Goal: Task Accomplishment & Management: Manage account settings

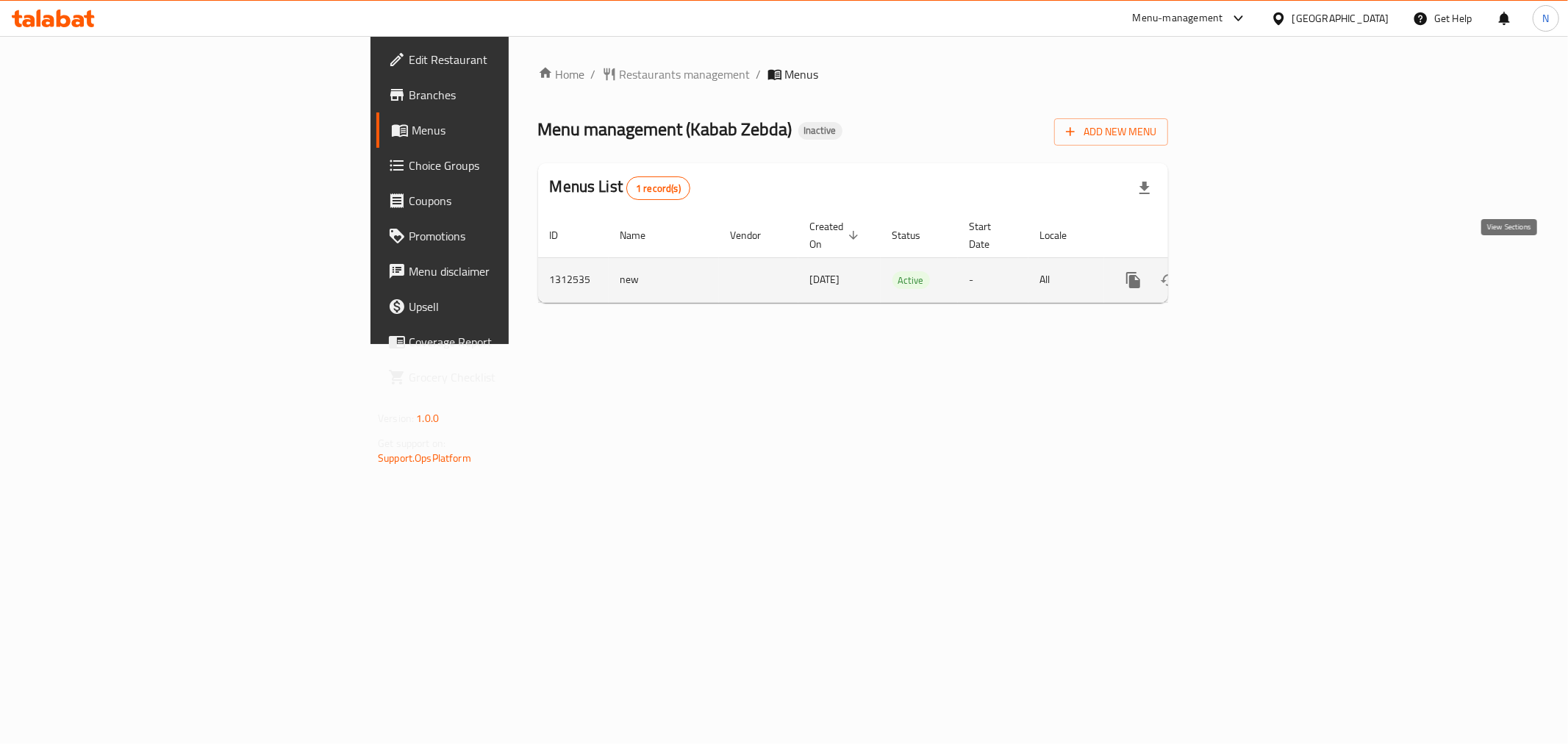
click at [1246, 273] on icon "enhanced table" at bounding box center [1239, 280] width 13 height 13
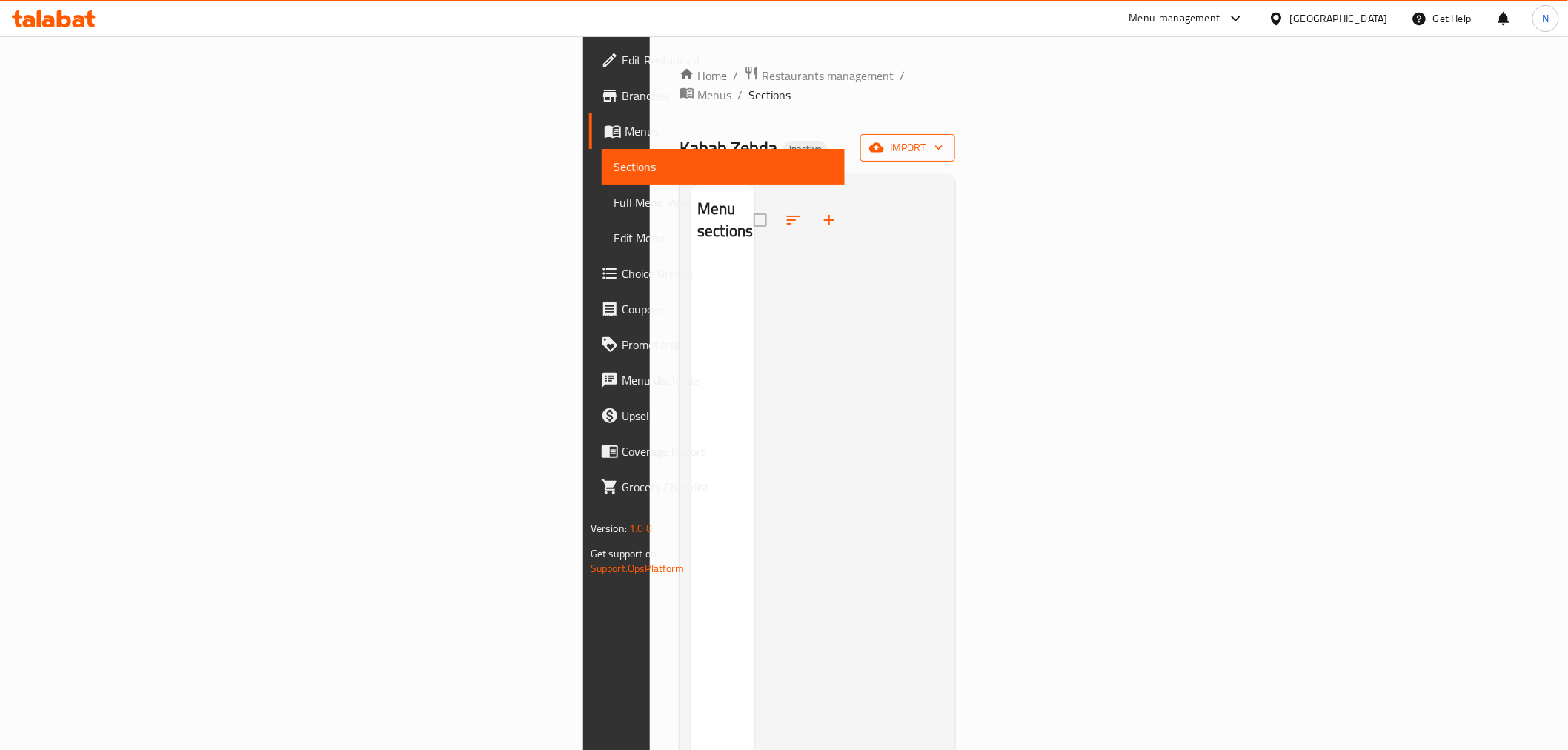
click at [943, 139] on span "import" at bounding box center [908, 148] width 71 height 18
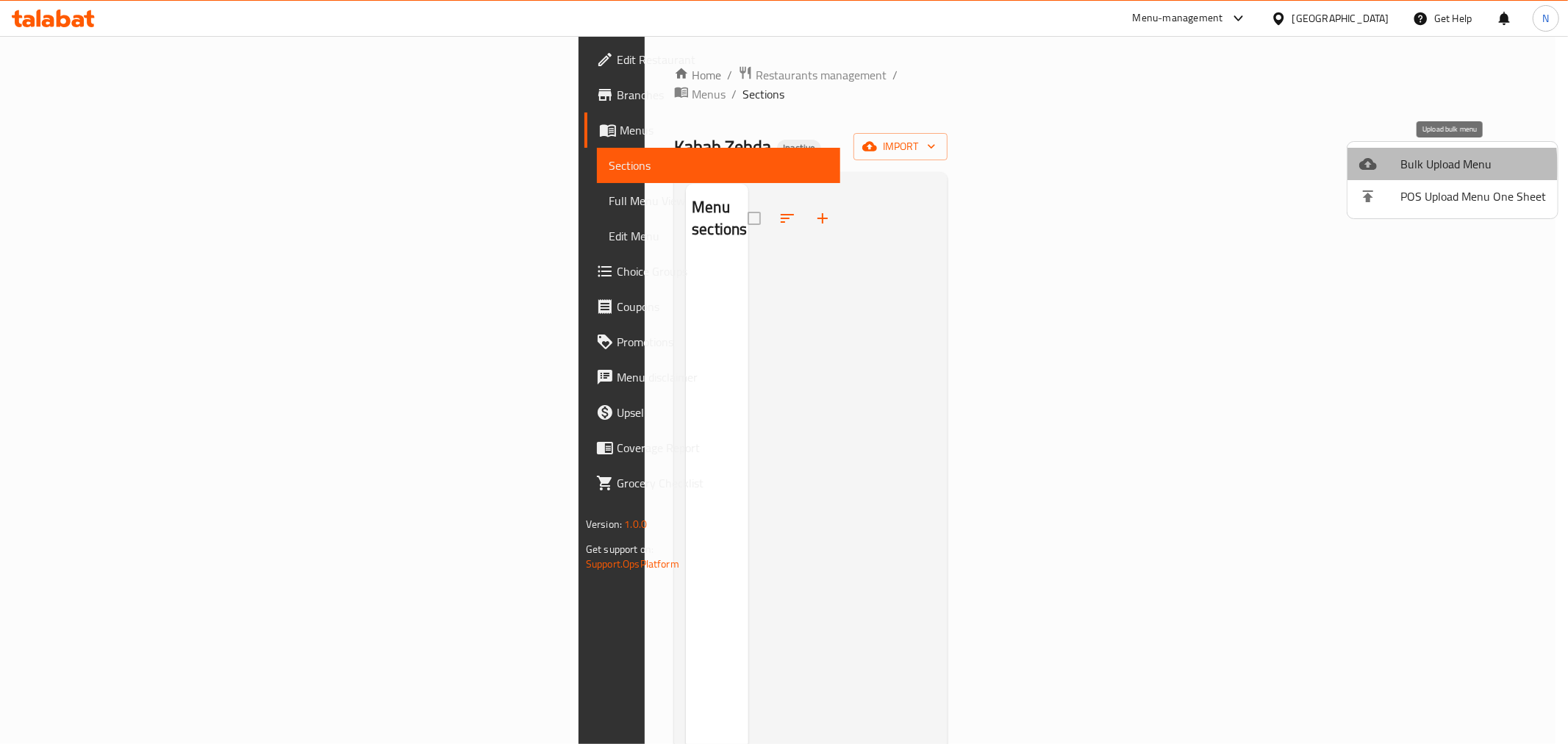
click at [1373, 168] on icon at bounding box center [1368, 164] width 18 height 12
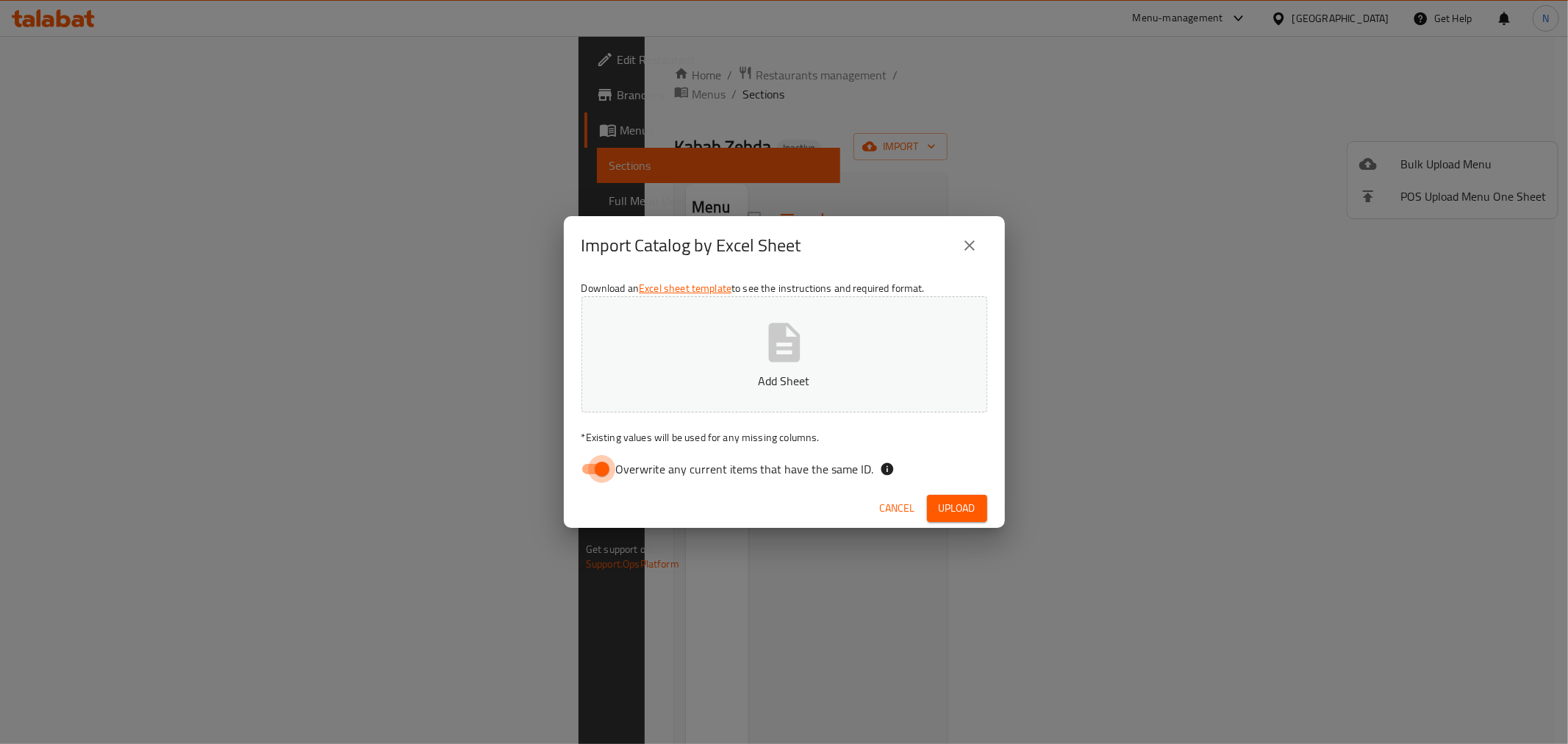
click at [602, 471] on input "Overwrite any current items that have the same ID." at bounding box center [602, 469] width 84 height 28
checkbox input "false"
click at [965, 509] on span "Upload" at bounding box center [957, 507] width 37 height 18
click at [951, 495] on button "Upload" at bounding box center [957, 508] width 60 height 27
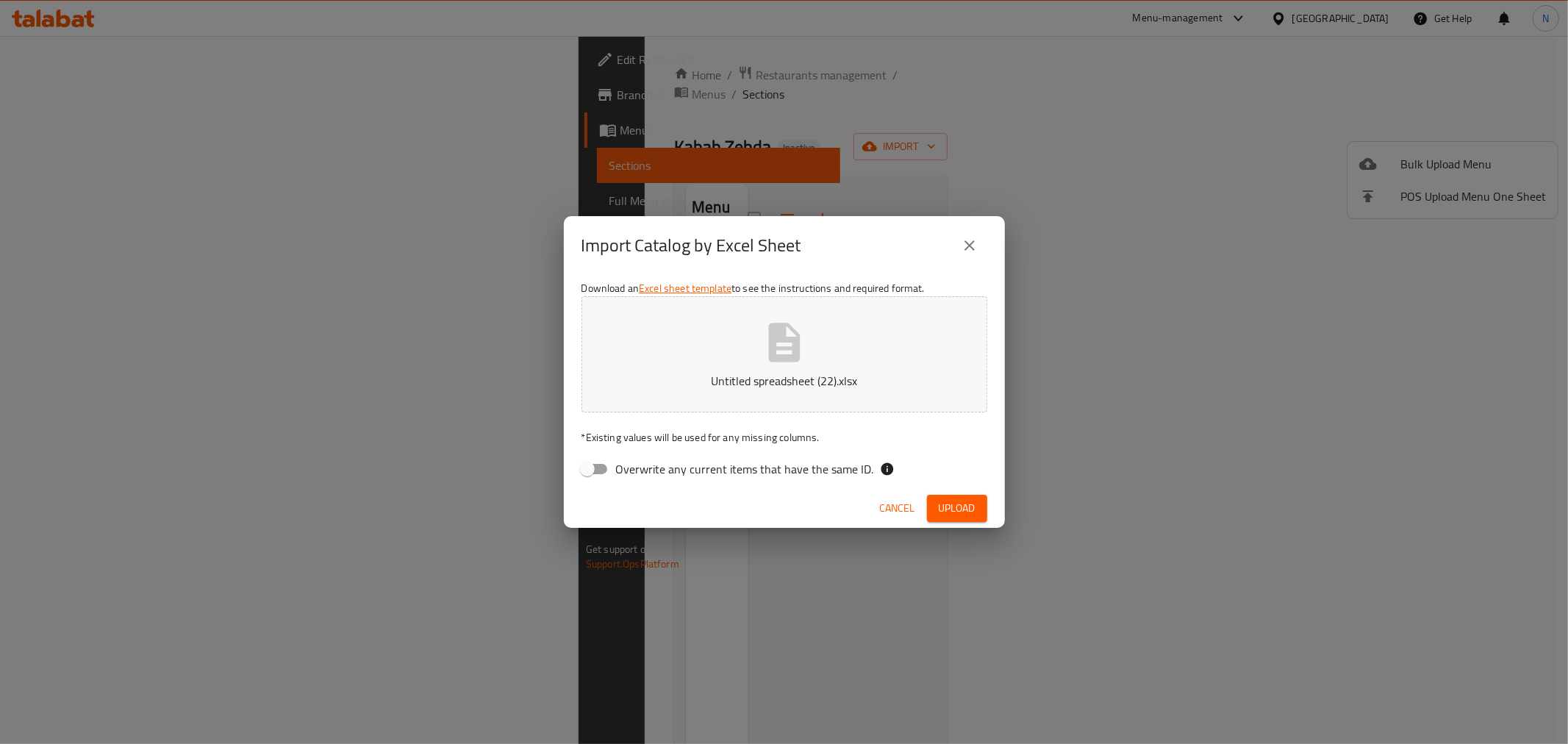
click at [948, 503] on span "Upload" at bounding box center [957, 507] width 37 height 18
click at [959, 513] on span "Upload" at bounding box center [957, 507] width 37 height 18
click at [966, 504] on span "Upload" at bounding box center [957, 507] width 37 height 18
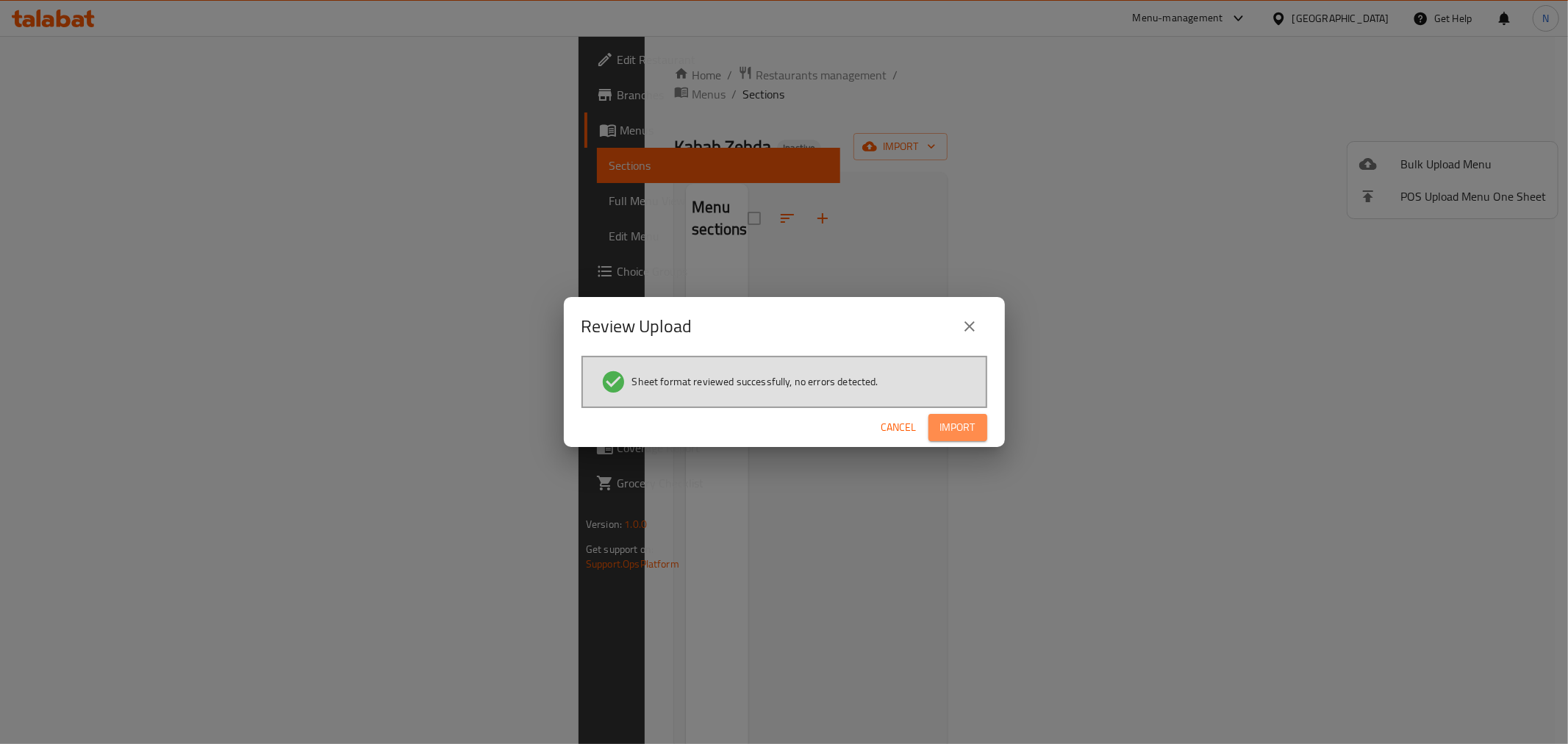
click at [956, 418] on span "Import" at bounding box center [958, 427] width 35 height 18
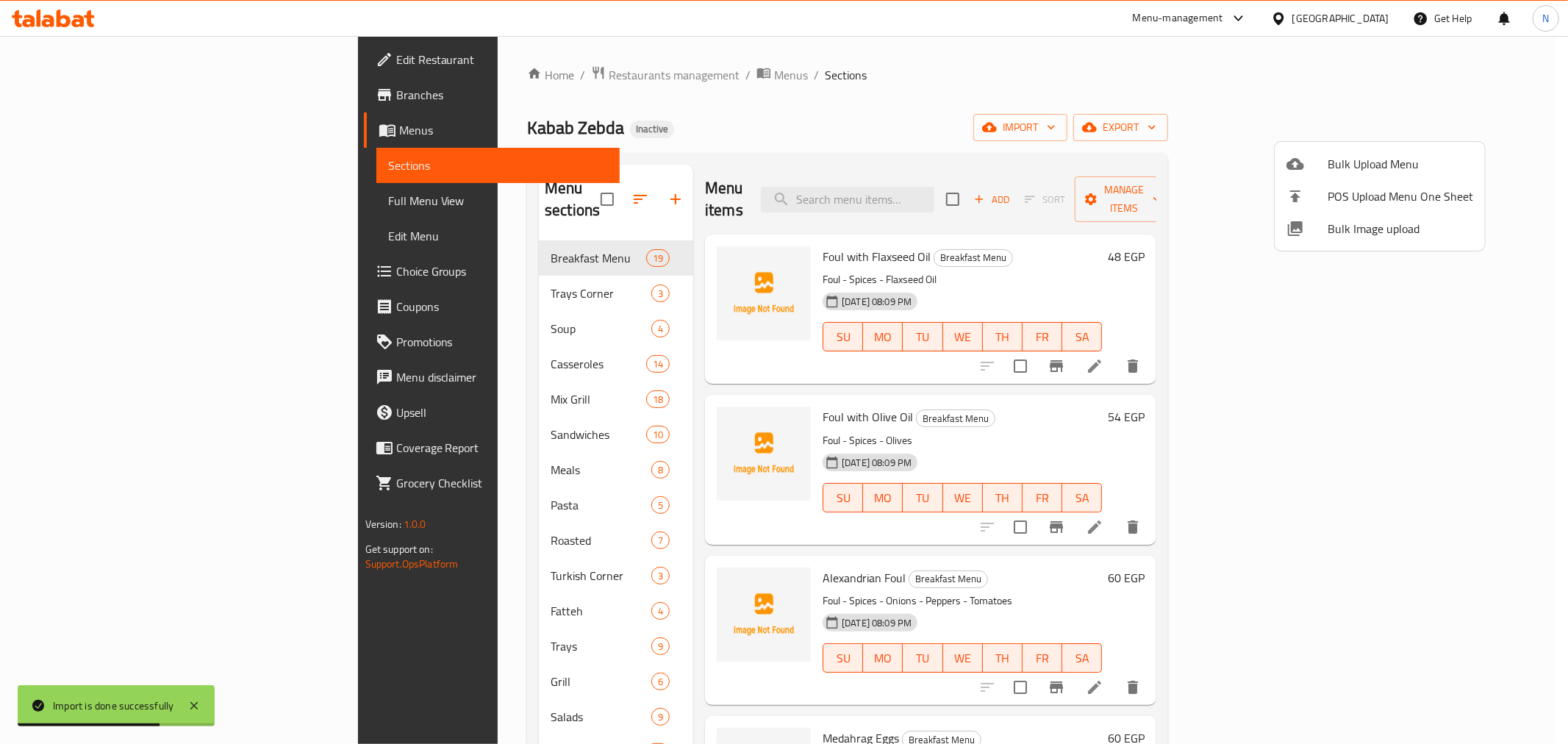
click at [128, 199] on div at bounding box center [784, 372] width 1568 height 744
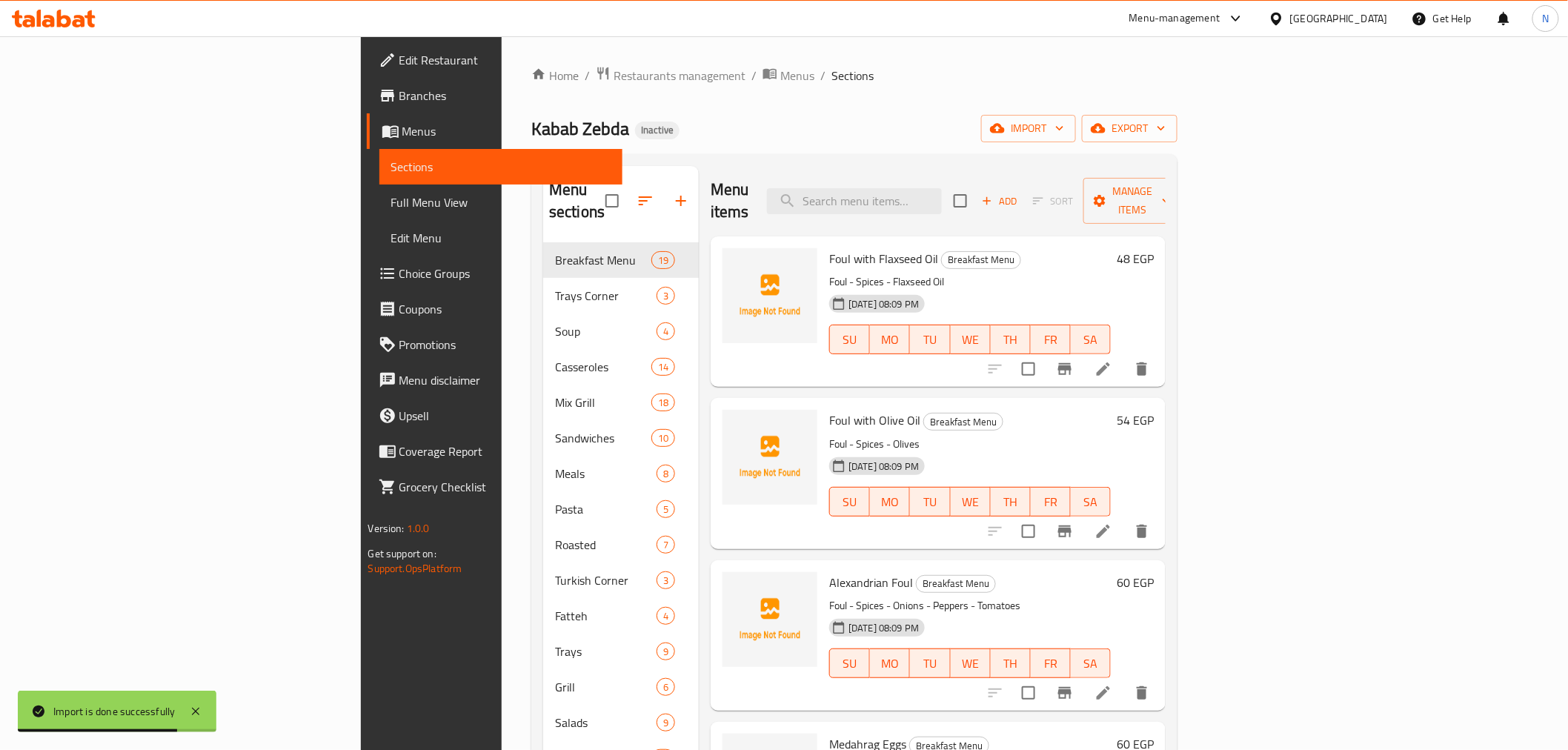
click at [392, 201] on span "Full Menu View" at bounding box center [501, 202] width 219 height 18
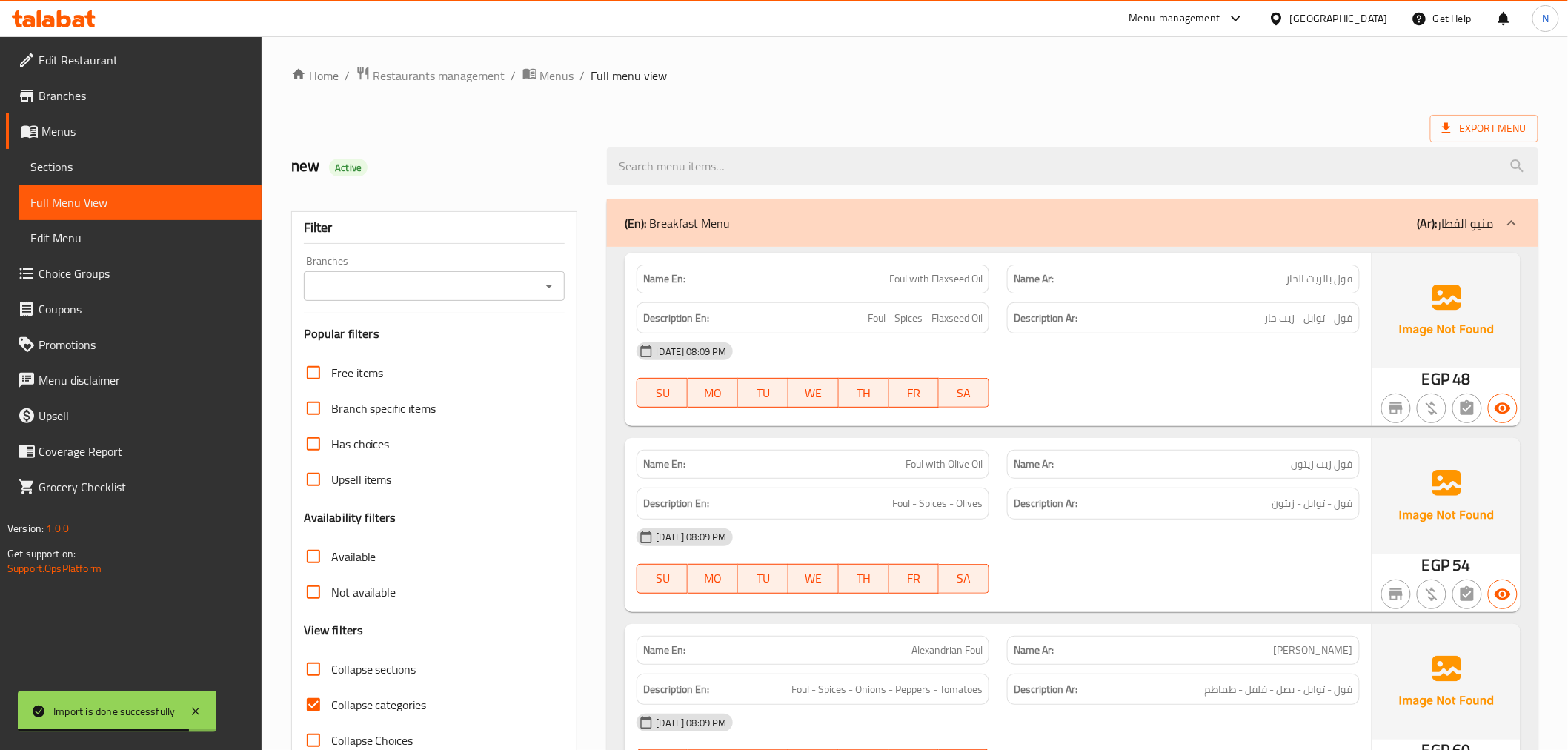
scroll to position [576, 0]
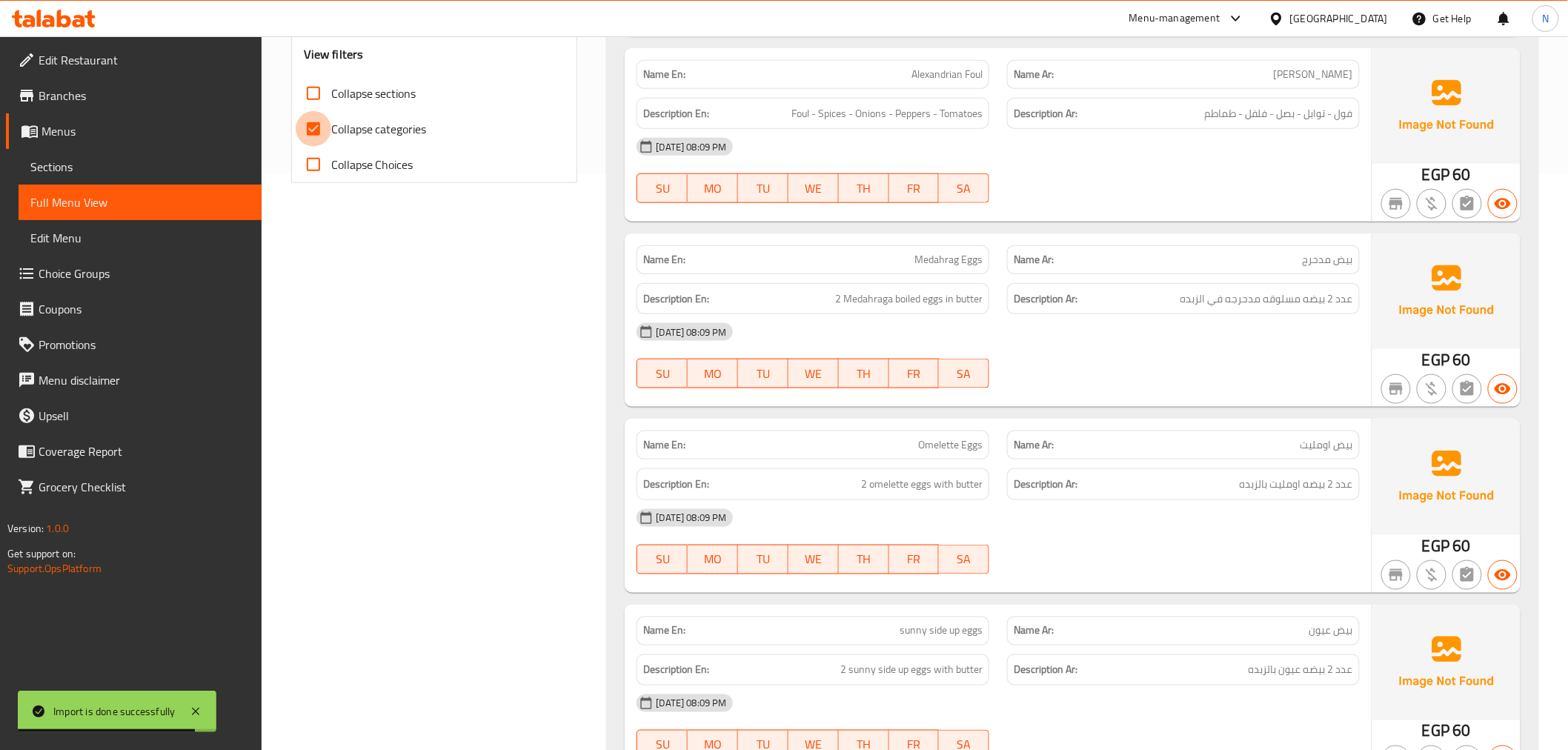
click at [316, 136] on input "Collapse categories" at bounding box center [313, 129] width 36 height 36
checkbox input "false"
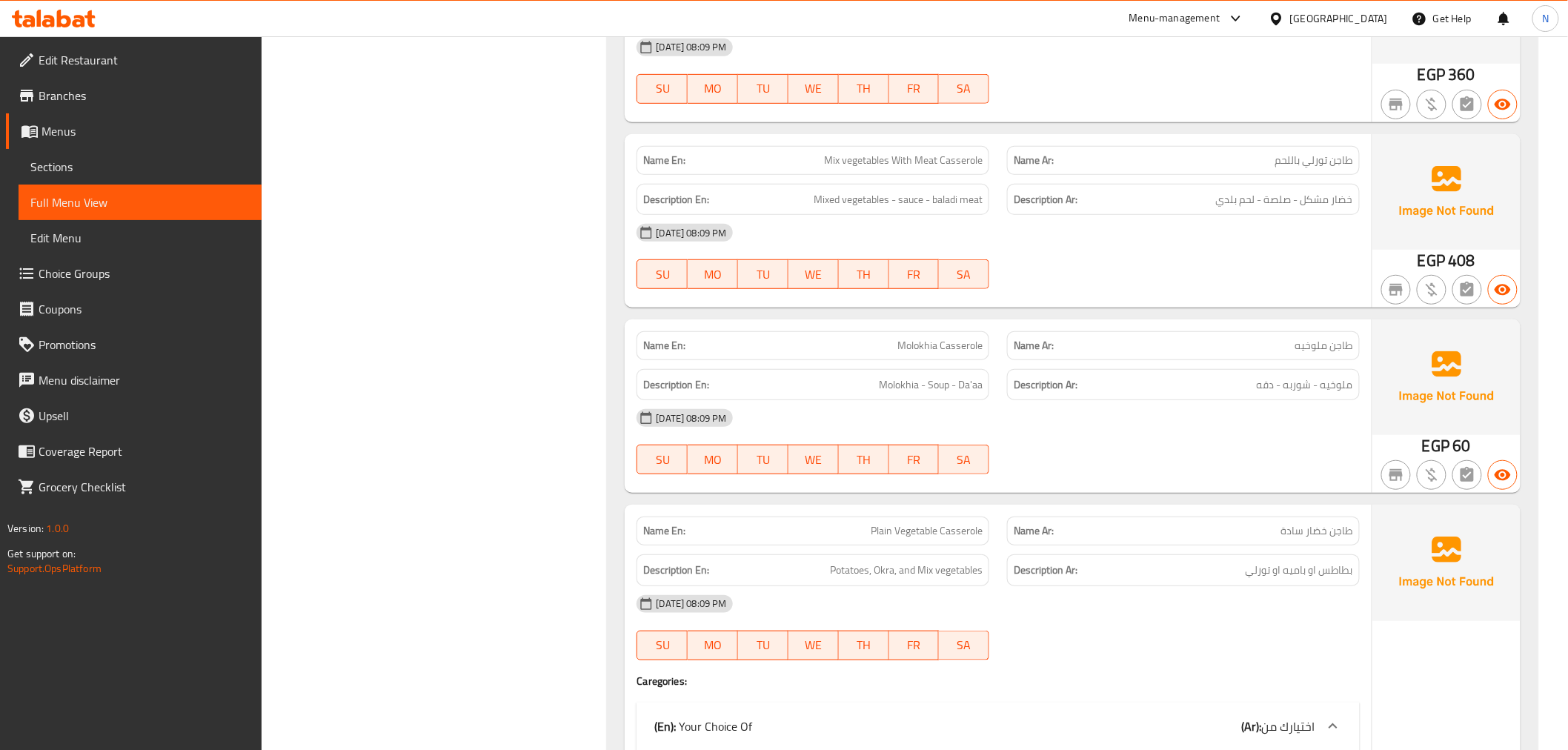
scroll to position [7575, 0]
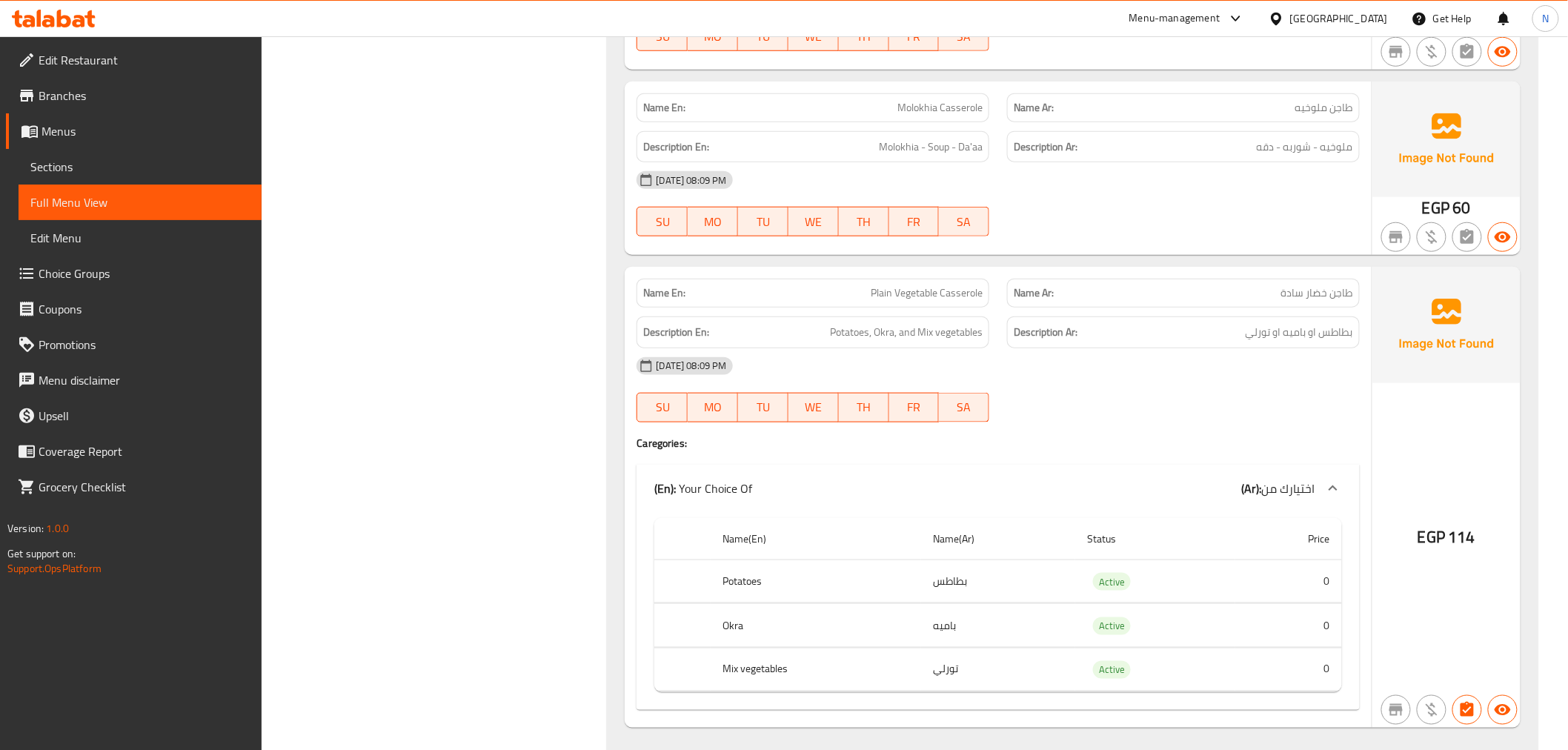
click at [924, 285] on span "Plain Vegetable Casserole" at bounding box center [927, 293] width 112 height 16
copy span "Plain Vegetable Casserole"
click at [62, 158] on span "Sections" at bounding box center [140, 167] width 219 height 18
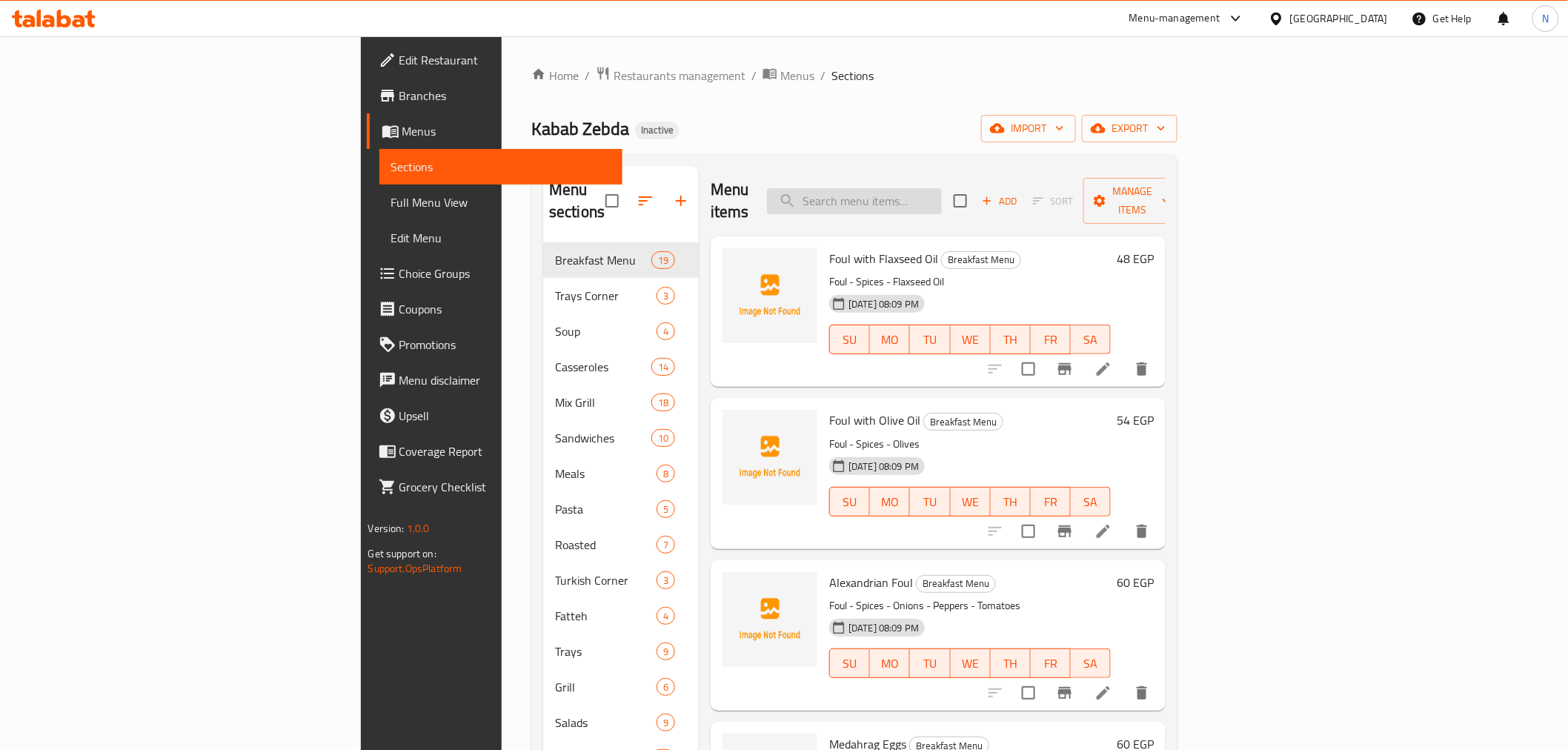
click at [942, 193] on input "search" at bounding box center [854, 201] width 175 height 26
paste input "Plain Vegetable Casserole"
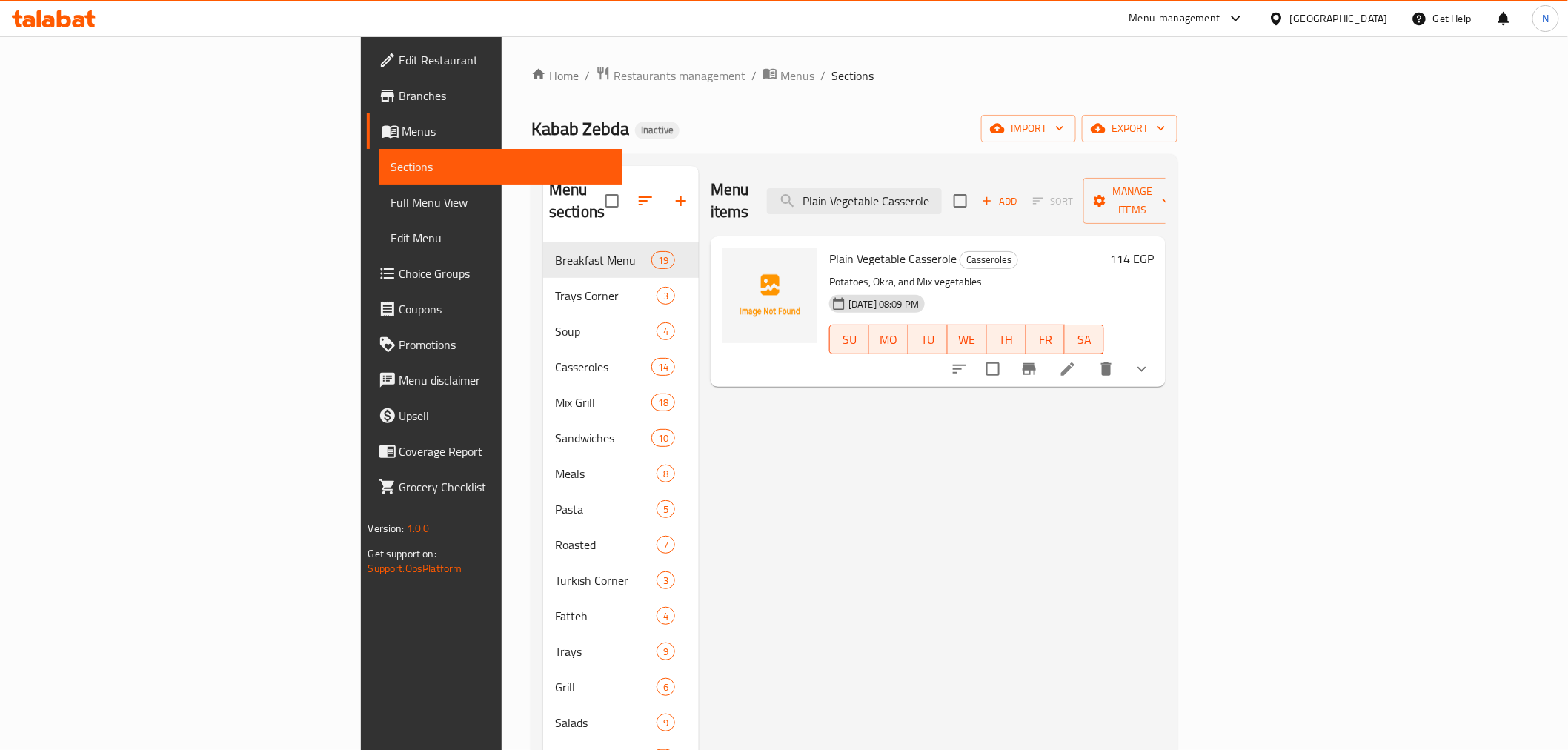
type input "Plain Vegetable Casserole"
click at [1077, 360] on icon at bounding box center [1067, 369] width 18 height 18
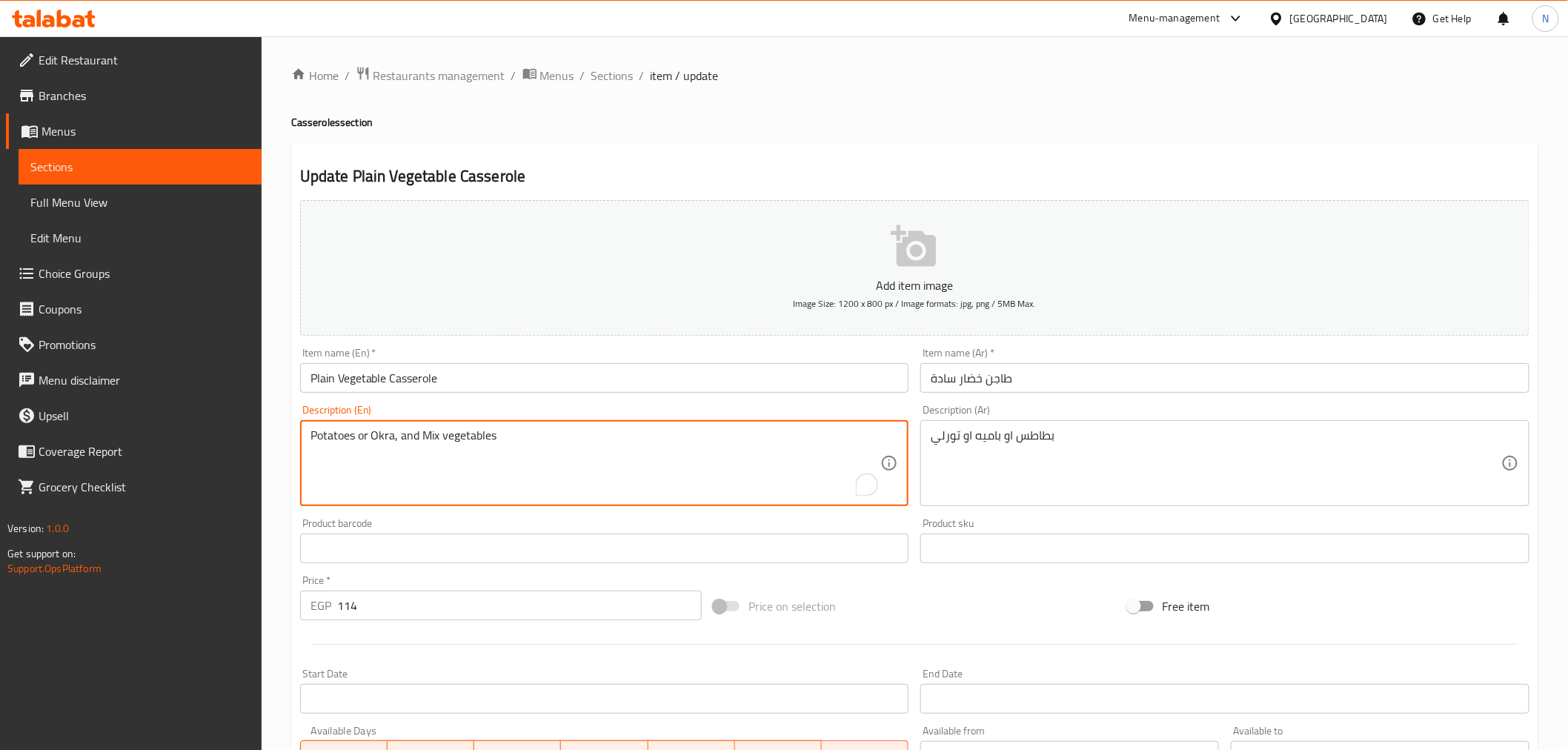
click at [406, 431] on textarea "Potatoes or Okra, and Mix vegetables" at bounding box center [595, 463] width 571 height 70
drag, startPoint x: 406, startPoint y: 431, endPoint x: 407, endPoint y: 487, distance: 56.0
click at [408, 434] on textarea "Potatoes or Okra, and Mix vegetables" at bounding box center [595, 463] width 571 height 70
type textarea "Potatoes or Okra or Mix vegetables"
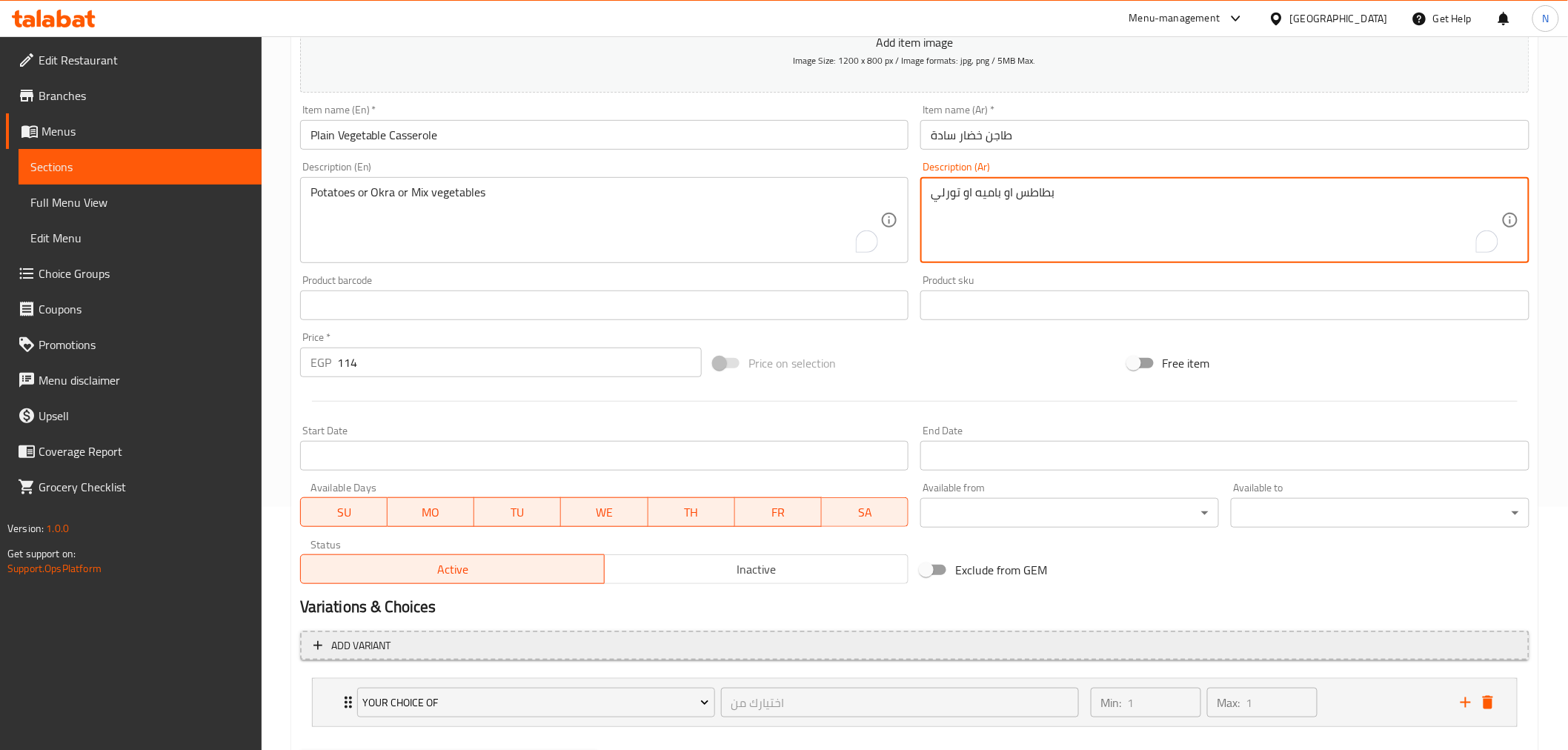
scroll to position [320, 0]
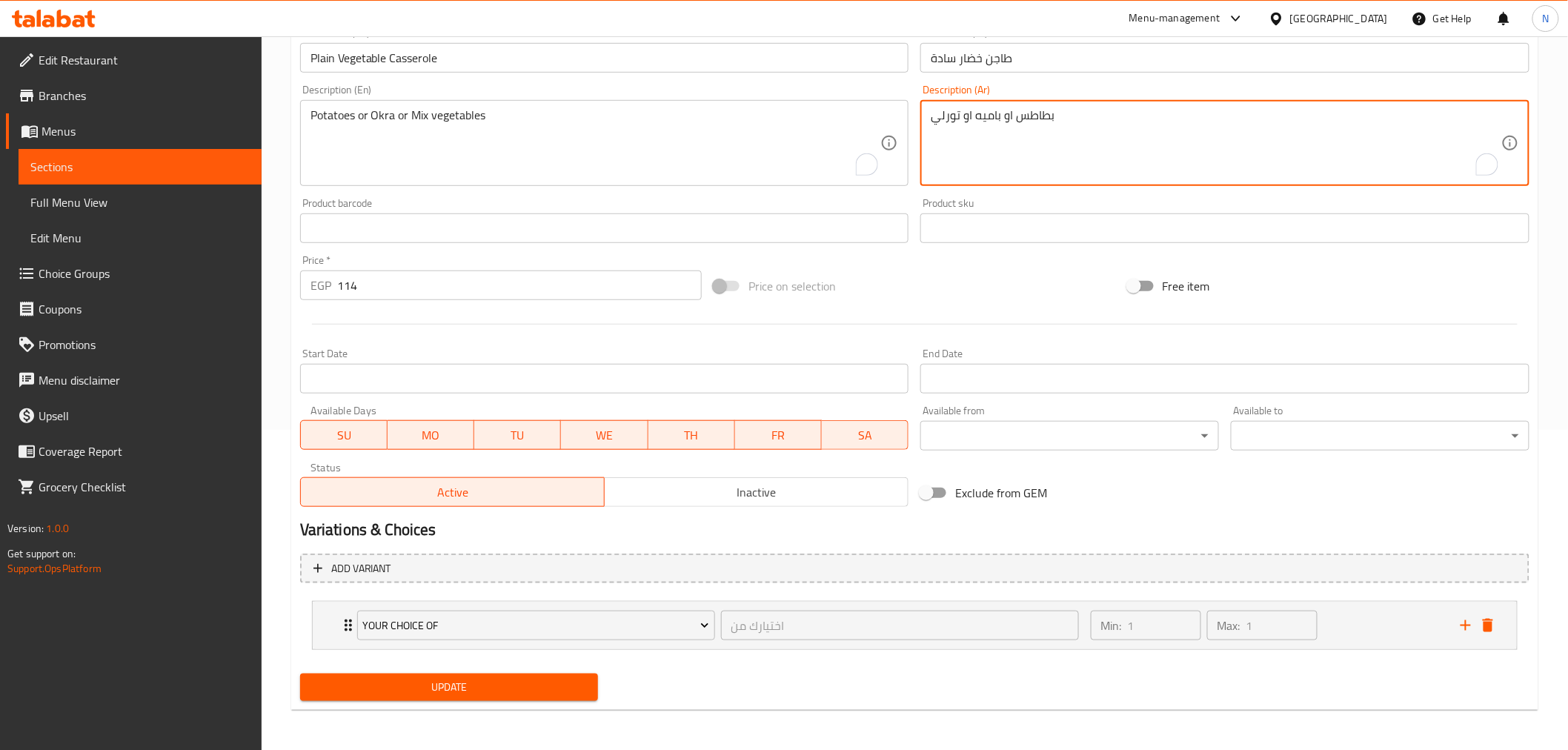
click at [505, 695] on span "Update" at bounding box center [449, 687] width 275 height 18
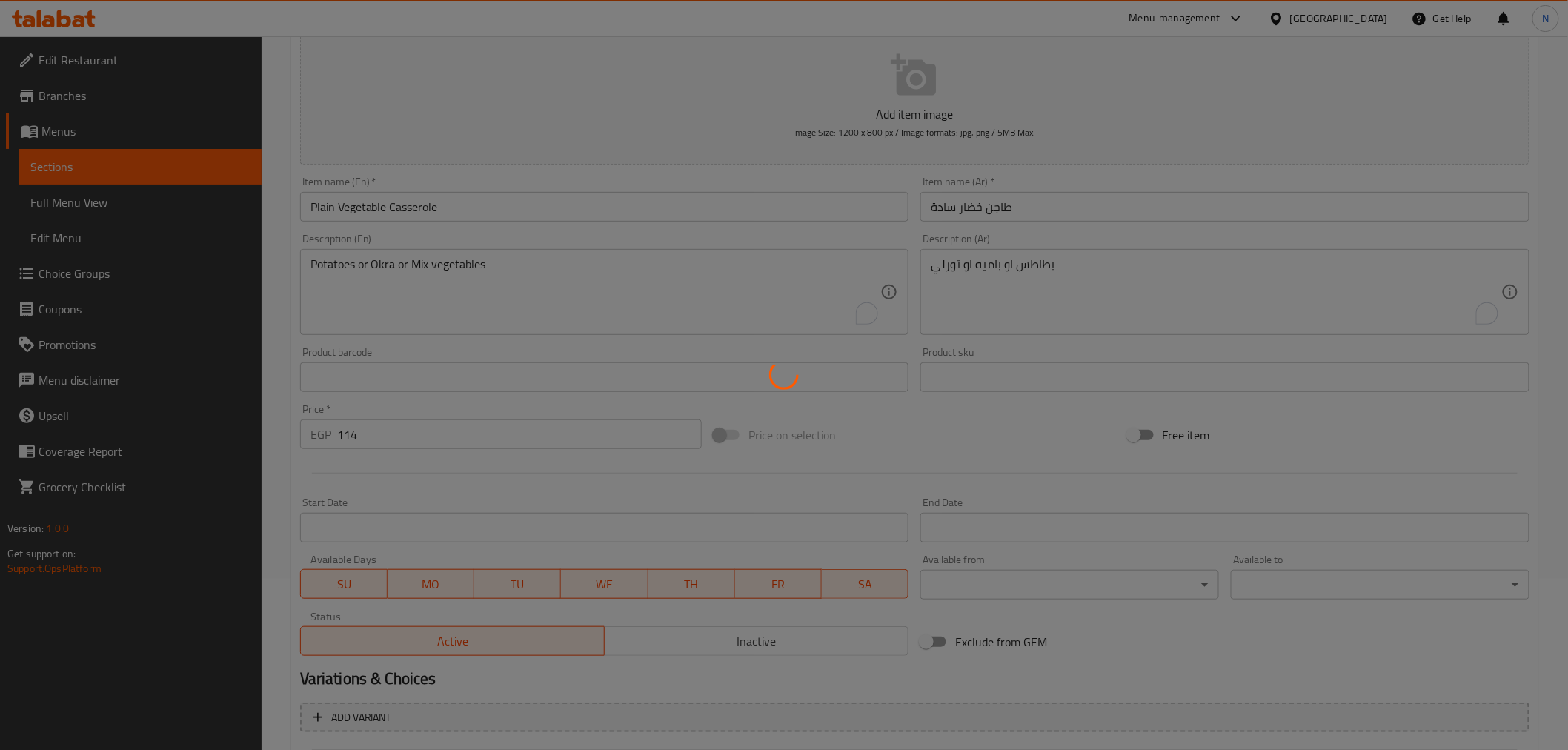
scroll to position [0, 0]
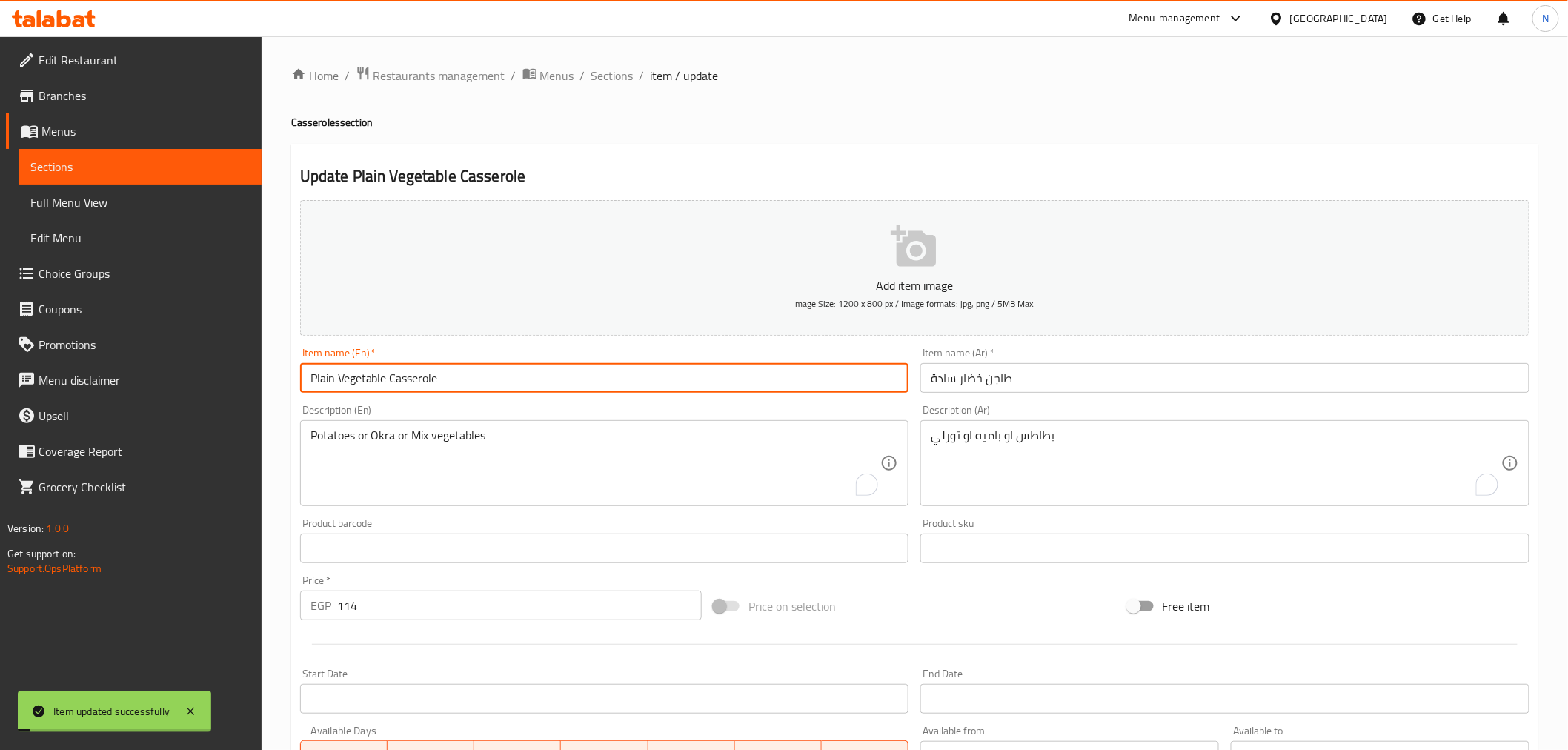
click at [473, 384] on input "Plain Vegetable Casserole" at bounding box center [605, 378] width 610 height 30
drag, startPoint x: 473, startPoint y: 384, endPoint x: 298, endPoint y: 316, distance: 187.7
click at [472, 384] on input "Plain Vegetable Casserole" at bounding box center [605, 378] width 610 height 30
click at [112, 210] on span "Full Menu View" at bounding box center [140, 202] width 219 height 18
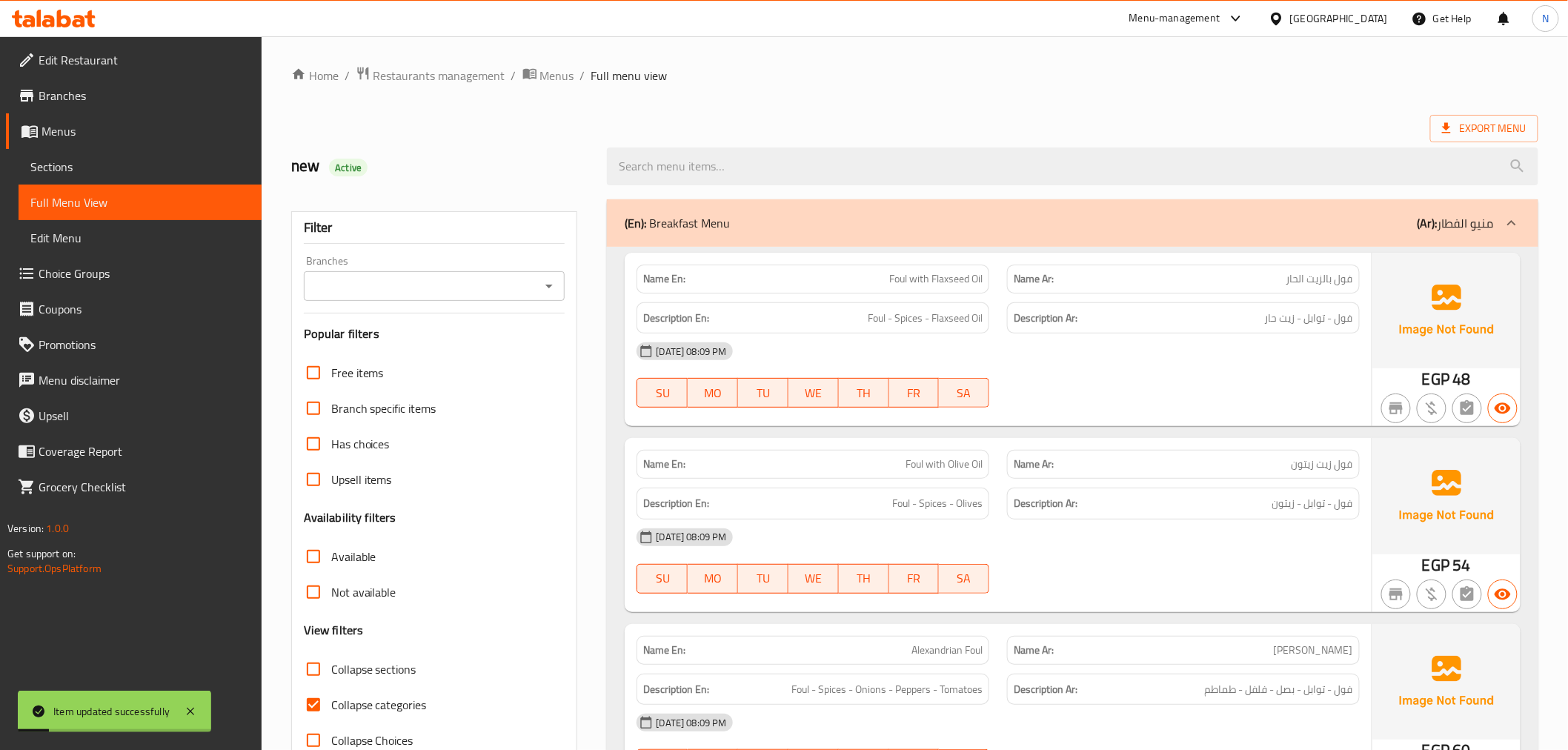
click at [313, 698] on input "Collapse categories" at bounding box center [313, 704] width 36 height 36
click at [315, 700] on input "Collapse categories" at bounding box center [313, 704] width 36 height 36
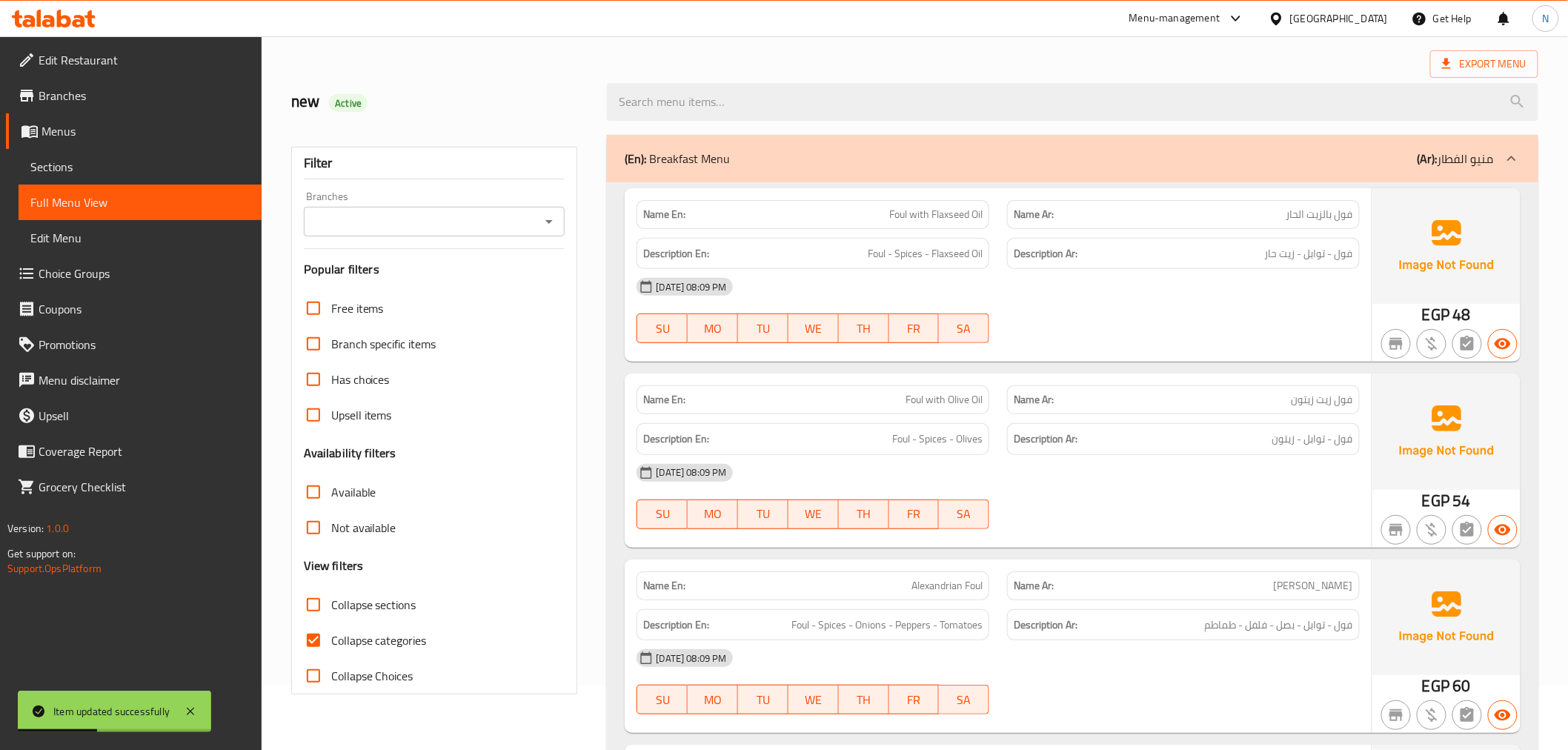
scroll to position [82, 0]
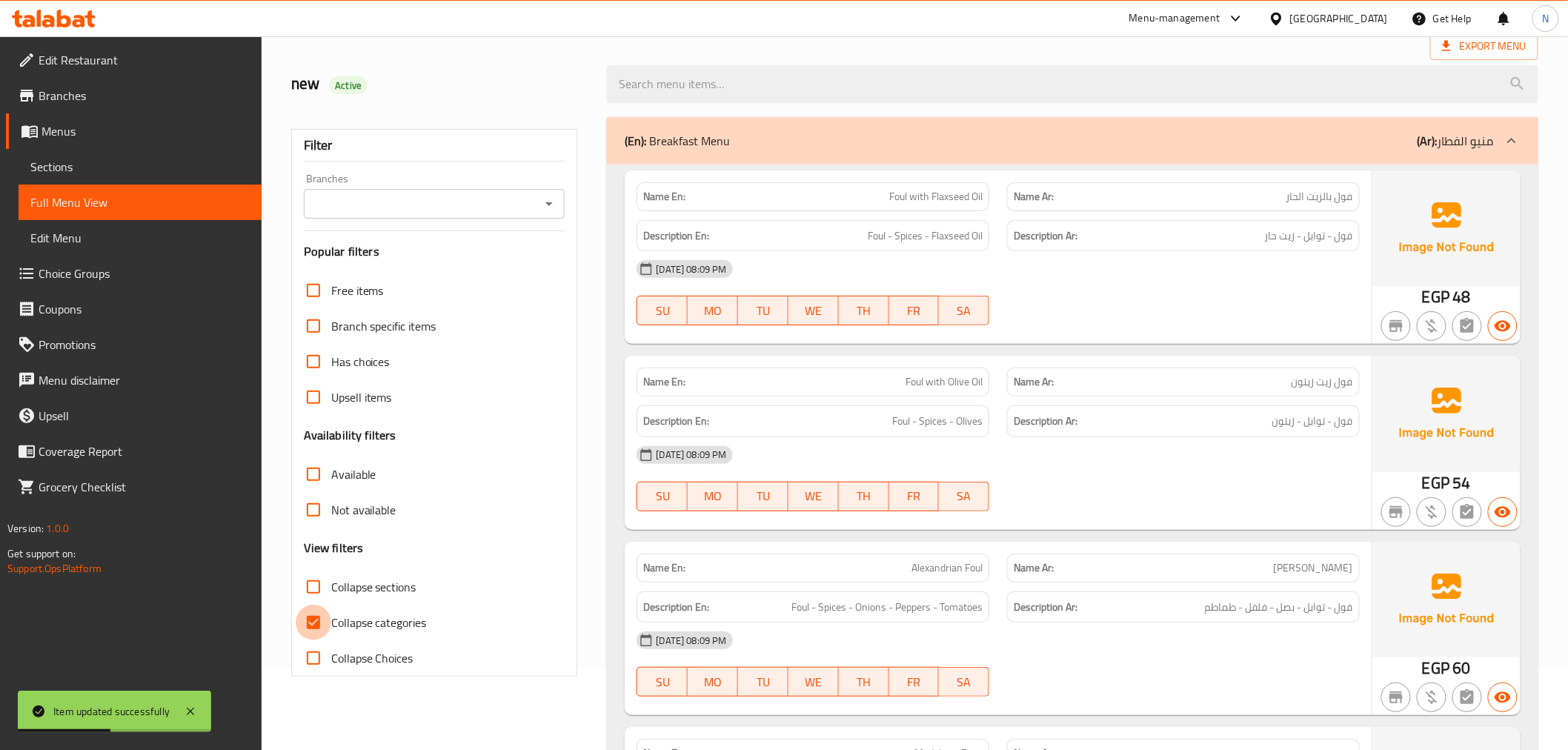
click at [322, 622] on input "Collapse categories" at bounding box center [313, 622] width 36 height 36
checkbox input "false"
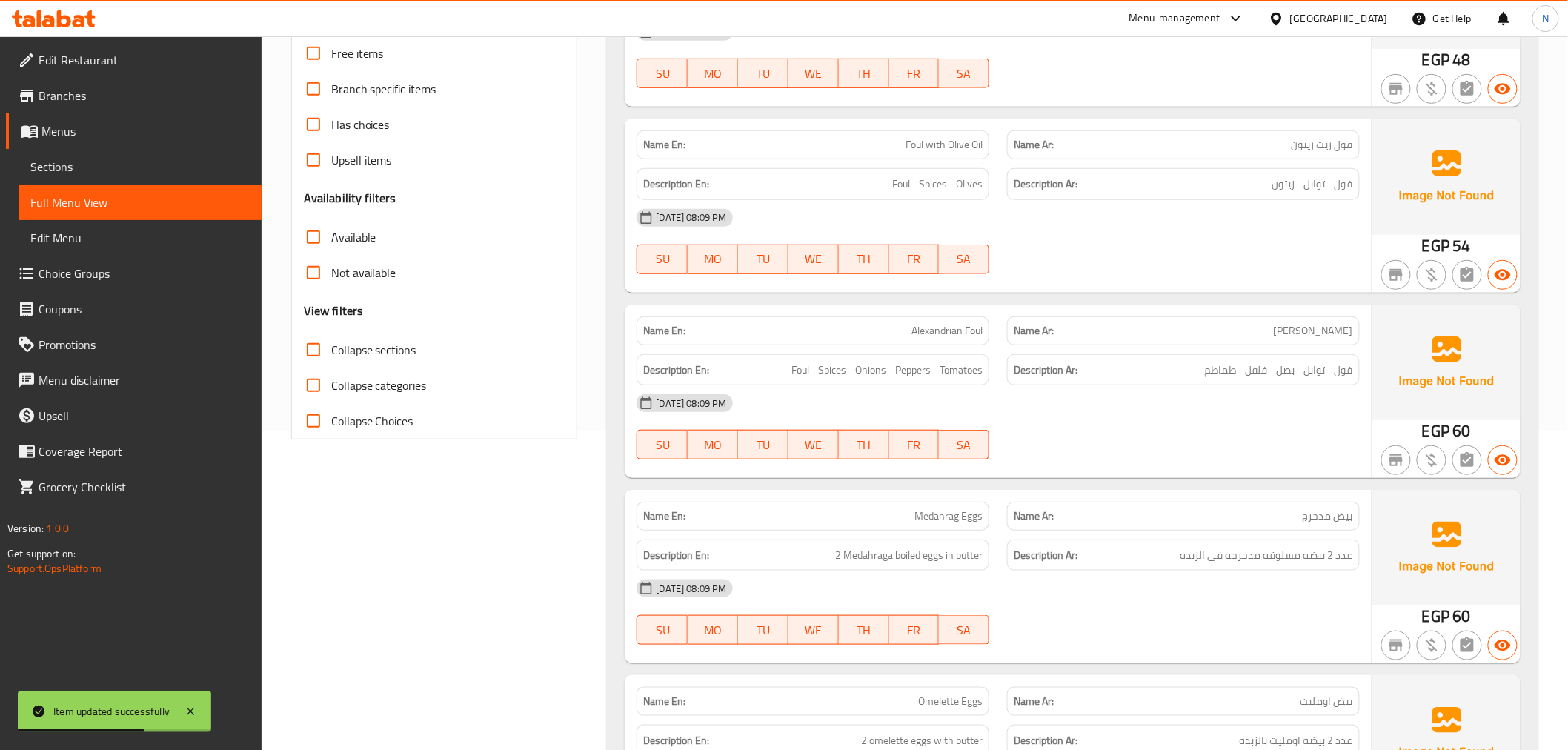
scroll to position [576, 0]
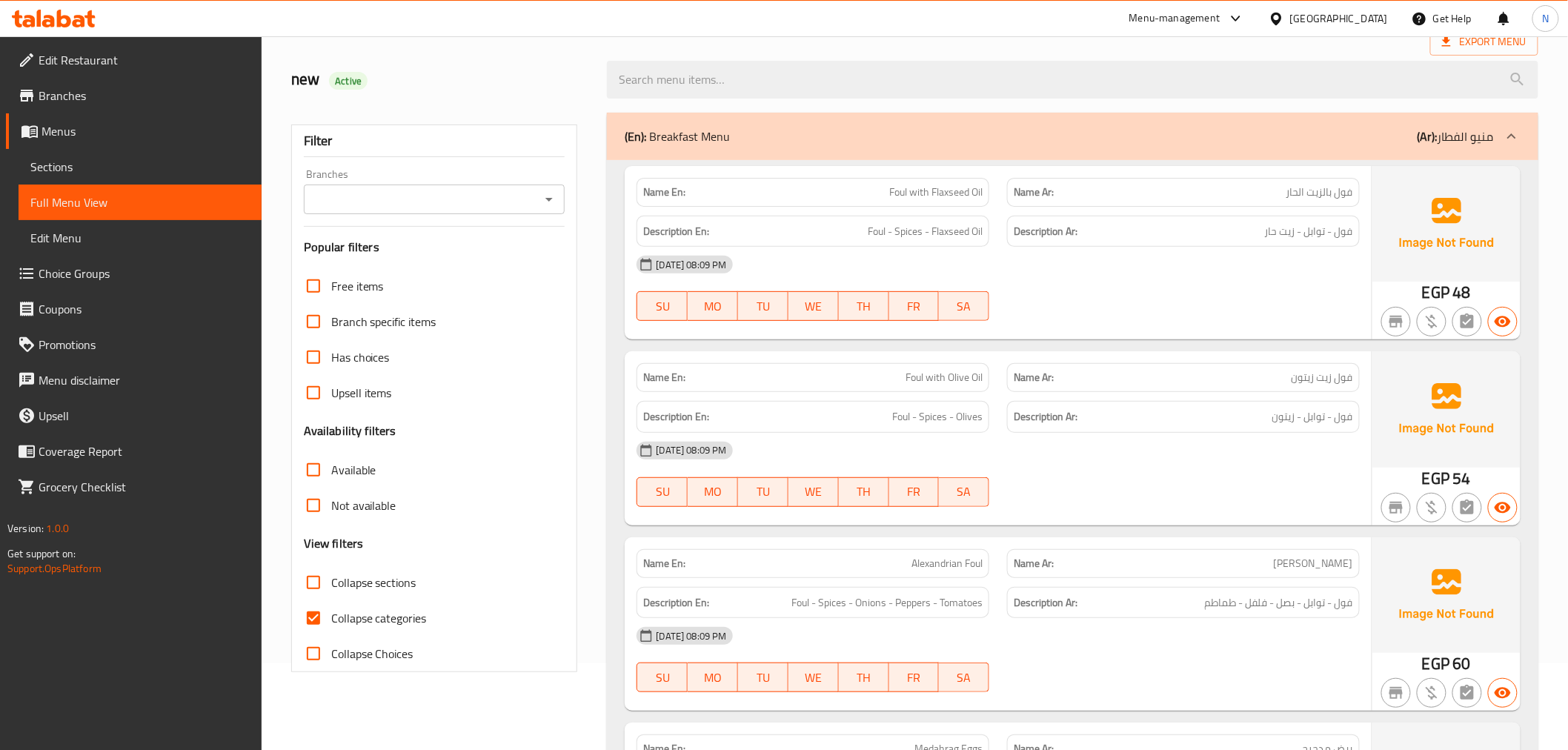
scroll to position [164, 0]
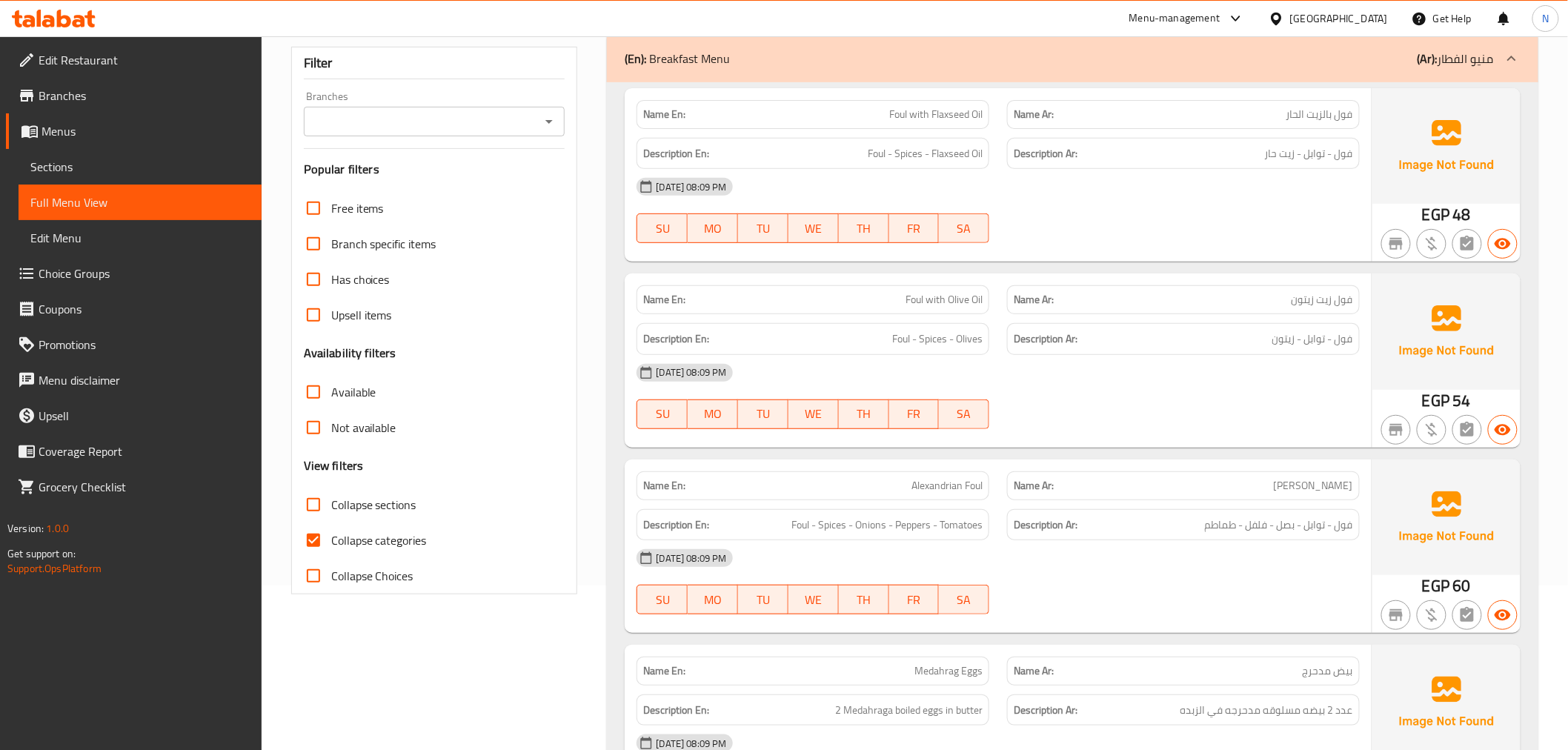
drag, startPoint x: 323, startPoint y: 535, endPoint x: 826, endPoint y: 248, distance: 579.1
click at [322, 535] on input "Collapse categories" at bounding box center [313, 540] width 36 height 36
checkbox input "false"
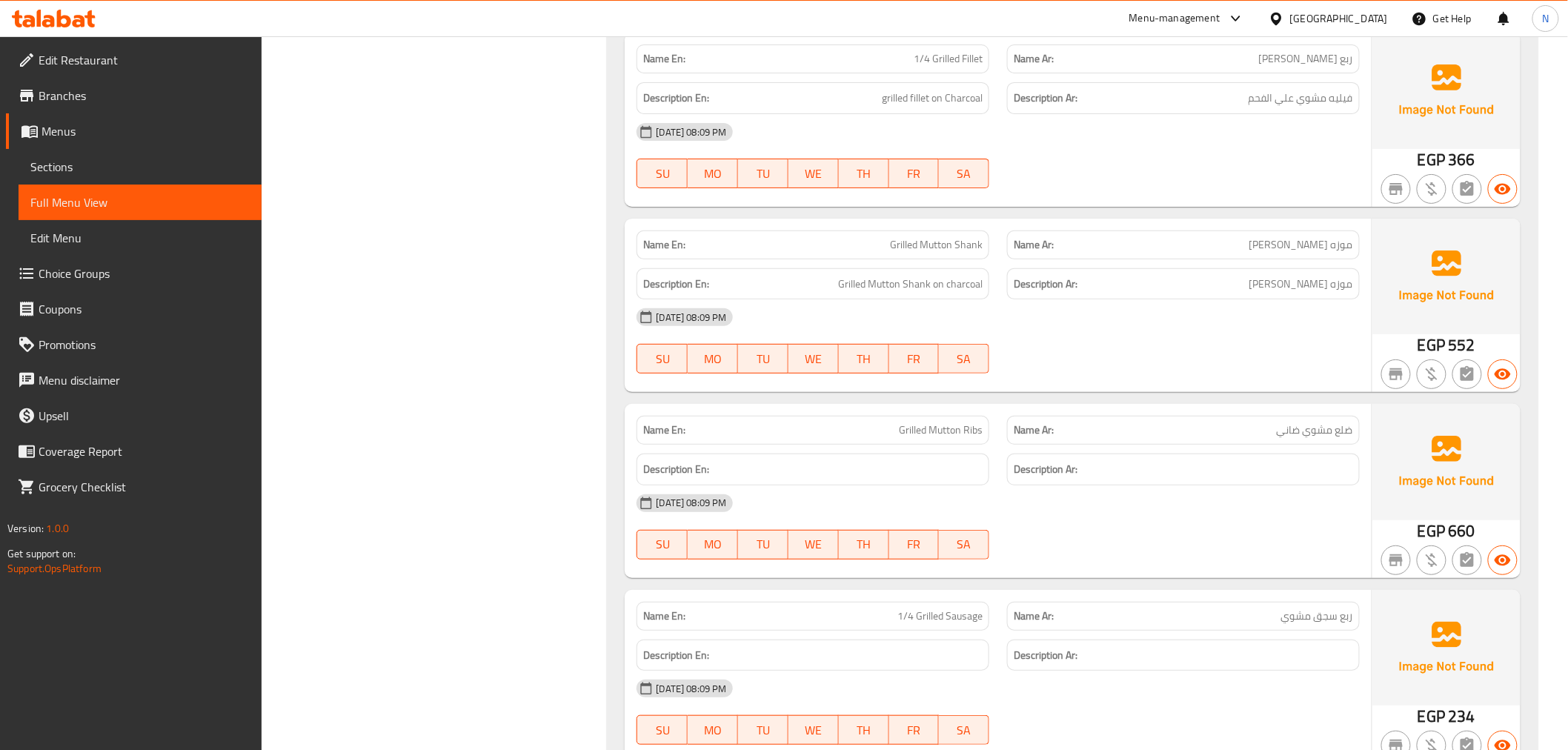
scroll to position [9452, 0]
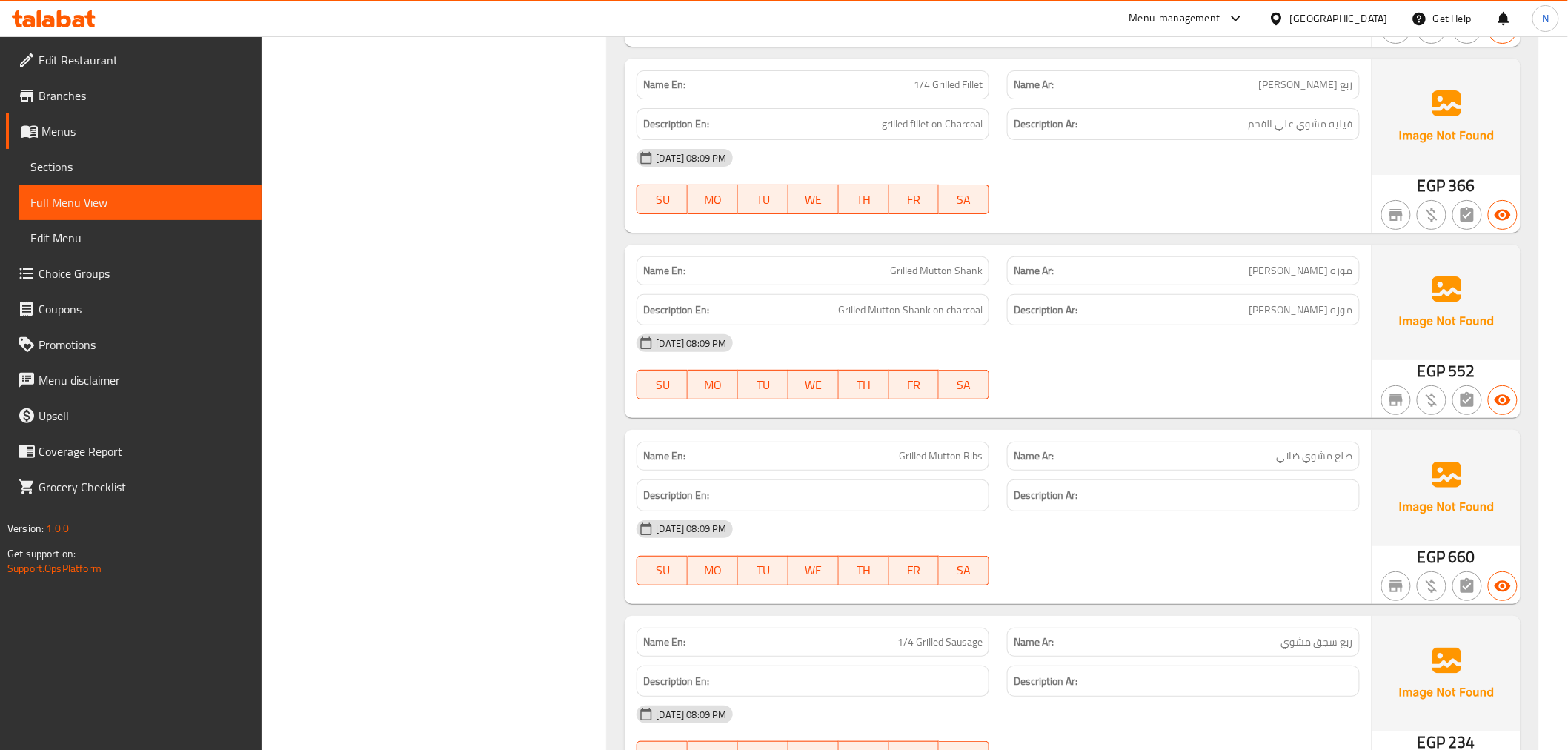
click at [972, 448] on span "Grilled Mutton Ribs" at bounding box center [941, 456] width 84 height 16
copy span "Ribs"
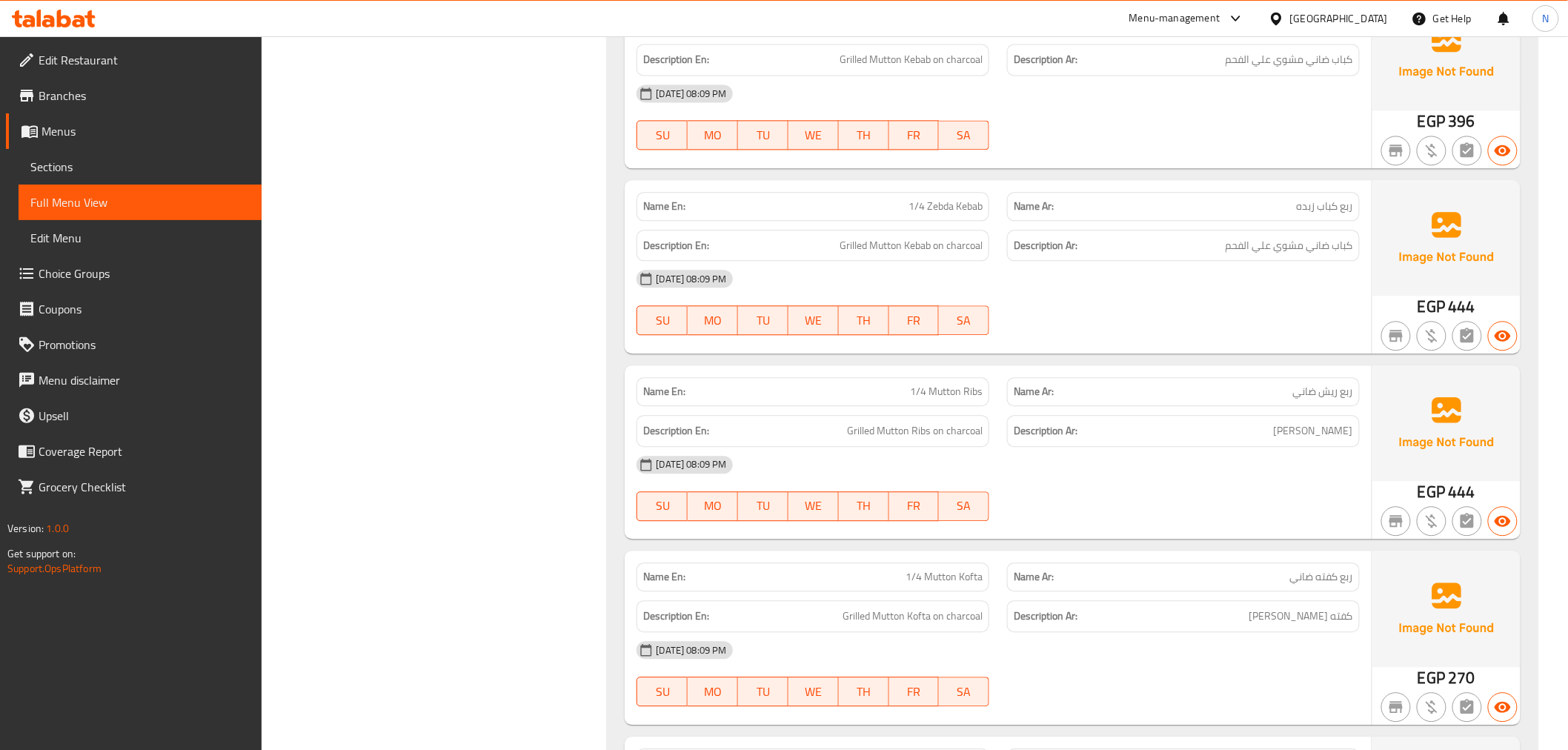
scroll to position [9516, 0]
click at [1296, 453] on div "[DATE] 08:09 PM" at bounding box center [998, 464] width 741 height 36
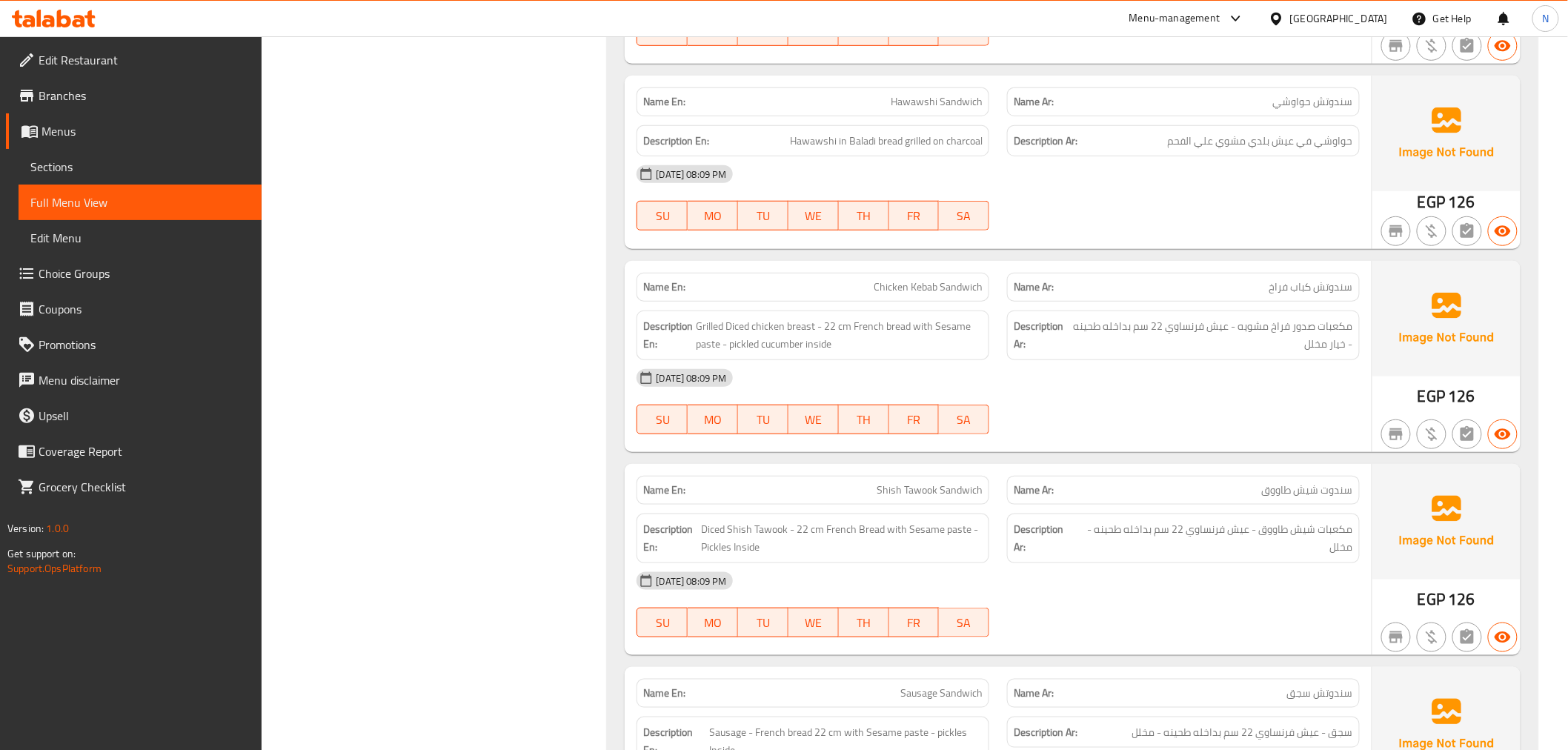
scroll to position [12316, 0]
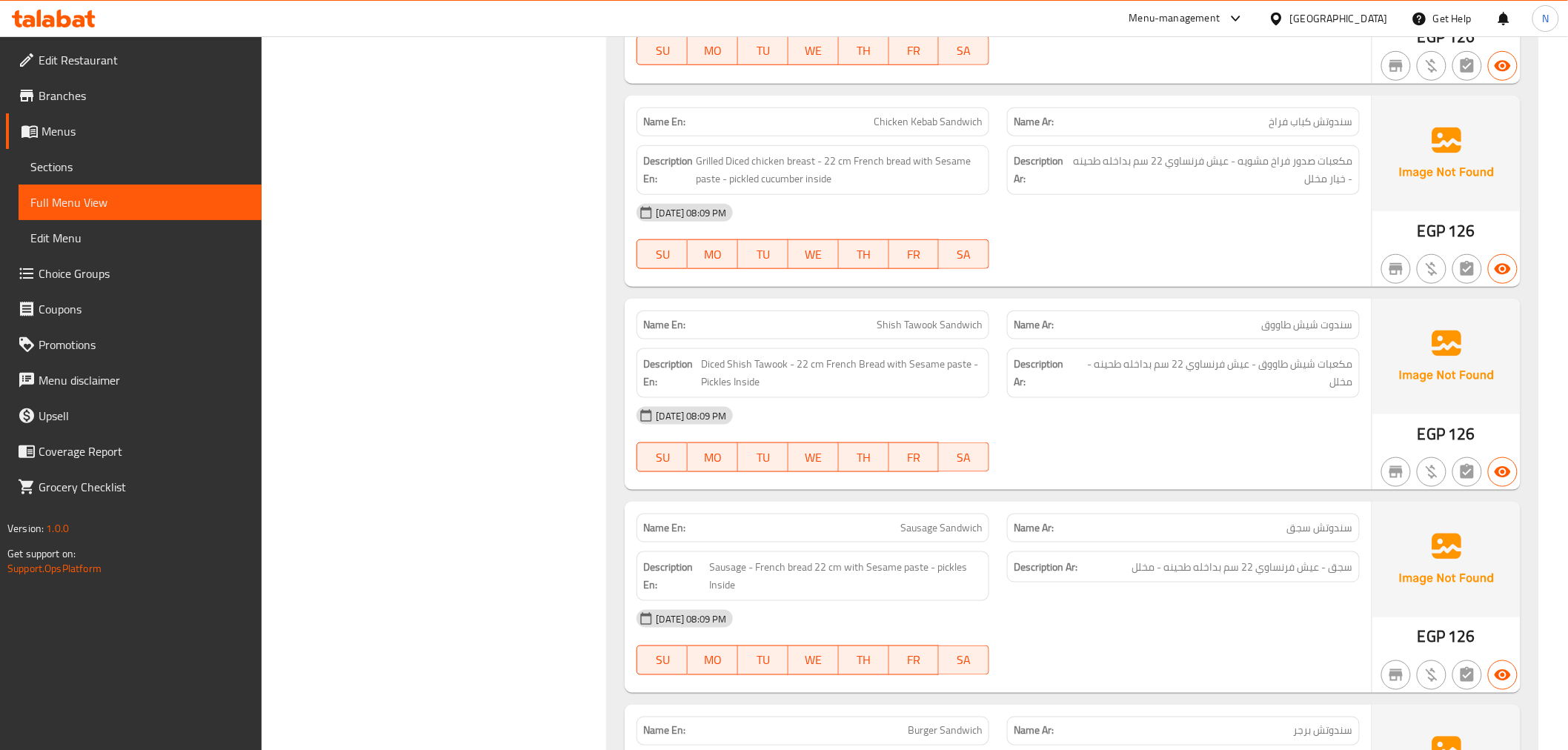
click at [928, 317] on span "Shish Tawook Sandwich" at bounding box center [929, 325] width 106 height 16
copy span "Shish Tawook Sandwich"
click at [36, 161] on span "Sections" at bounding box center [140, 167] width 219 height 18
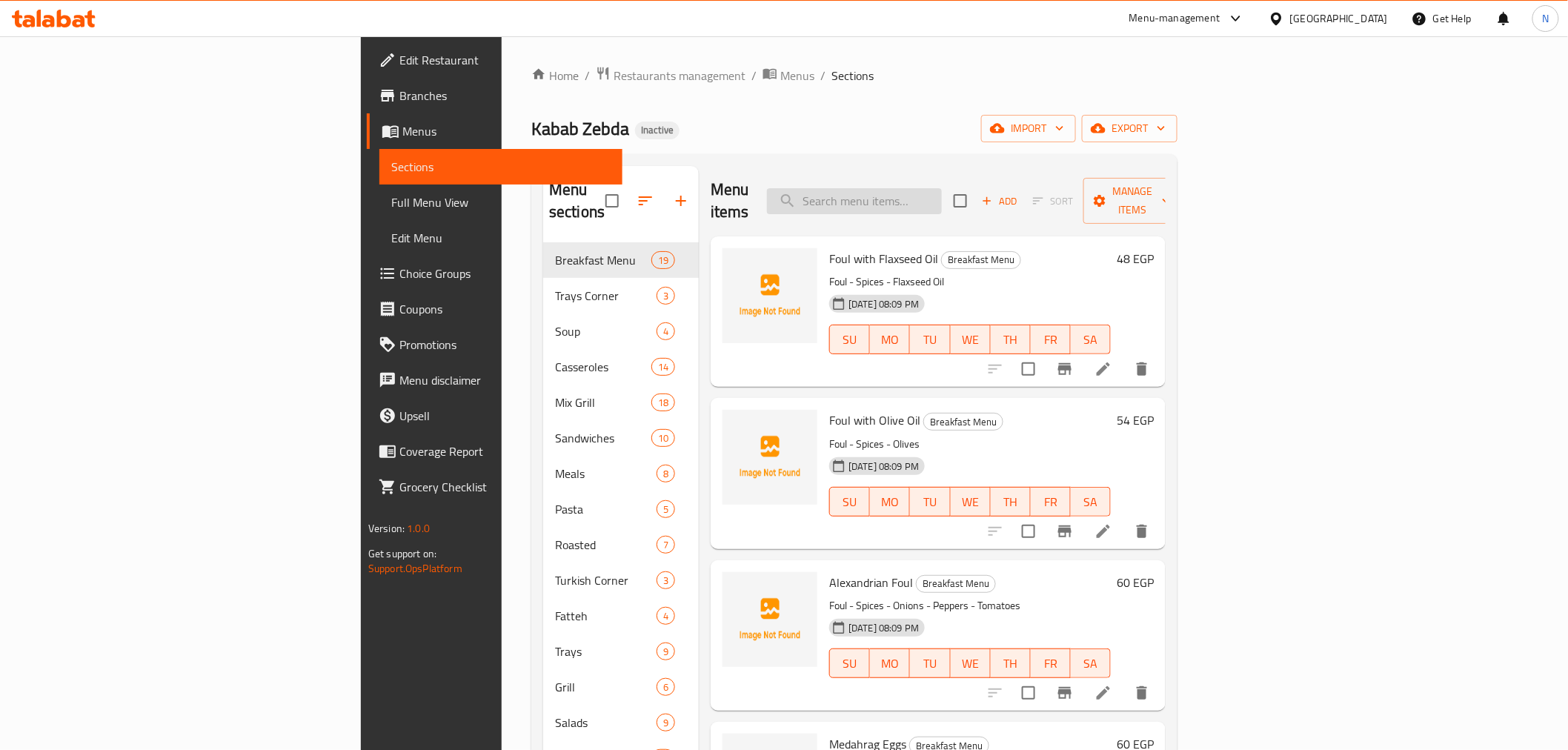
click at [942, 188] on input "search" at bounding box center [854, 201] width 175 height 26
paste input "Shish Tawook Sandwich"
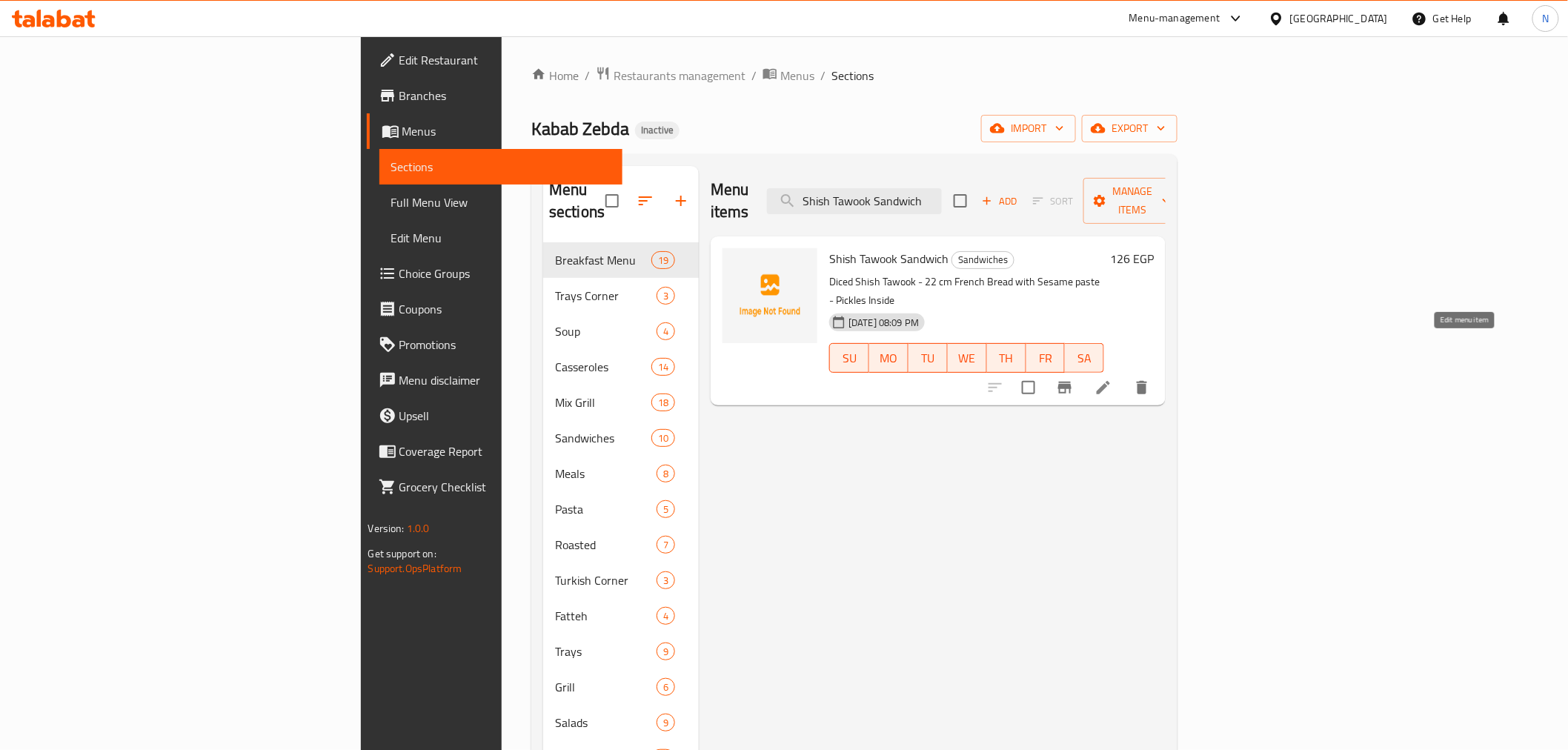
type input "Shish Tawook Sandwich"
click at [1112, 379] on icon at bounding box center [1103, 388] width 18 height 18
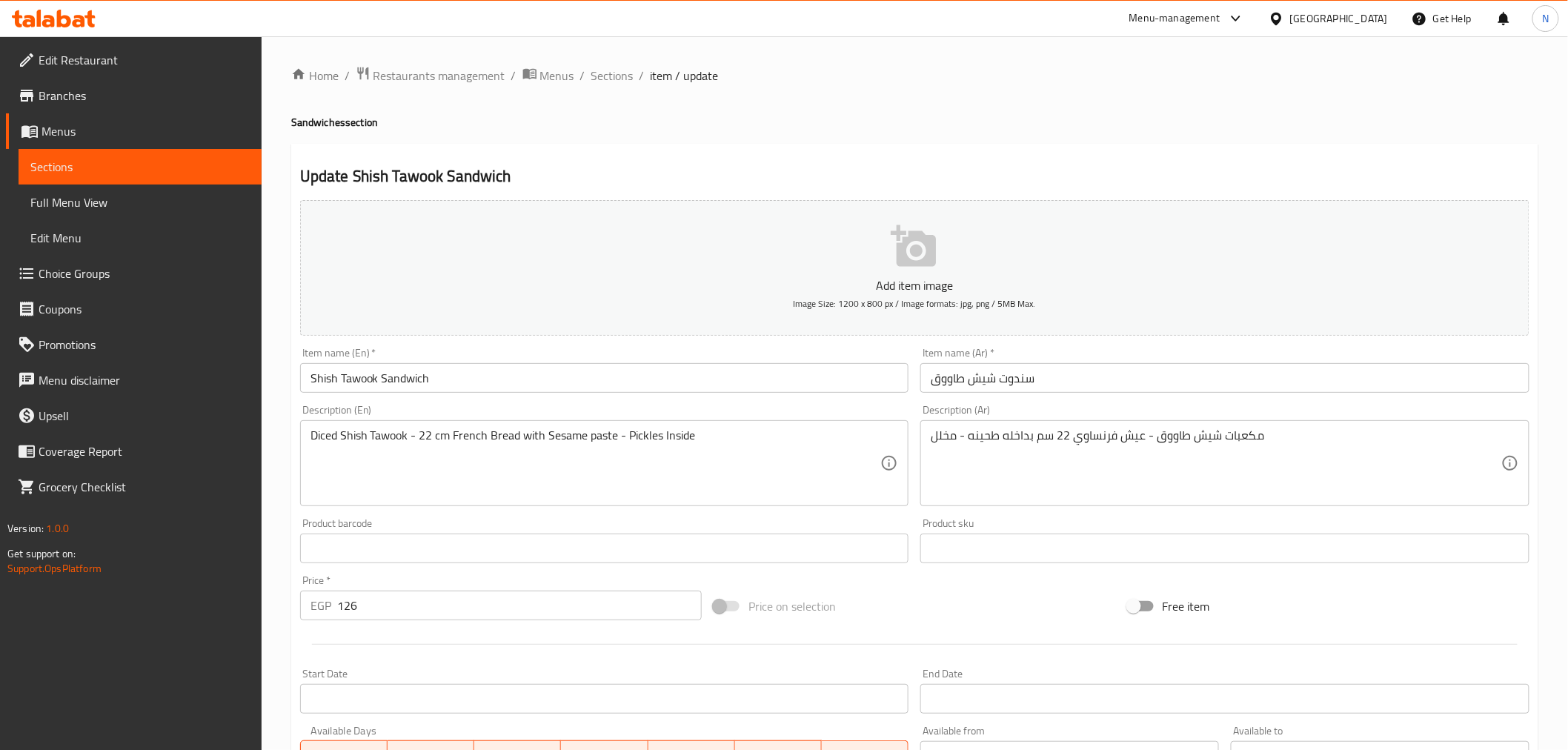
click at [1001, 379] on input "سندوت شيش طاووق" at bounding box center [1225, 378] width 610 height 30
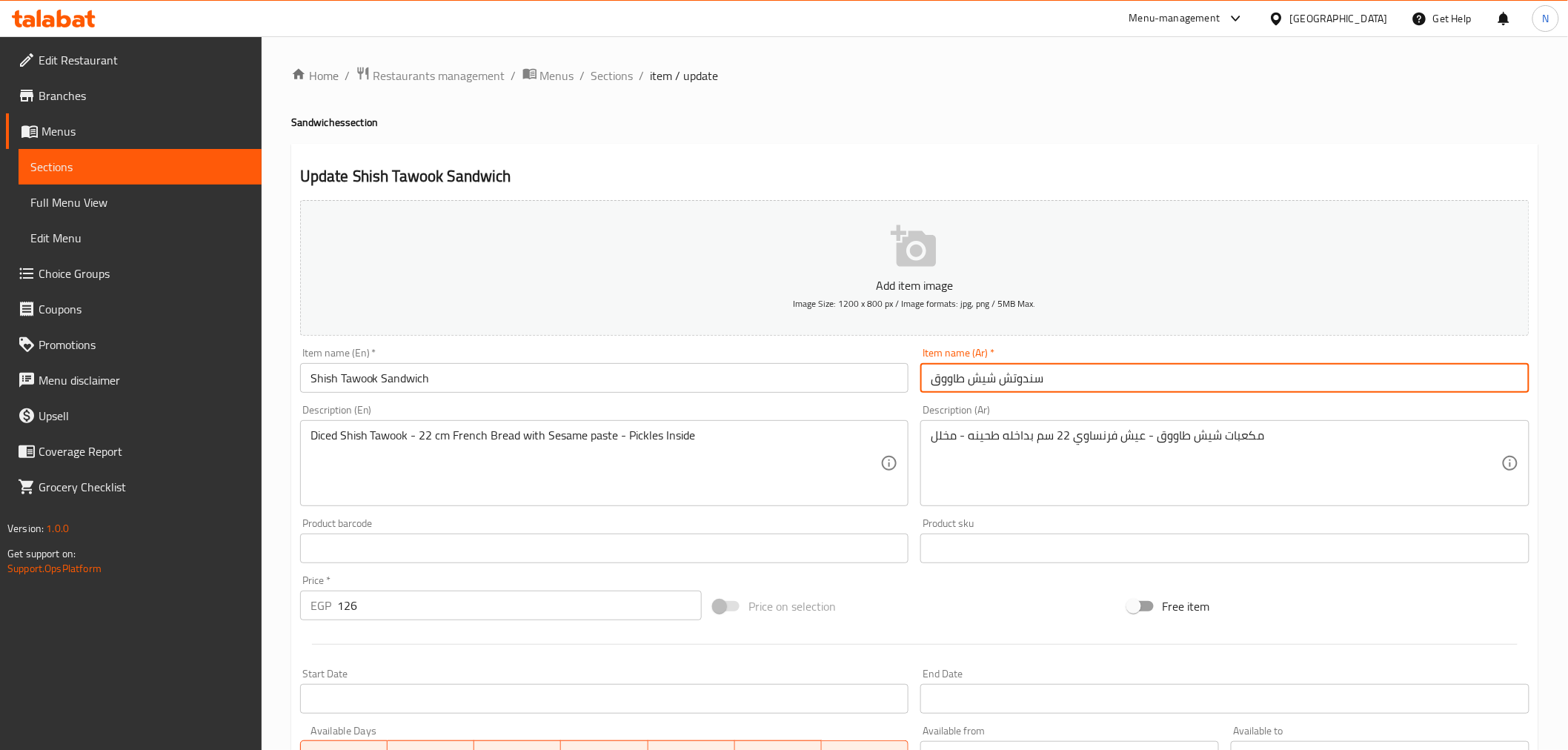
click at [1000, 381] on input "سندوتش شيش طاووق" at bounding box center [1225, 378] width 610 height 30
click at [1002, 381] on input "سندوتشش شيش طاووق" at bounding box center [1225, 378] width 610 height 30
type input "سندوتش شيش طاووق"
drag, startPoint x: 981, startPoint y: 472, endPoint x: 991, endPoint y: 464, distance: 12.8
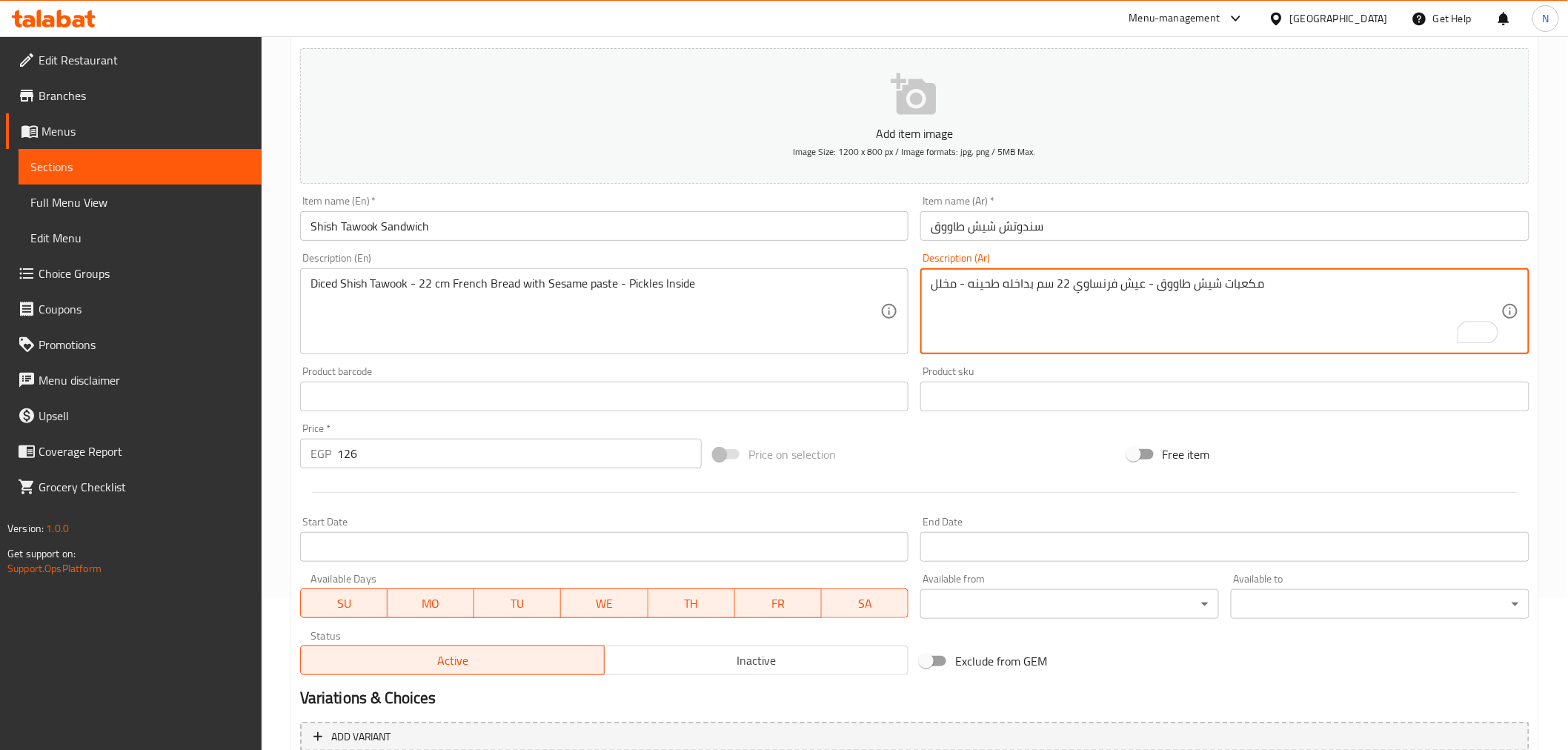
scroll to position [294, 0]
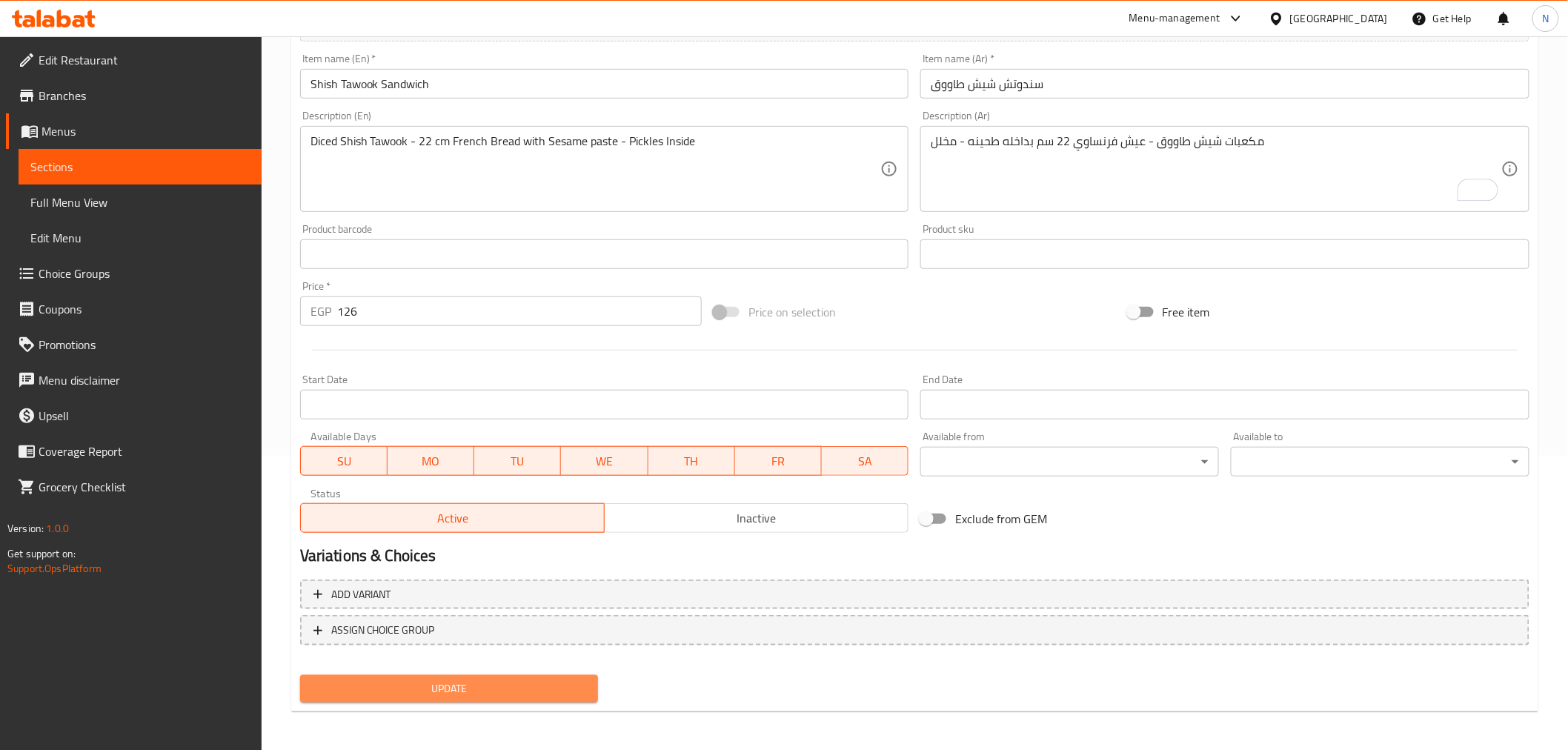
click at [470, 684] on span "Update" at bounding box center [449, 688] width 275 height 18
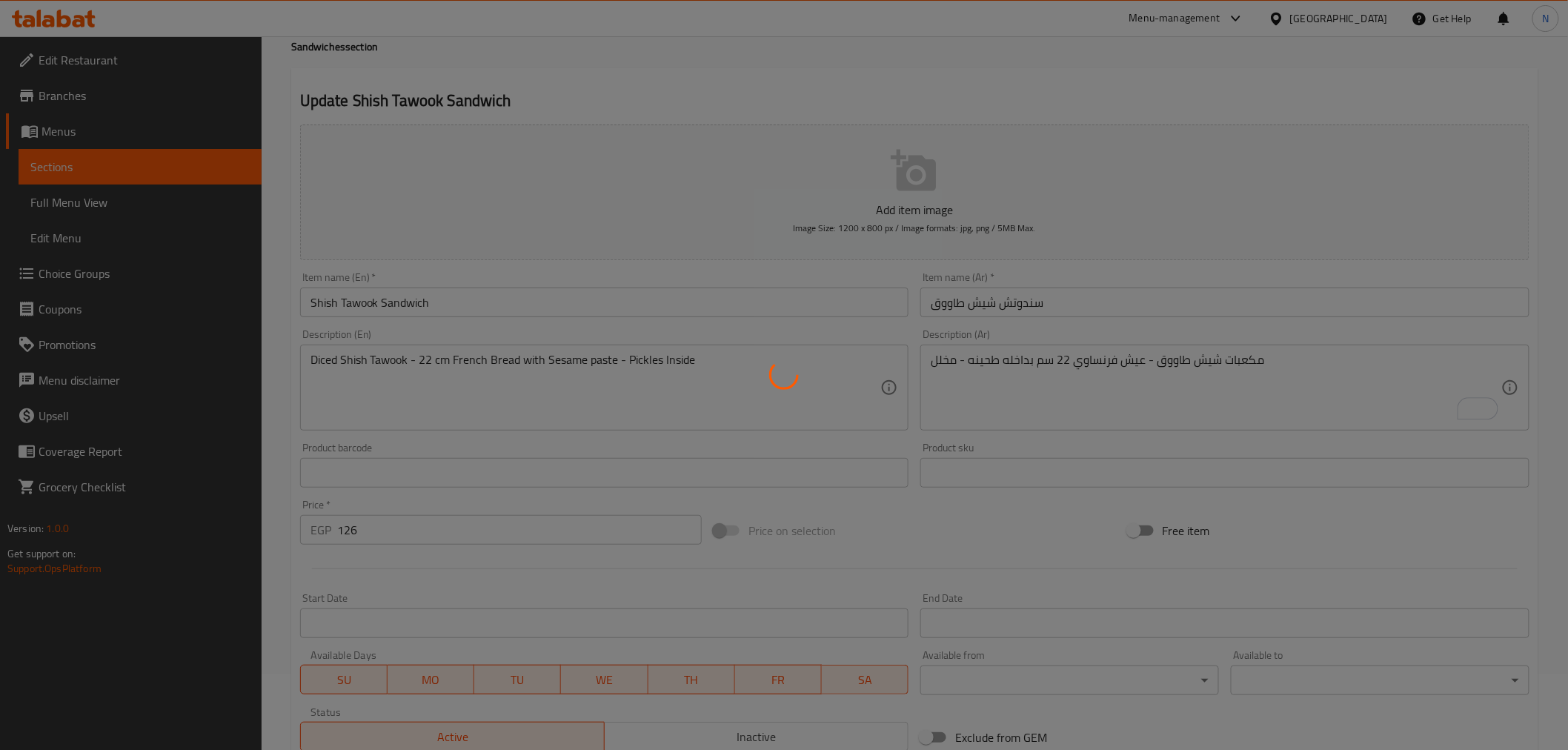
scroll to position [0, 0]
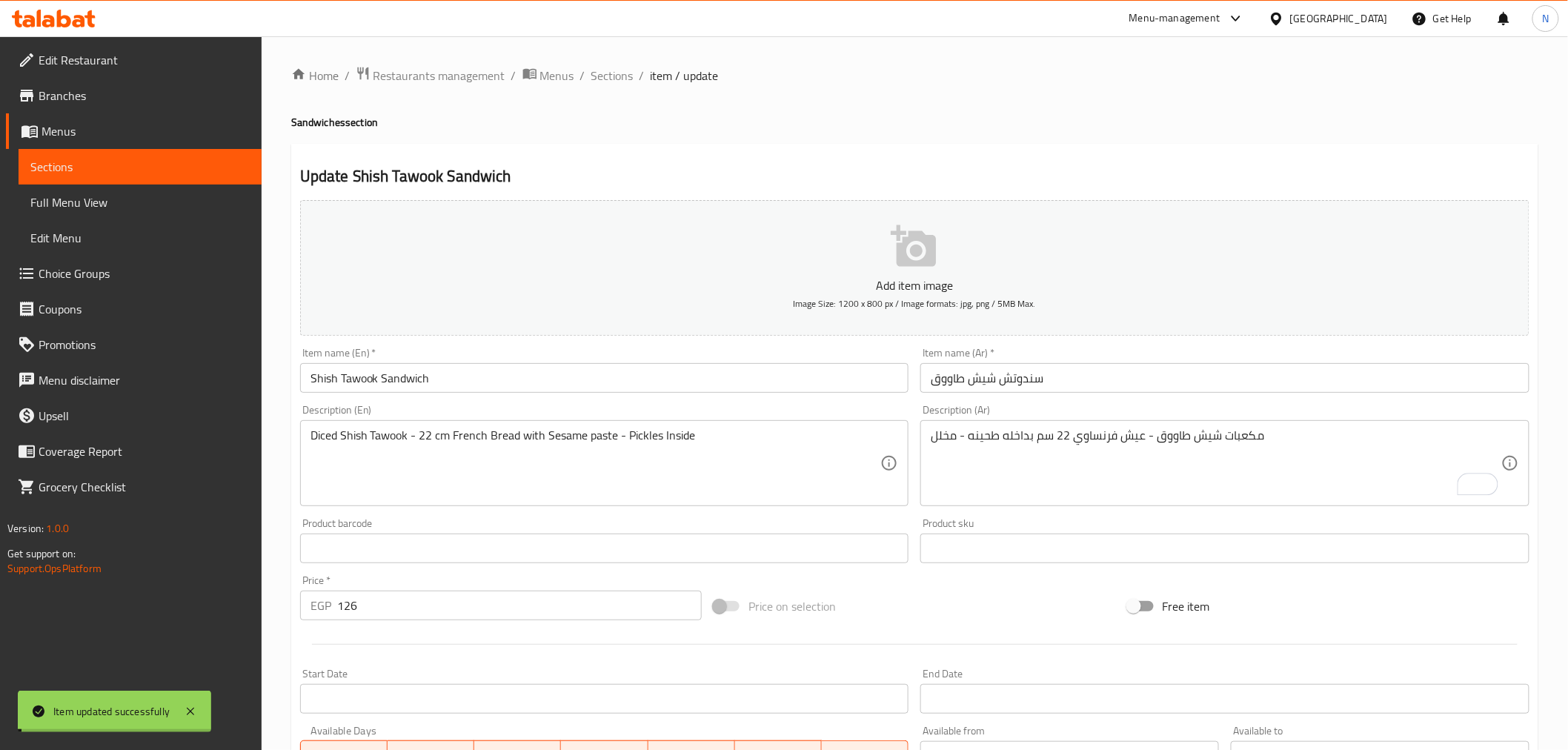
click at [414, 377] on input "Shish Tawook Sandwich" at bounding box center [605, 378] width 610 height 30
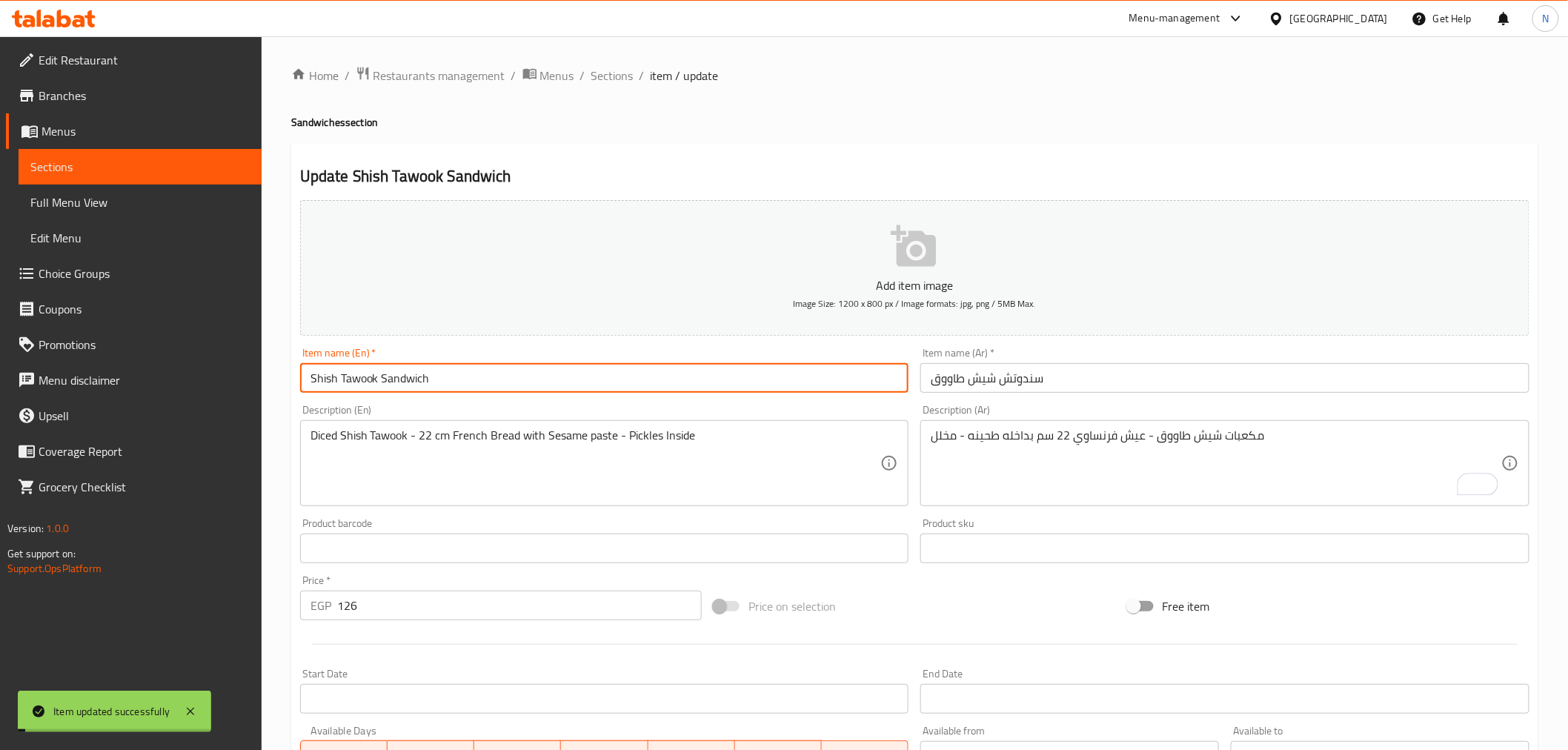
click at [414, 377] on input "Shish Tawook Sandwich" at bounding box center [605, 378] width 610 height 30
drag, startPoint x: 168, startPoint y: 187, endPoint x: 149, endPoint y: 196, distance: 21.0
click at [168, 187] on link "Full Menu View" at bounding box center [140, 202] width 243 height 36
click at [149, 196] on span "Full Menu View" at bounding box center [140, 202] width 219 height 18
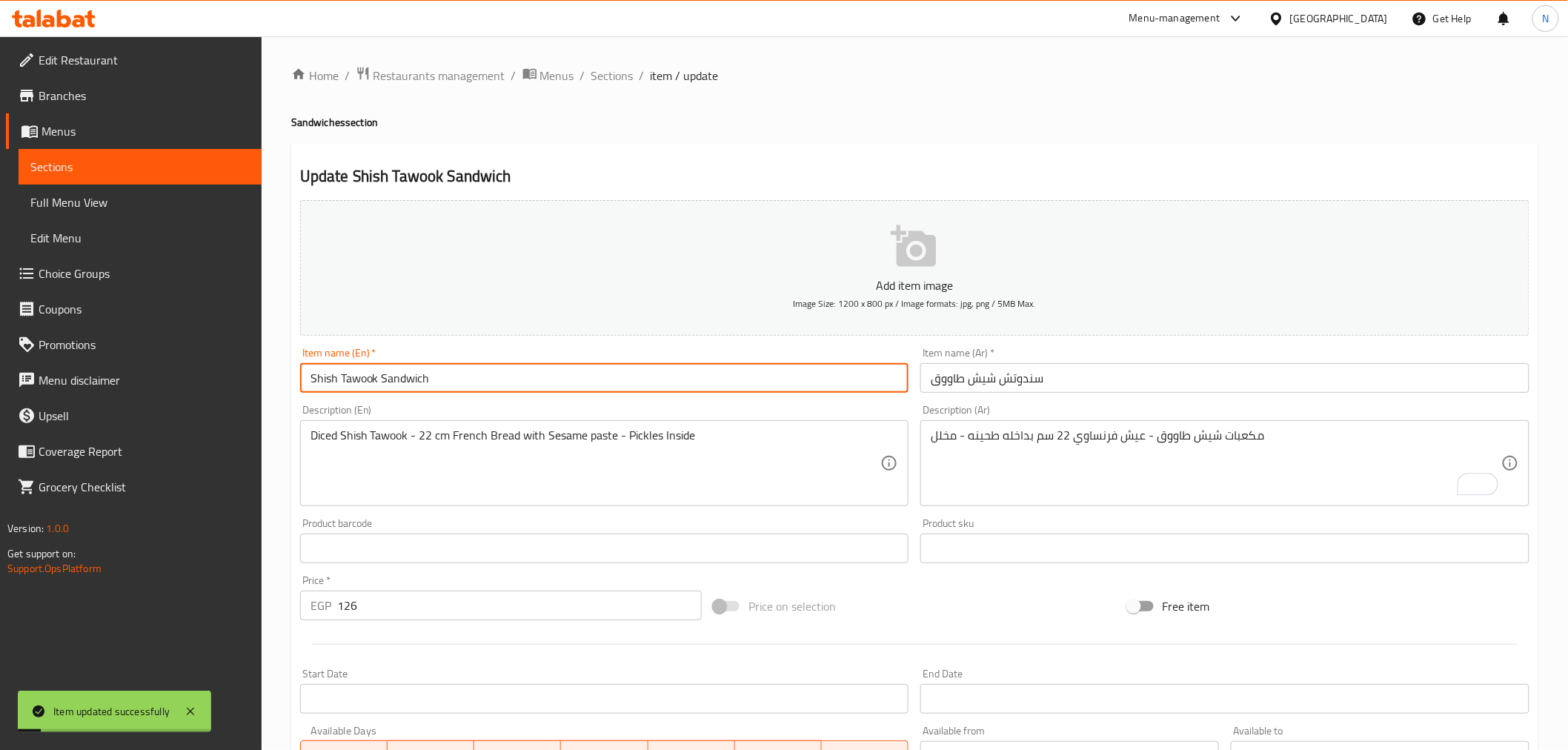
click at [142, 208] on span "Full Menu View" at bounding box center [140, 202] width 219 height 18
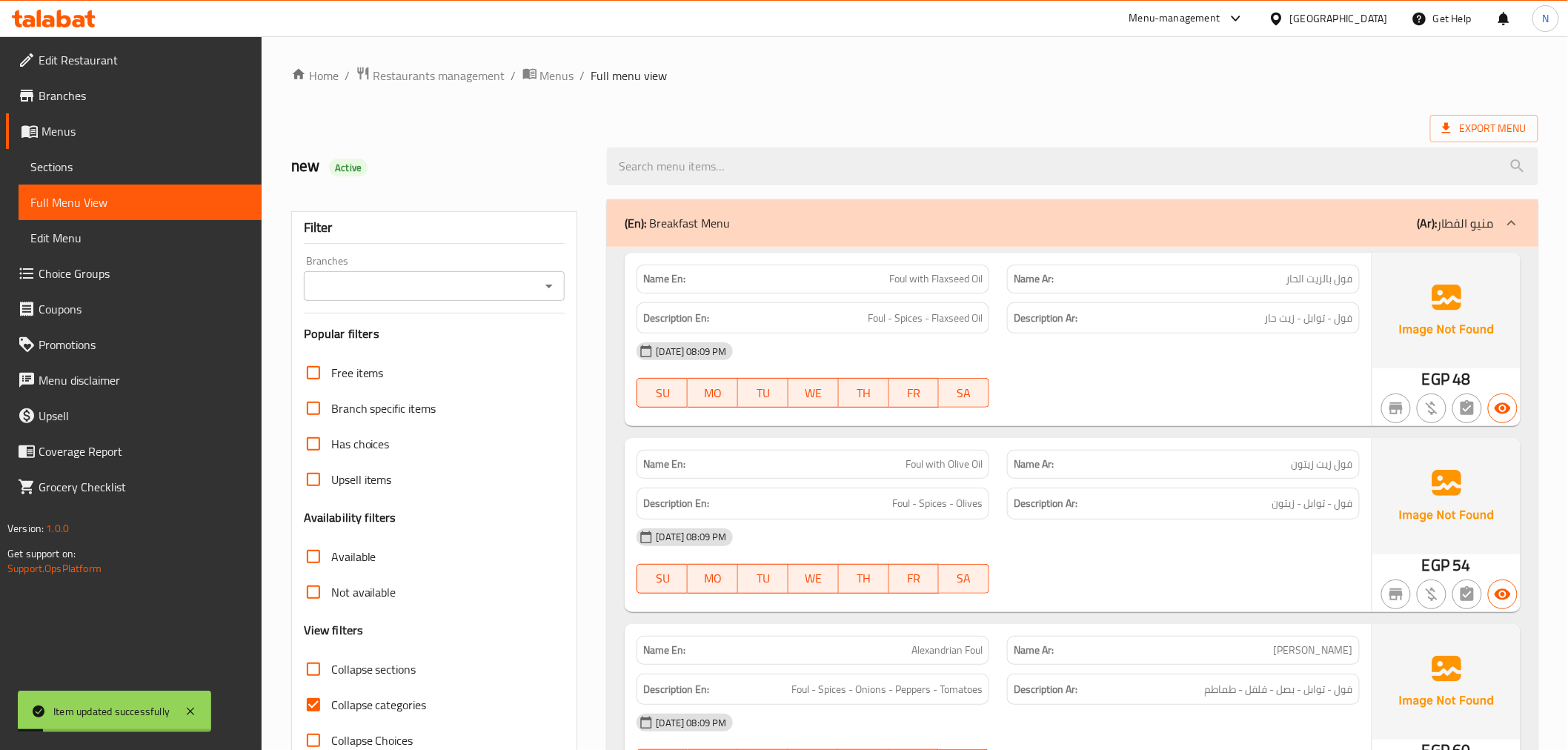
click at [311, 687] on input "Collapse categories" at bounding box center [313, 704] width 36 height 36
checkbox input "false"
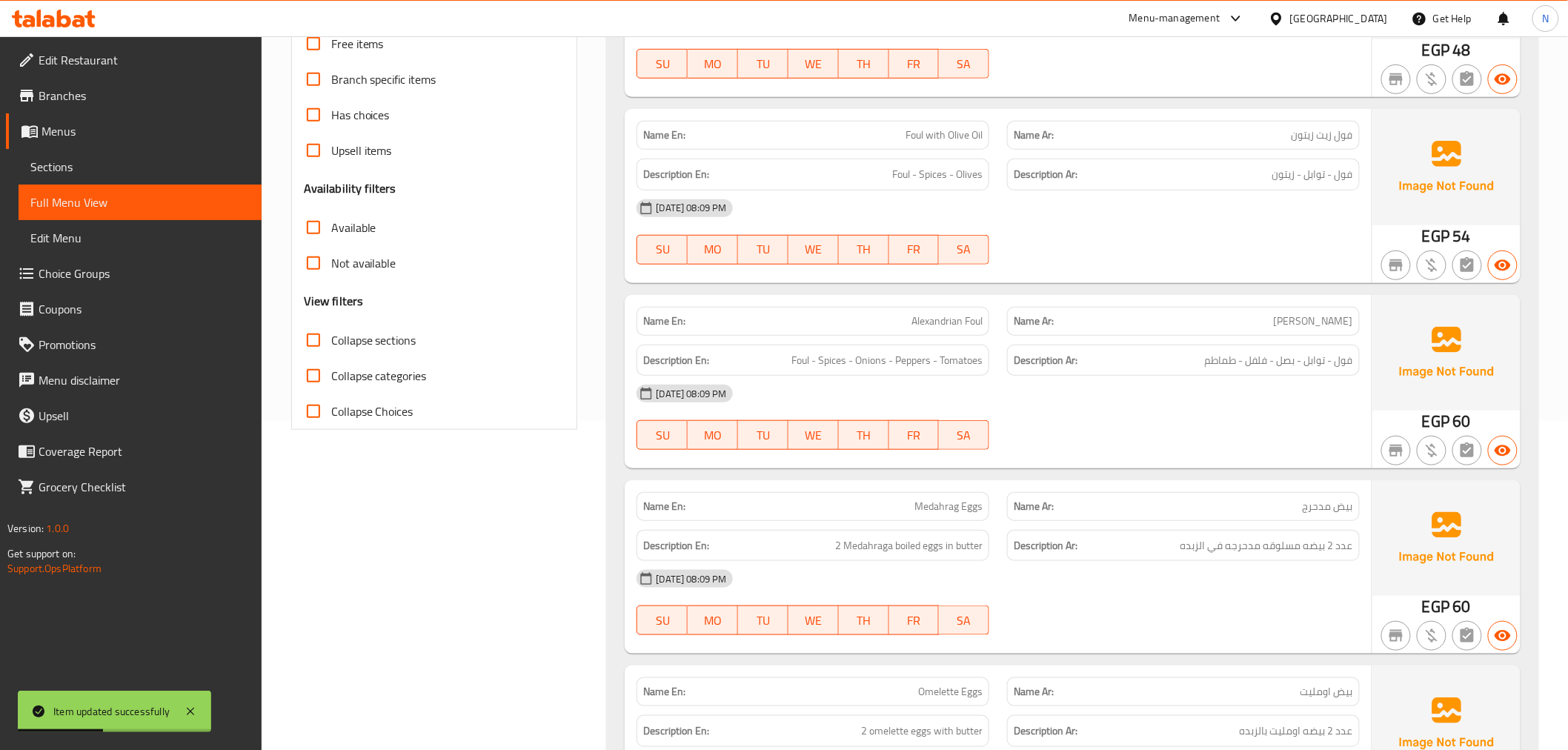
scroll to position [12231, 0]
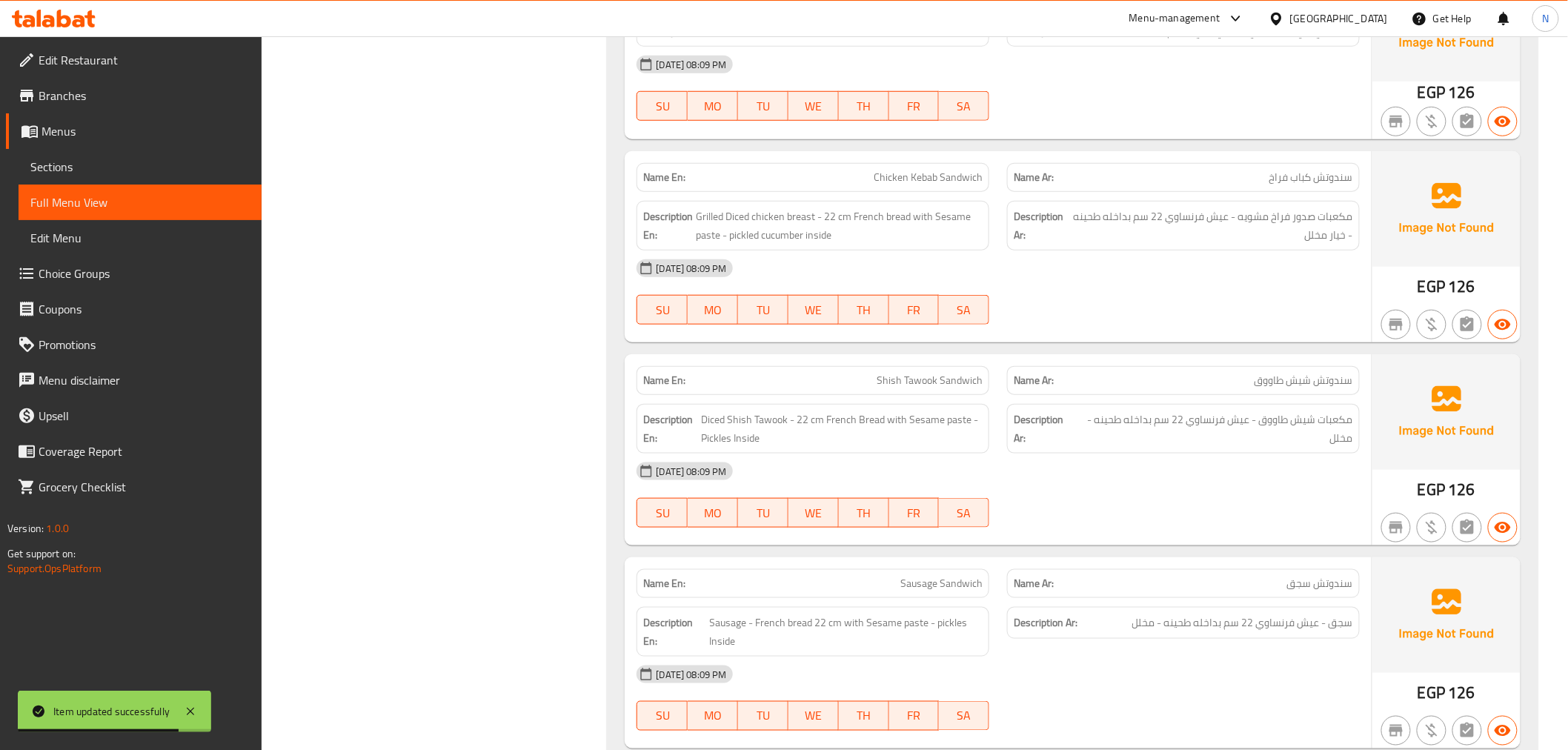
click at [1299, 477] on div "[DATE] 08:09 PM" at bounding box center [998, 471] width 741 height 36
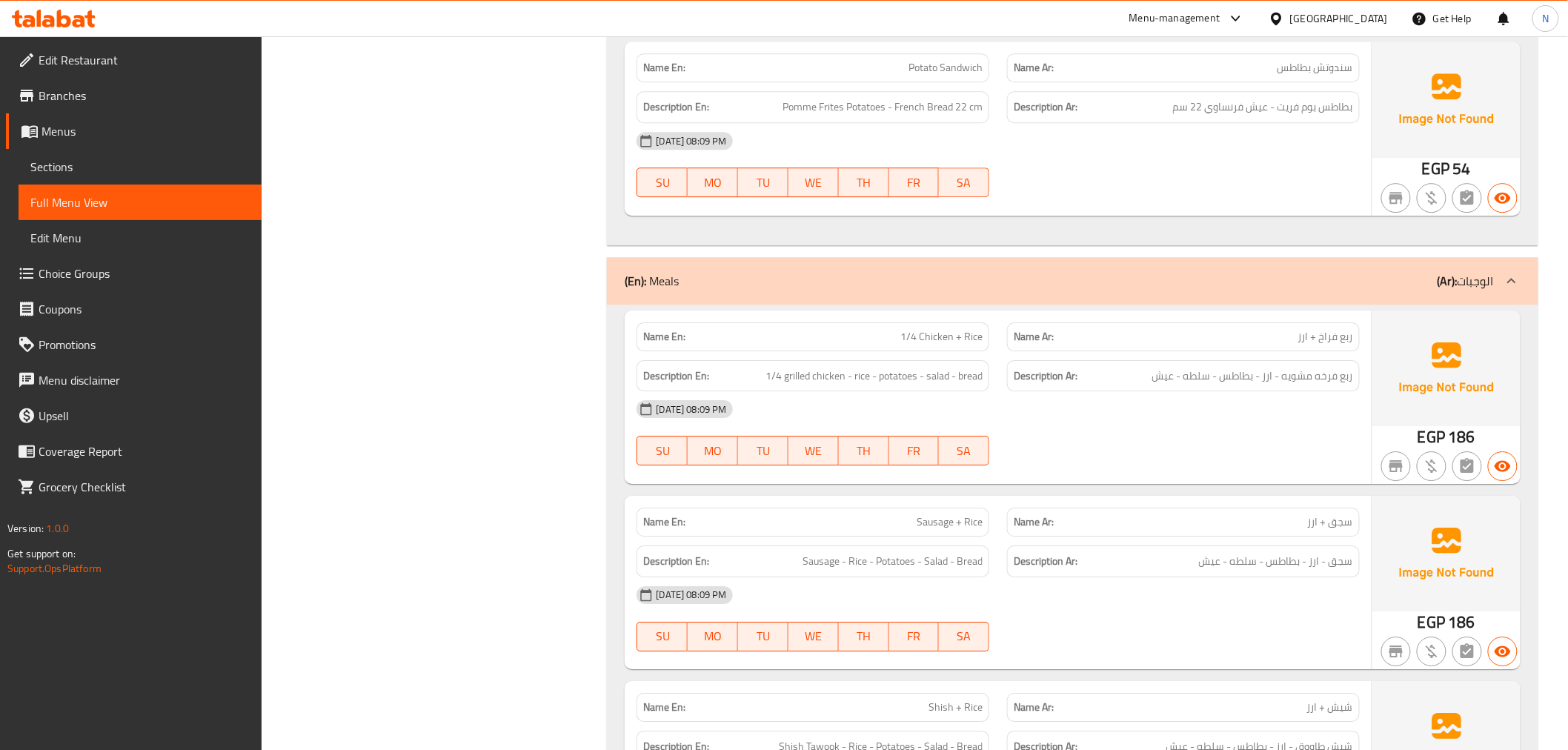
scroll to position [13714, 0]
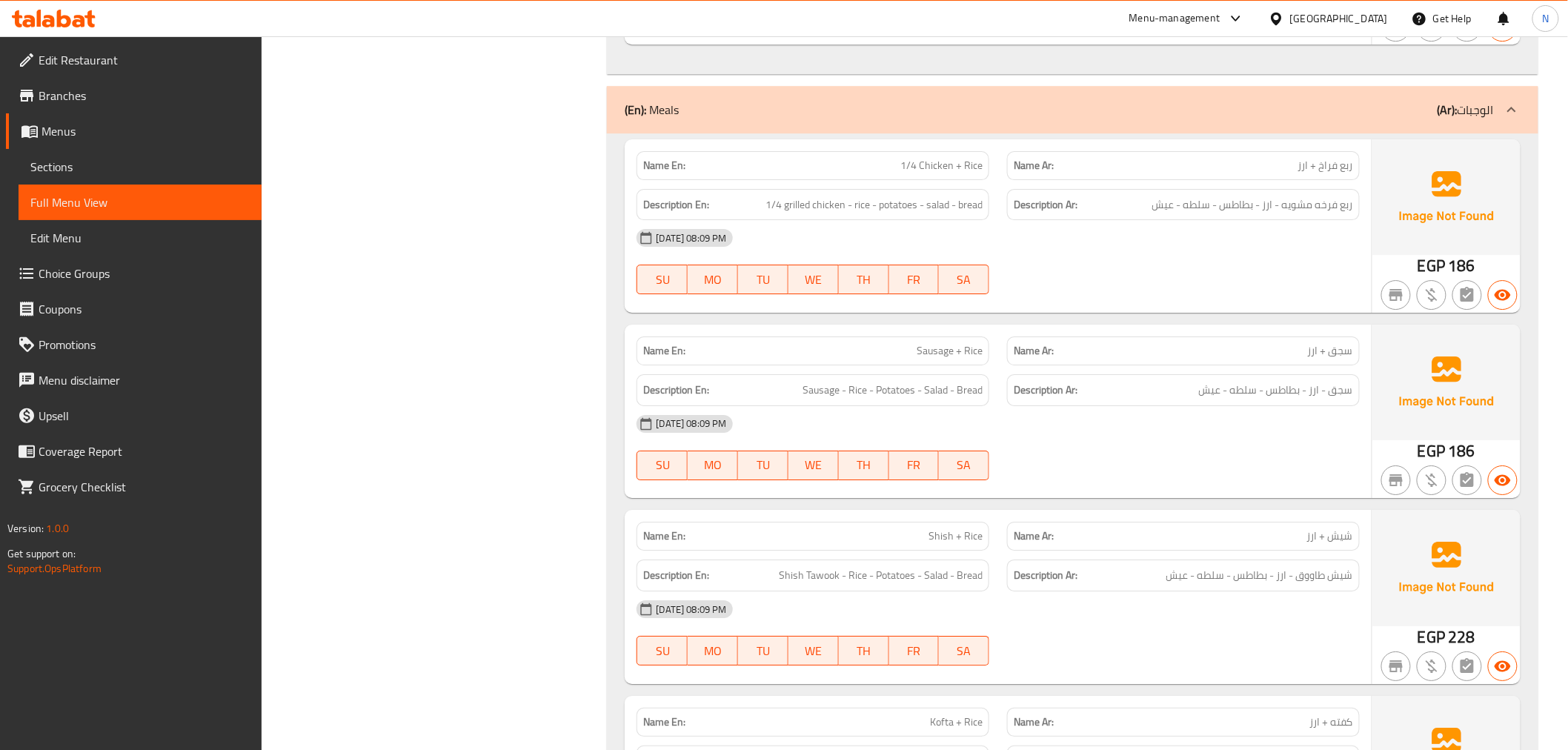
click at [1221, 223] on div "[DATE] 08:09 PM" at bounding box center [998, 238] width 741 height 36
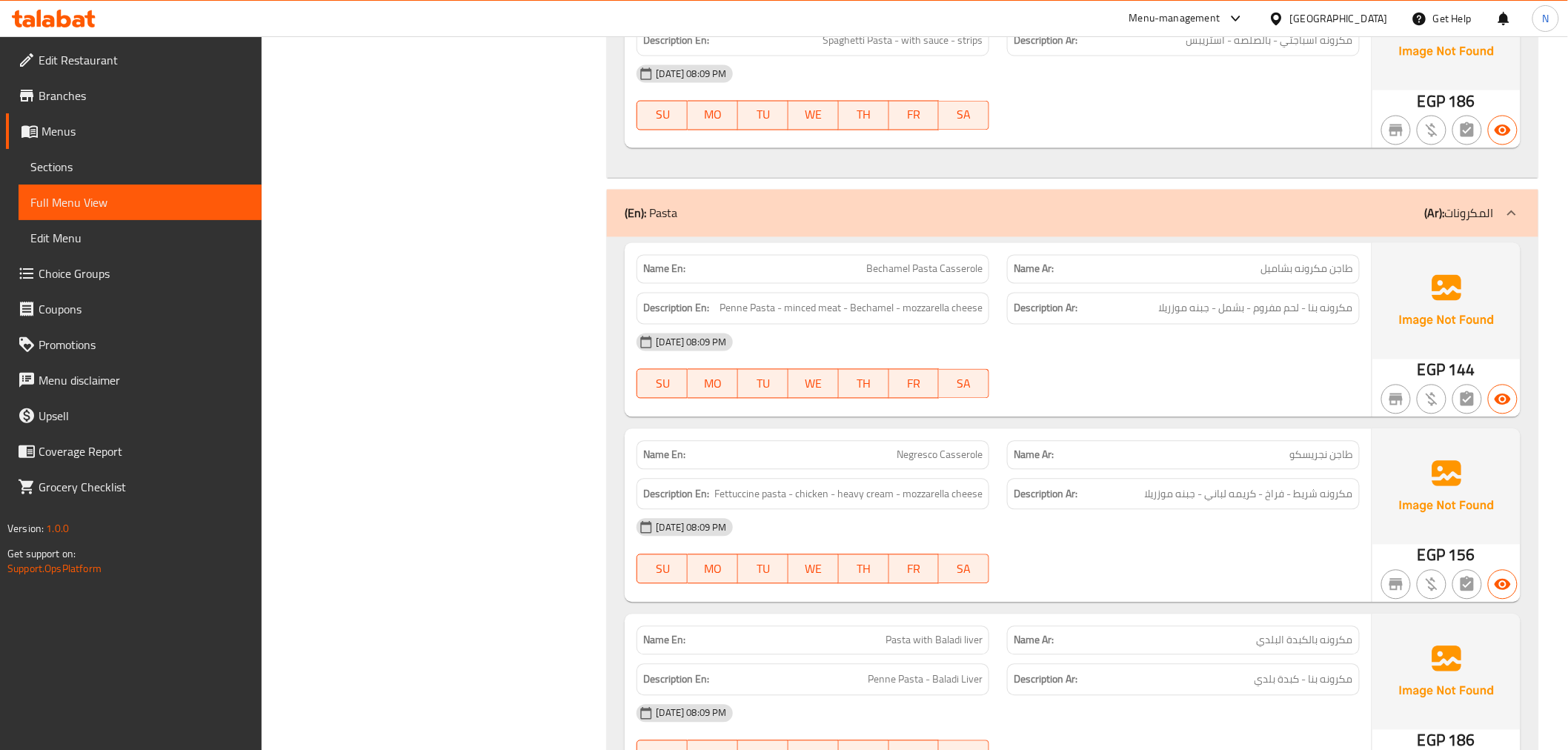
scroll to position [15360, 0]
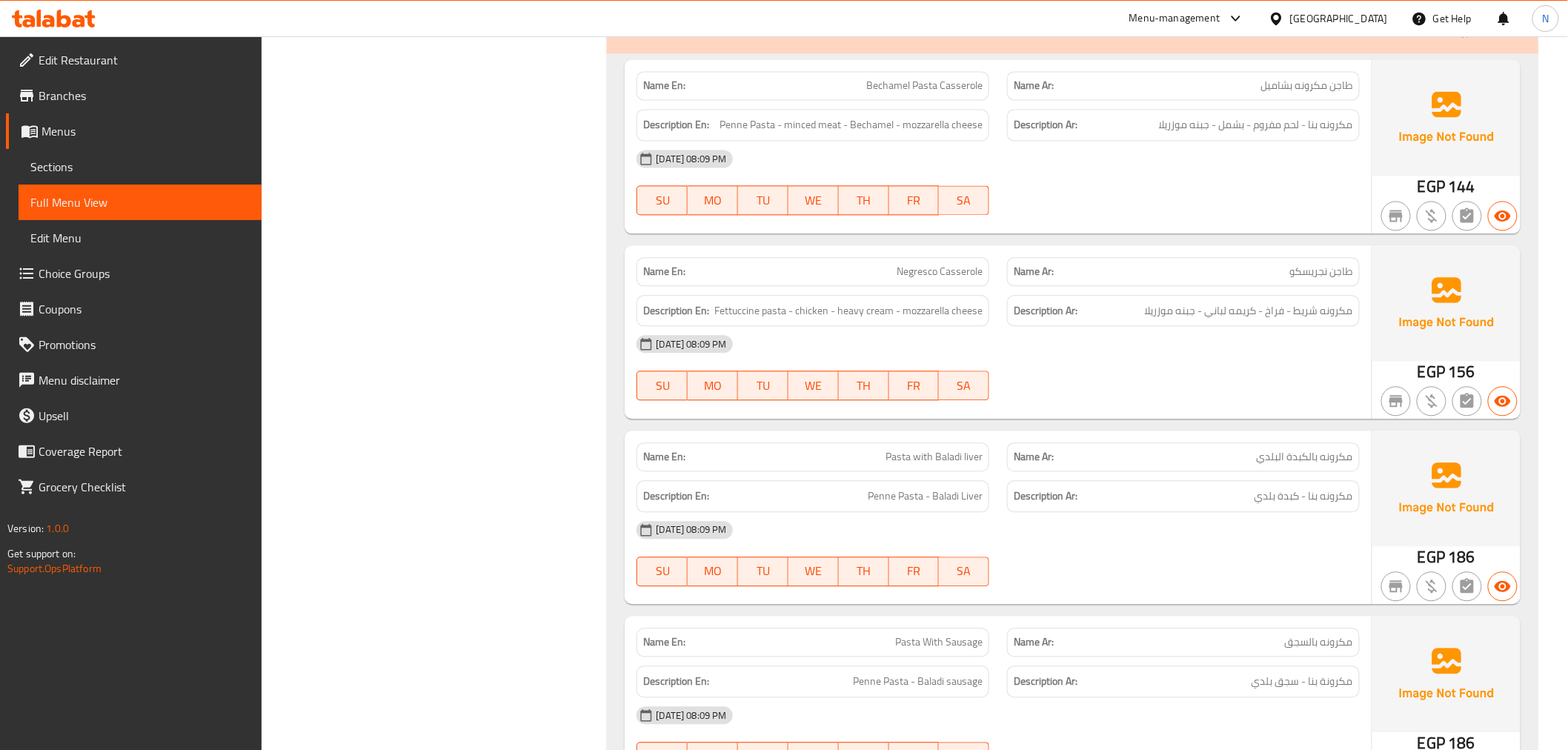
click at [980, 92] on div "Name En: Bechamel Pasta Casserole" at bounding box center [812, 85] width 353 height 29
click at [949, 78] on span "Bechamel Pasta Casserole" at bounding box center [924, 86] width 116 height 16
copy span "Bechamel Pasta Casserole"
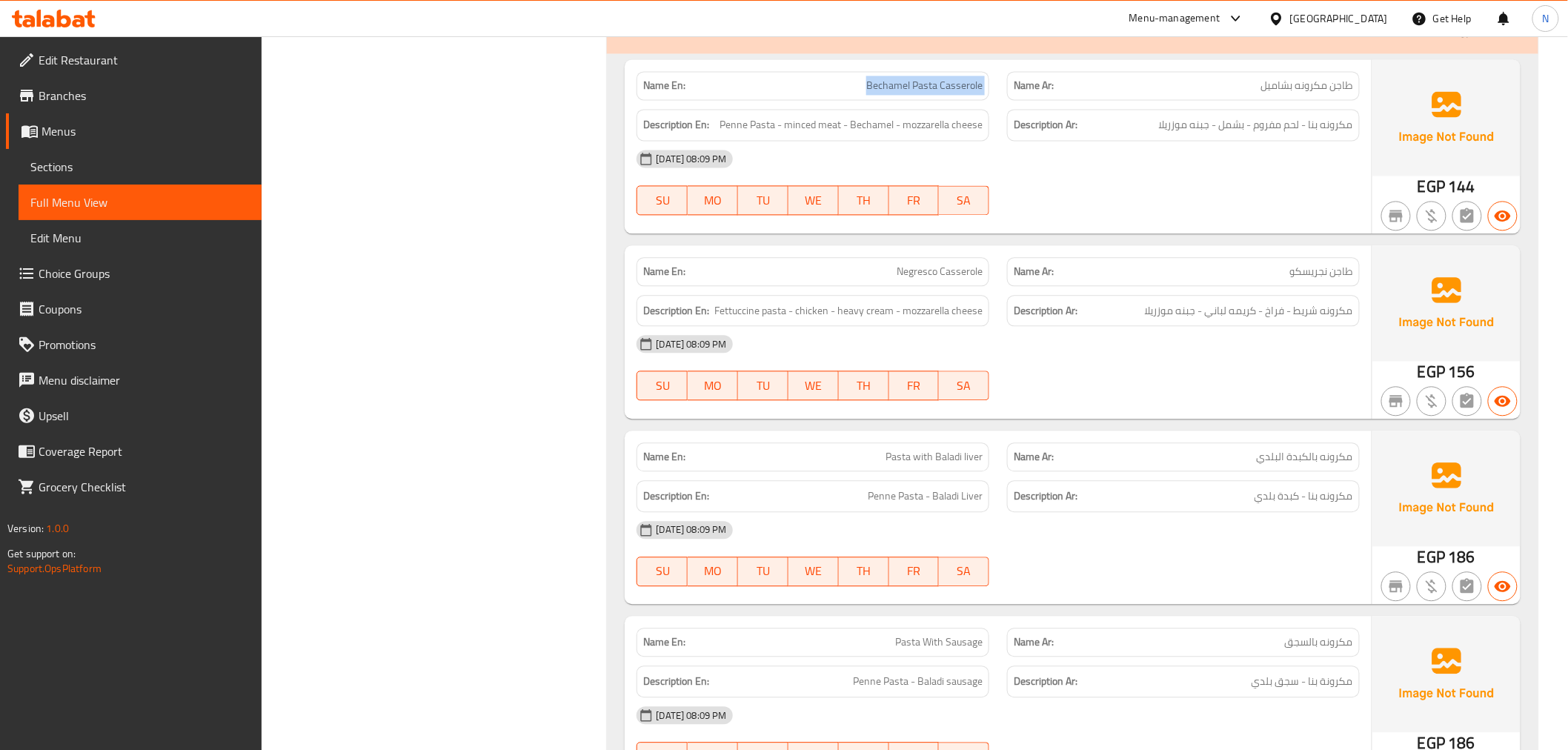
click at [176, 166] on span "Sections" at bounding box center [140, 167] width 219 height 18
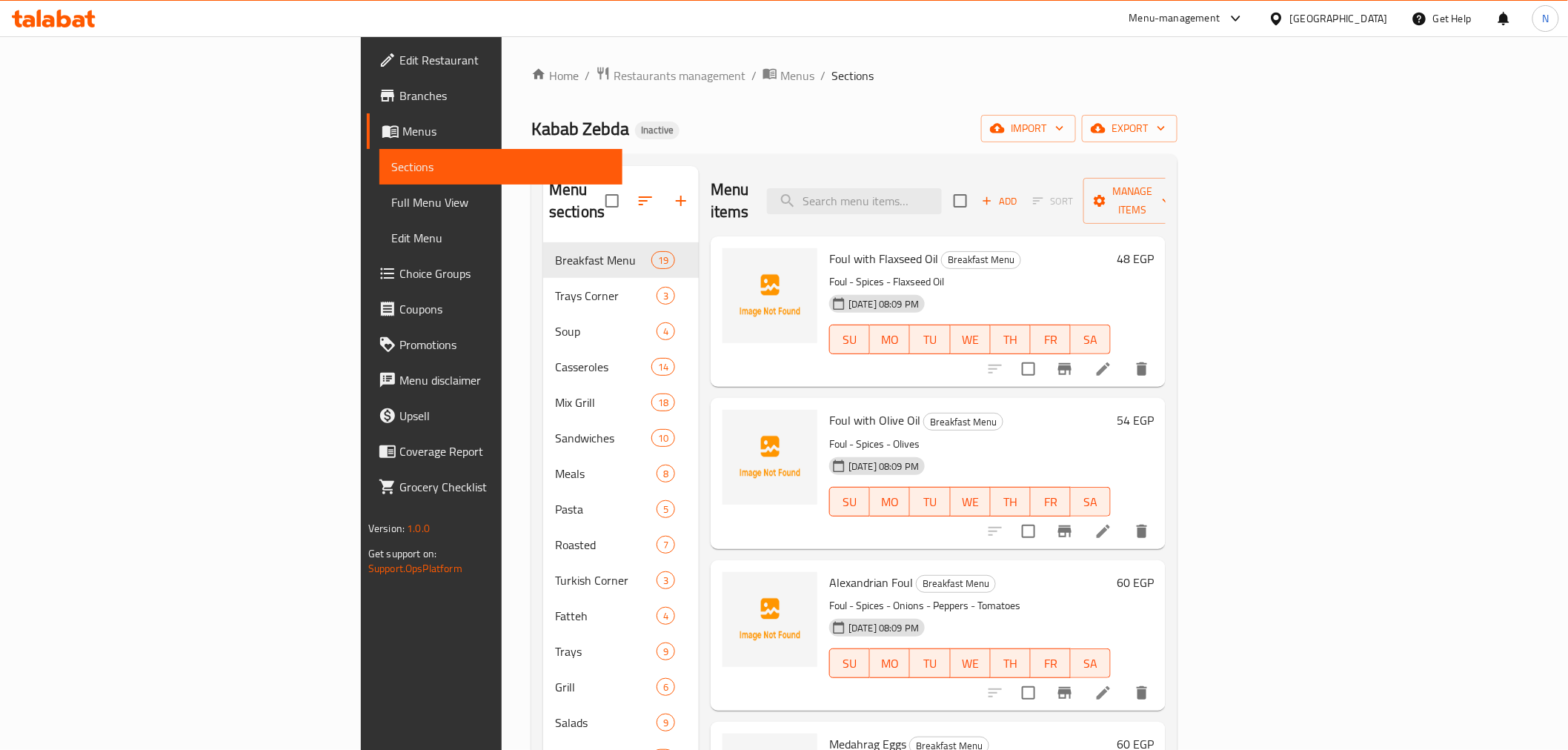
click at [975, 168] on div "Menu items Add Sort Manage items" at bounding box center [938, 201] width 455 height 70
click at [942, 188] on input "search" at bounding box center [854, 201] width 175 height 26
paste input "Bechamel Pasta Casserole"
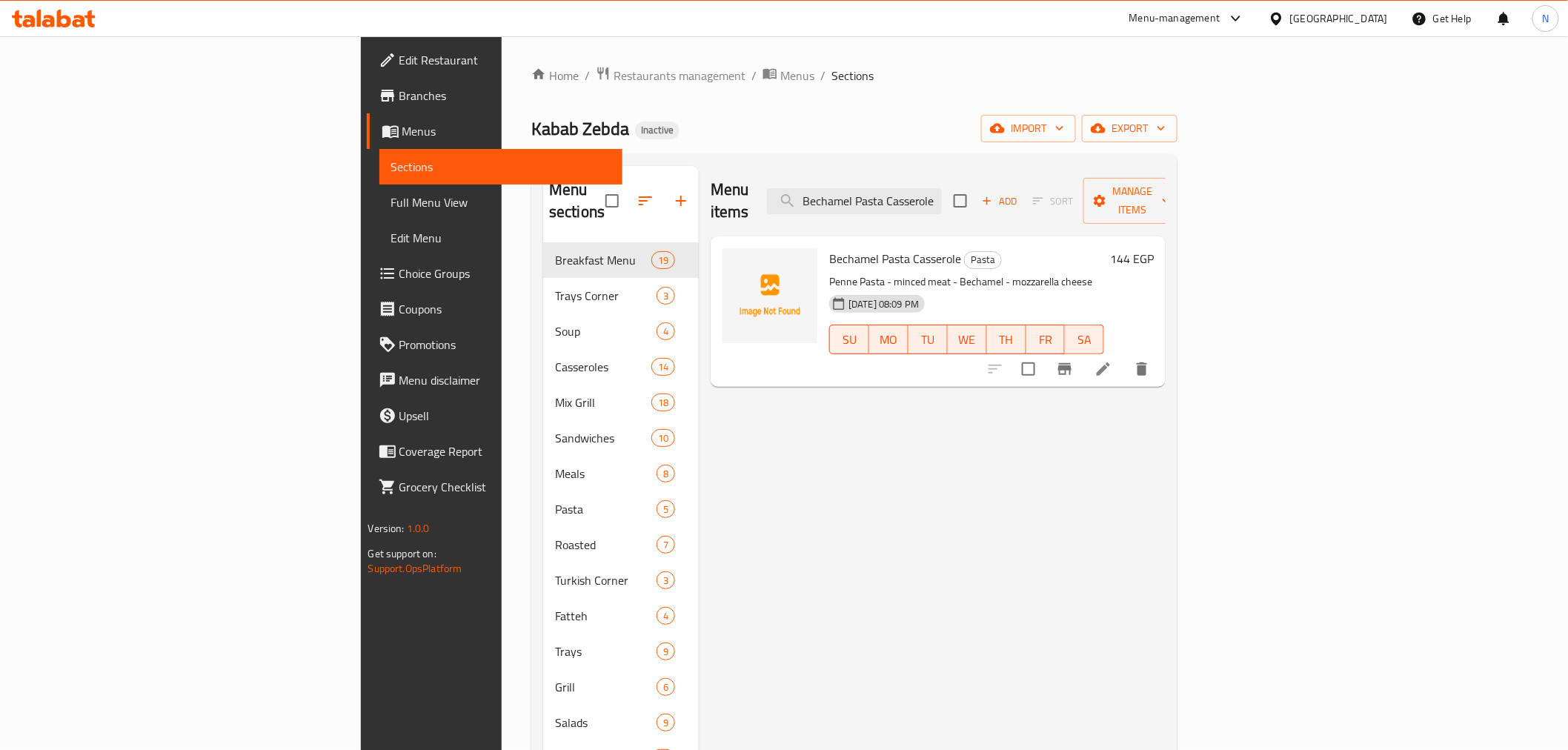
type input "Bechamel Pasta Casserole"
click at [1110, 362] on icon at bounding box center [1103, 369] width 13 height 13
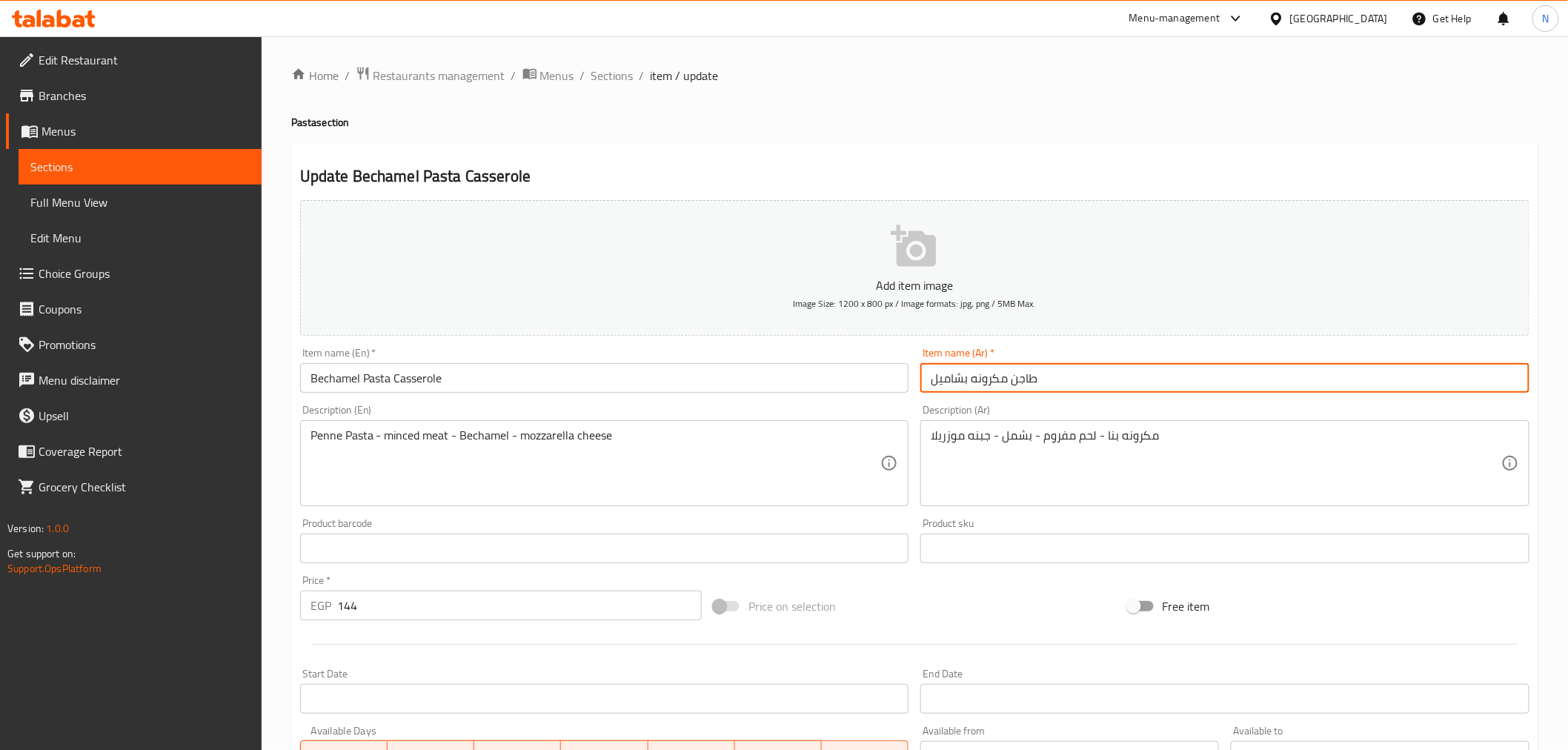
click at [964, 381] on input "طاجن مكرونه بشاميل" at bounding box center [1225, 378] width 610 height 30
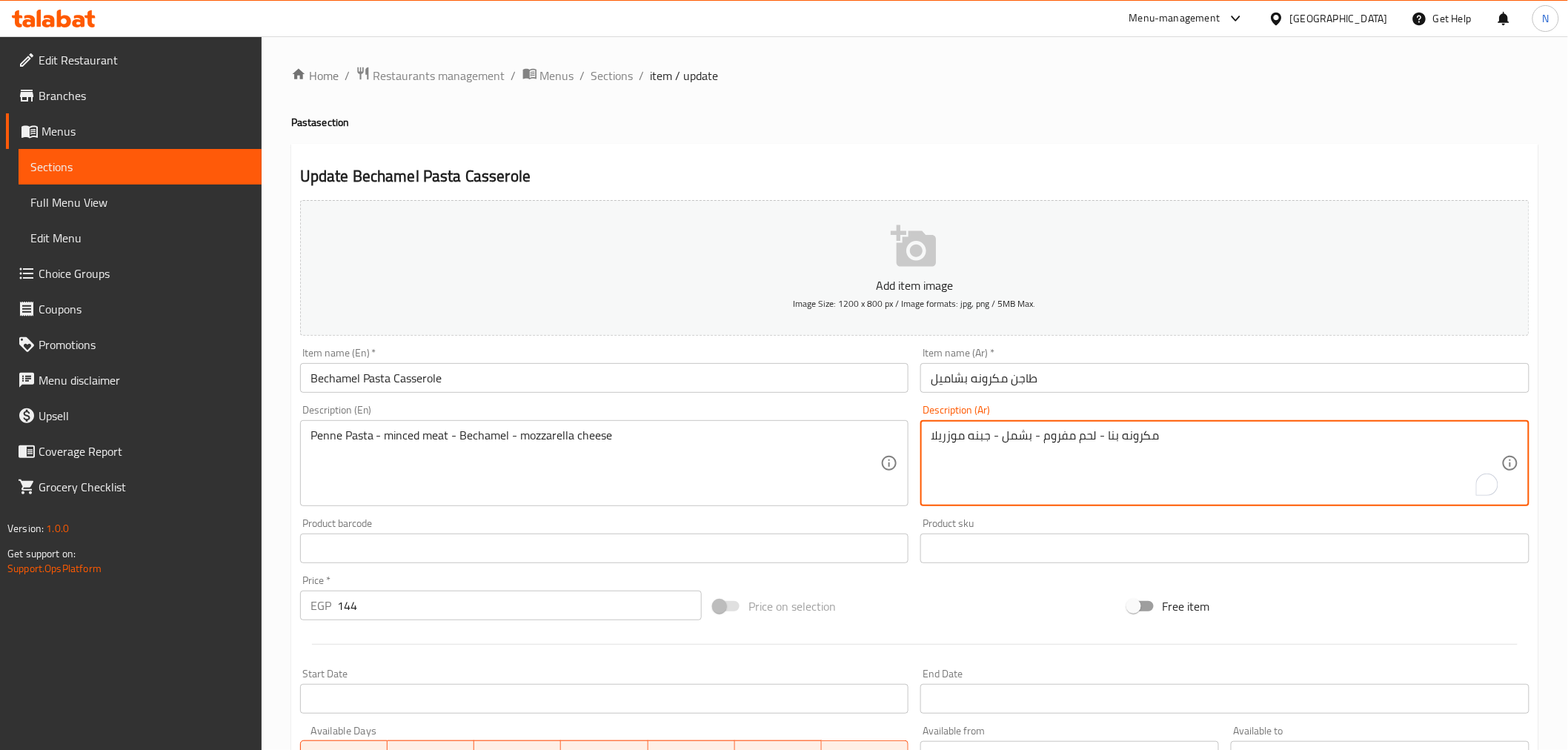
click at [1018, 438] on textarea "مكرونه بنا - لحم مفروم - بشمل - جبنه موزريلا" at bounding box center [1216, 463] width 571 height 70
paste textarea "اميل"
click at [1093, 482] on textarea "مكرونه بنا - لحم مفروم - بشاميل - جبنه موزريلا" at bounding box center [1216, 463] width 571 height 70
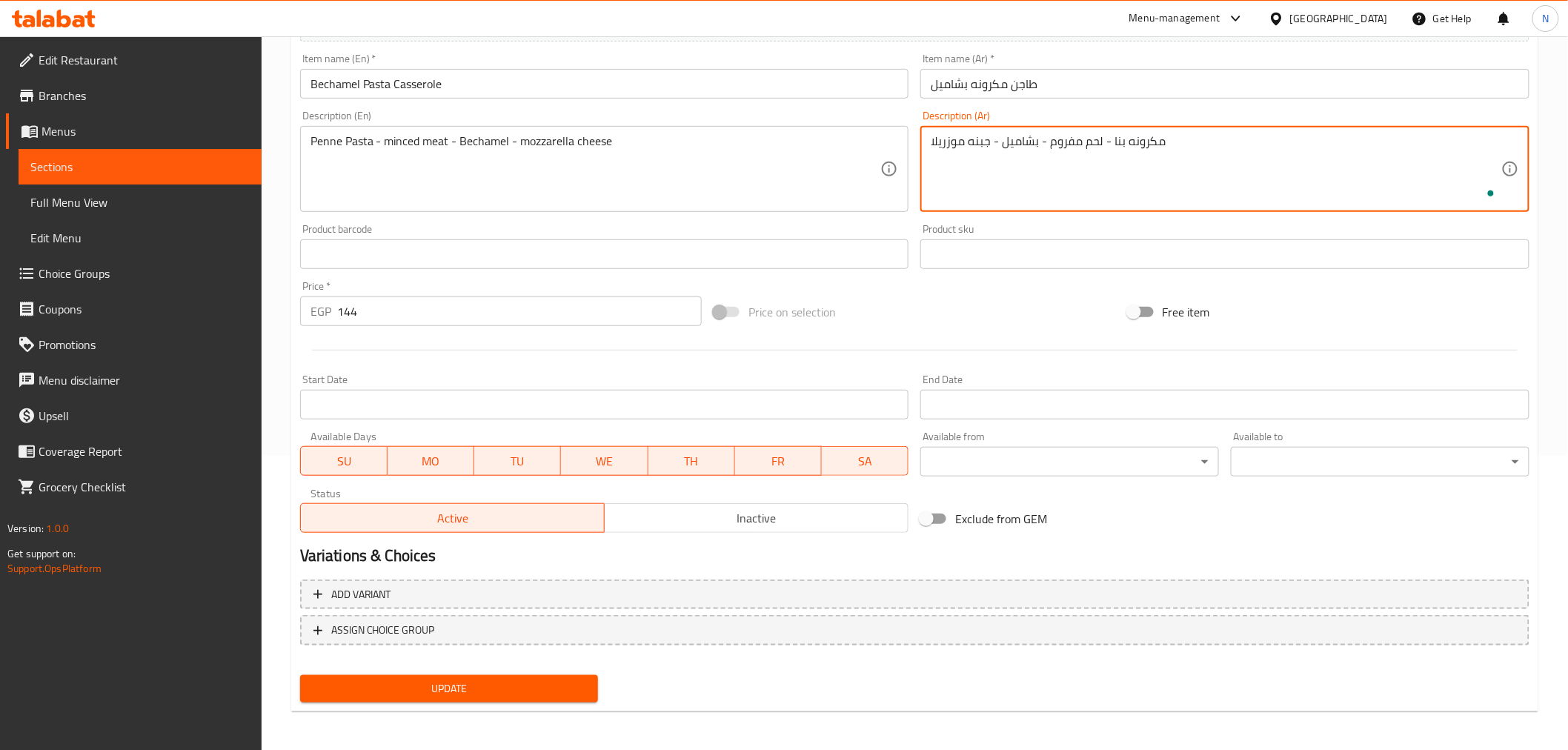
type textarea "مكرونه بنا - لحم مفروم - بشاميل - جبنه موزريلا"
click at [538, 695] on span "Update" at bounding box center [449, 688] width 275 height 18
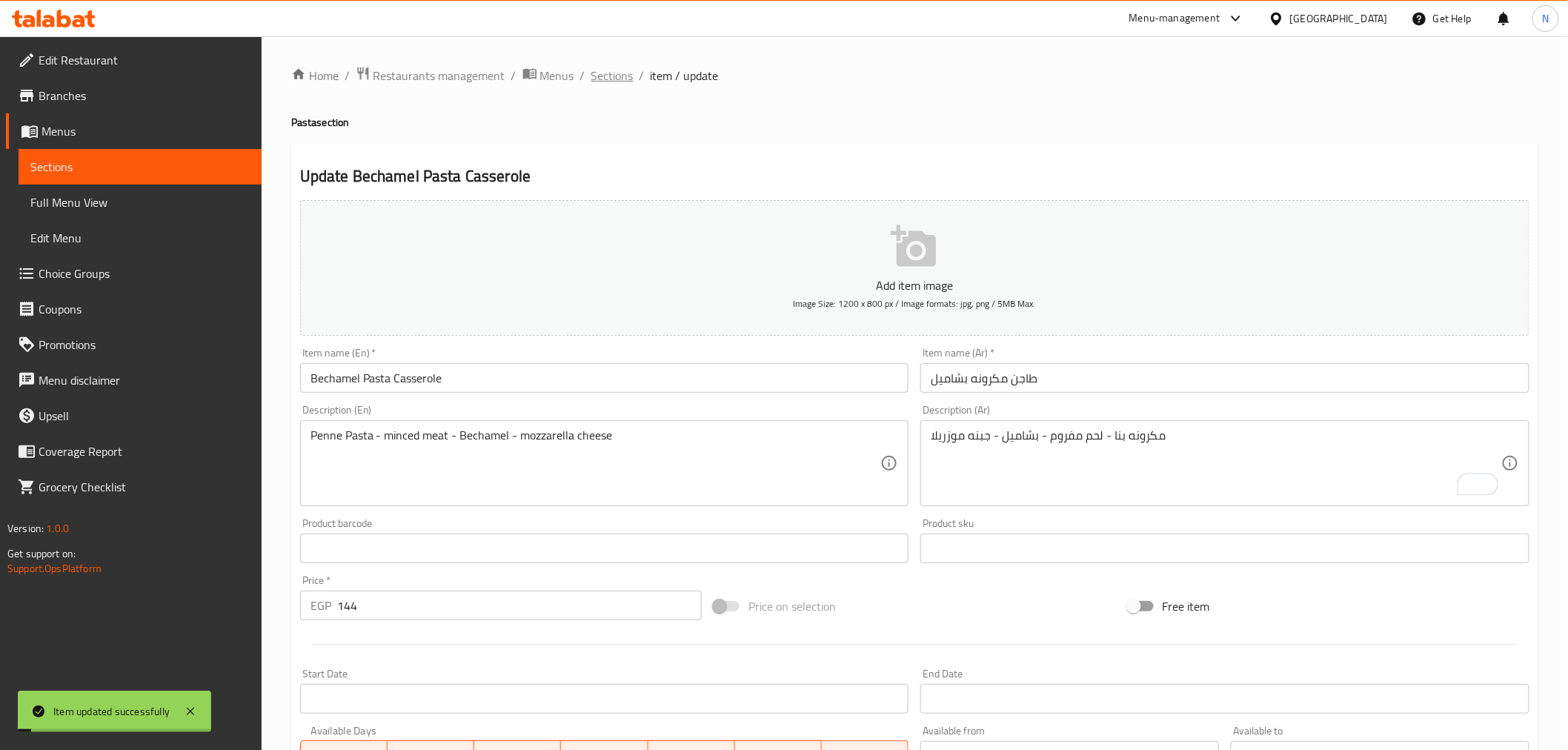
click at [617, 77] on span "Sections" at bounding box center [613, 75] width 43 height 18
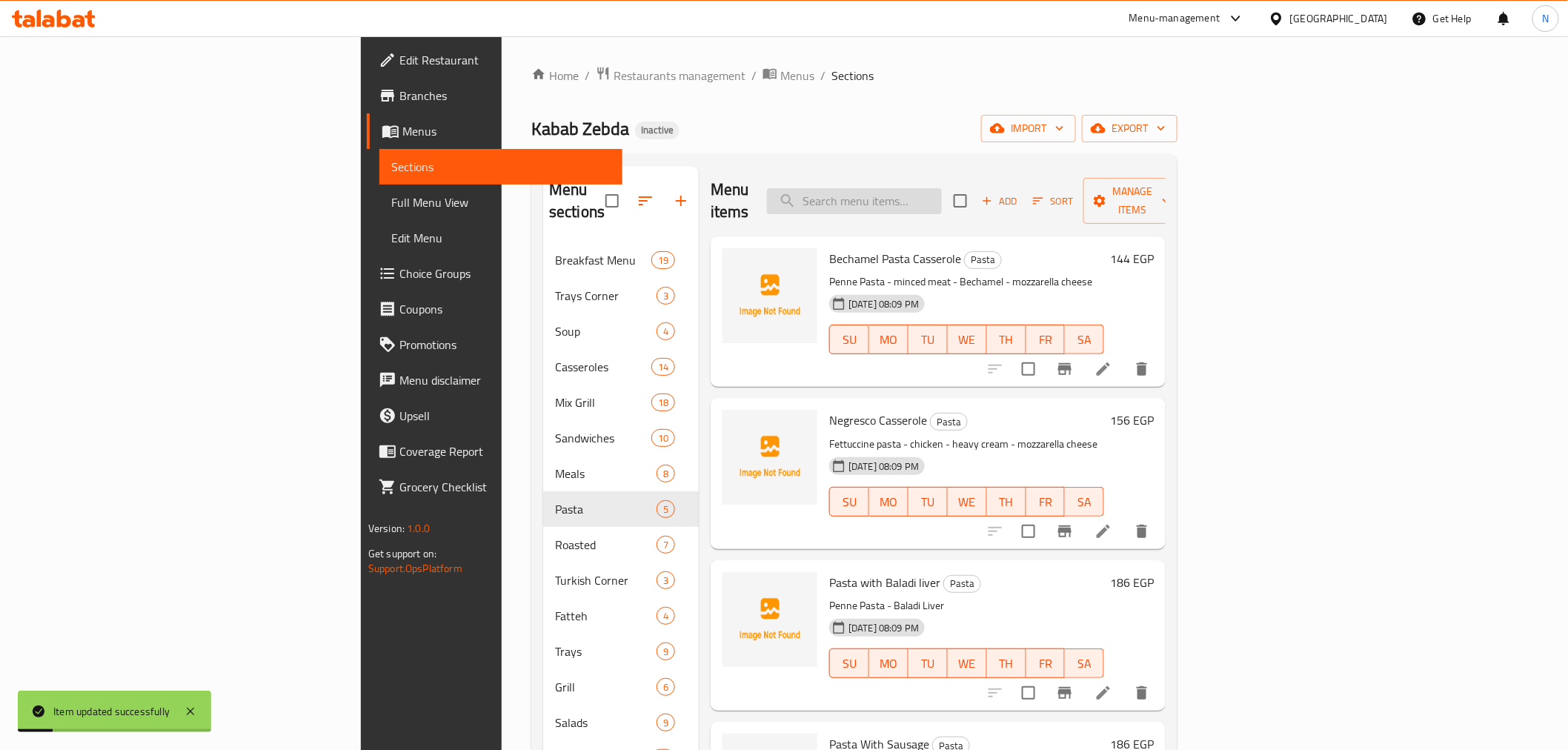
click at [942, 196] on input "search" at bounding box center [854, 201] width 175 height 26
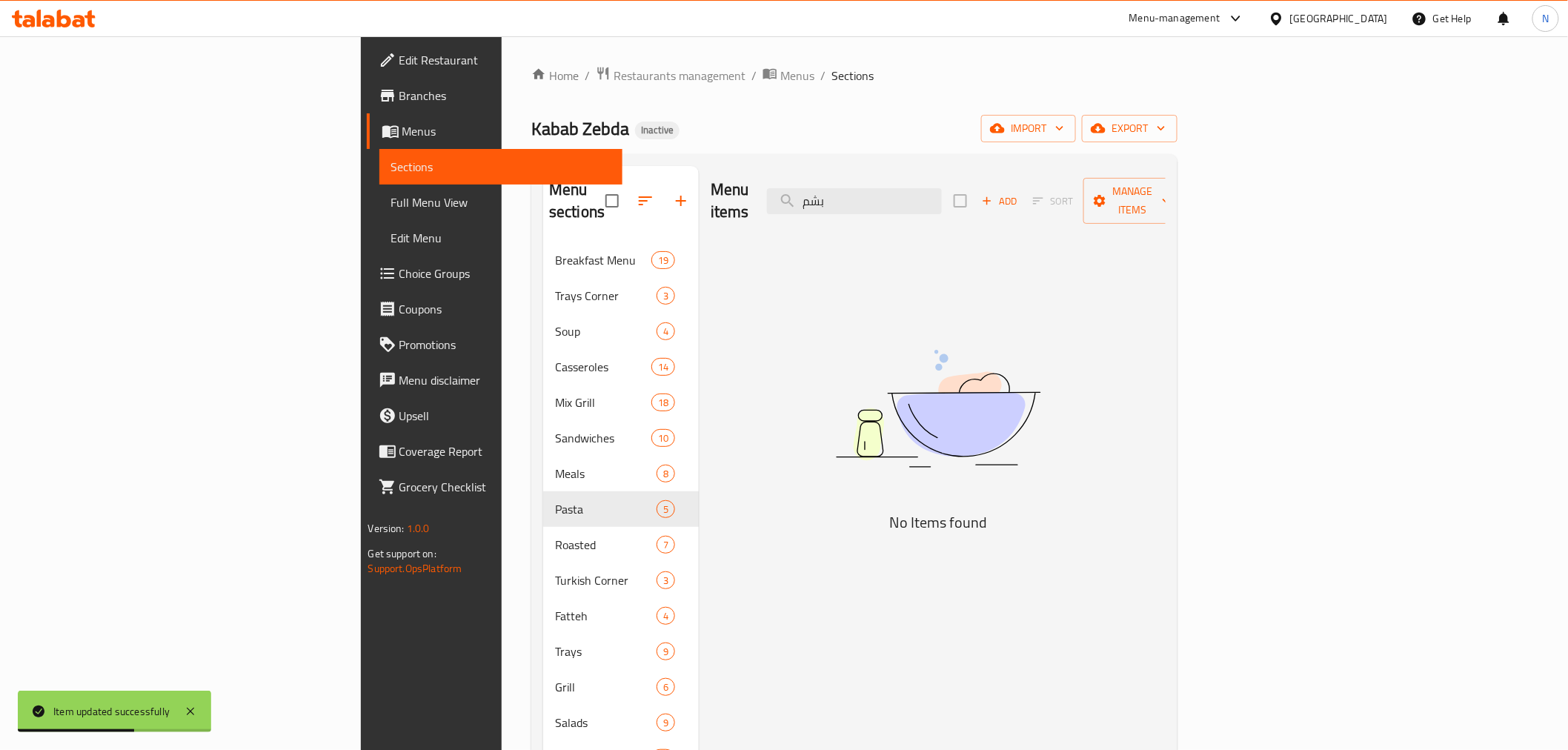
type input "بشم"
click at [392, 208] on span "Full Menu View" at bounding box center [501, 202] width 219 height 18
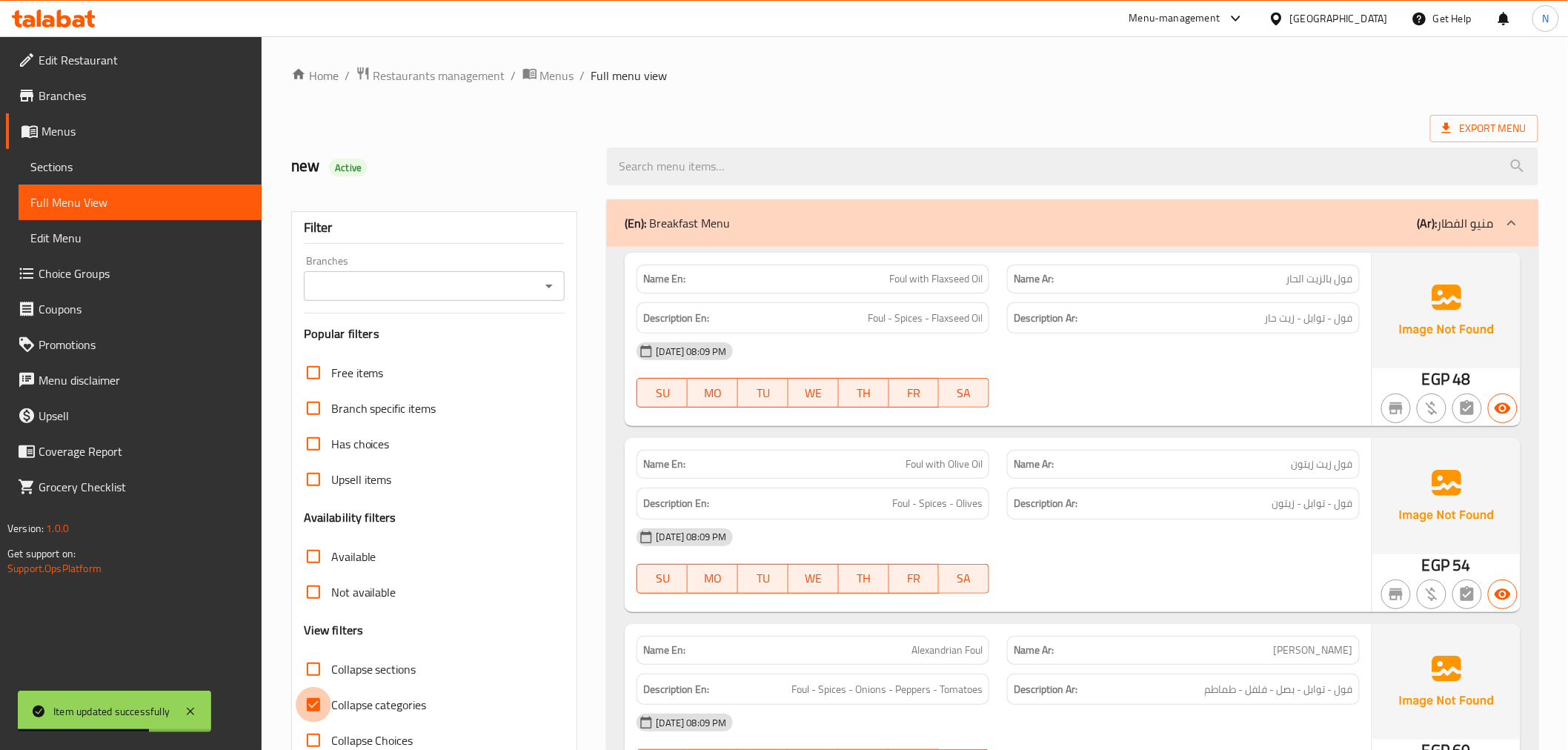
click at [316, 701] on input "Collapse categories" at bounding box center [313, 704] width 36 height 36
checkbox input "false"
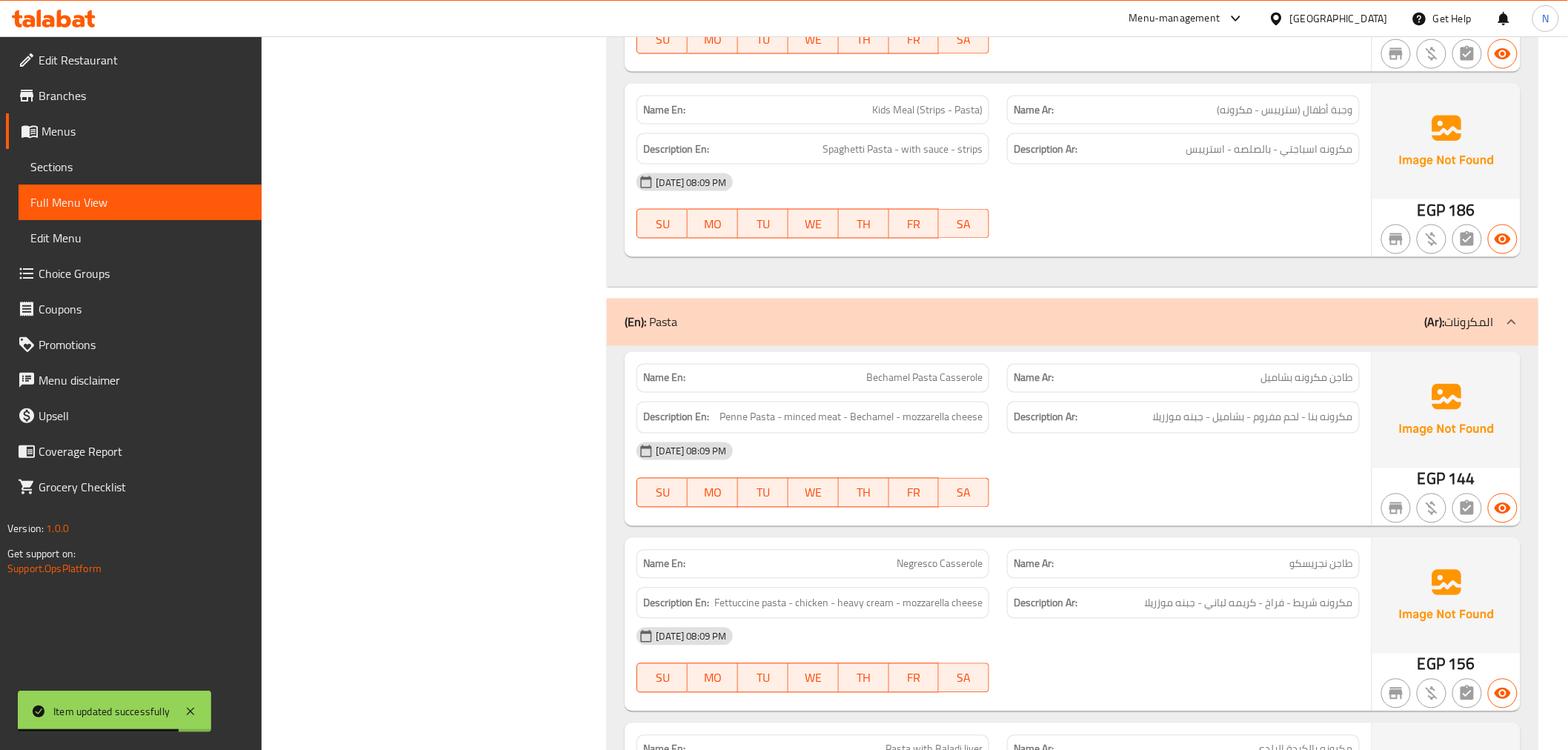
click at [1201, 541] on div "Name Ar: [PERSON_NAME]" at bounding box center [1183, 564] width 370 height 47
click at [1259, 477] on div "[DATE] 08:09 PM SU MO TU WE TH FR SA" at bounding box center [998, 474] width 741 height 83
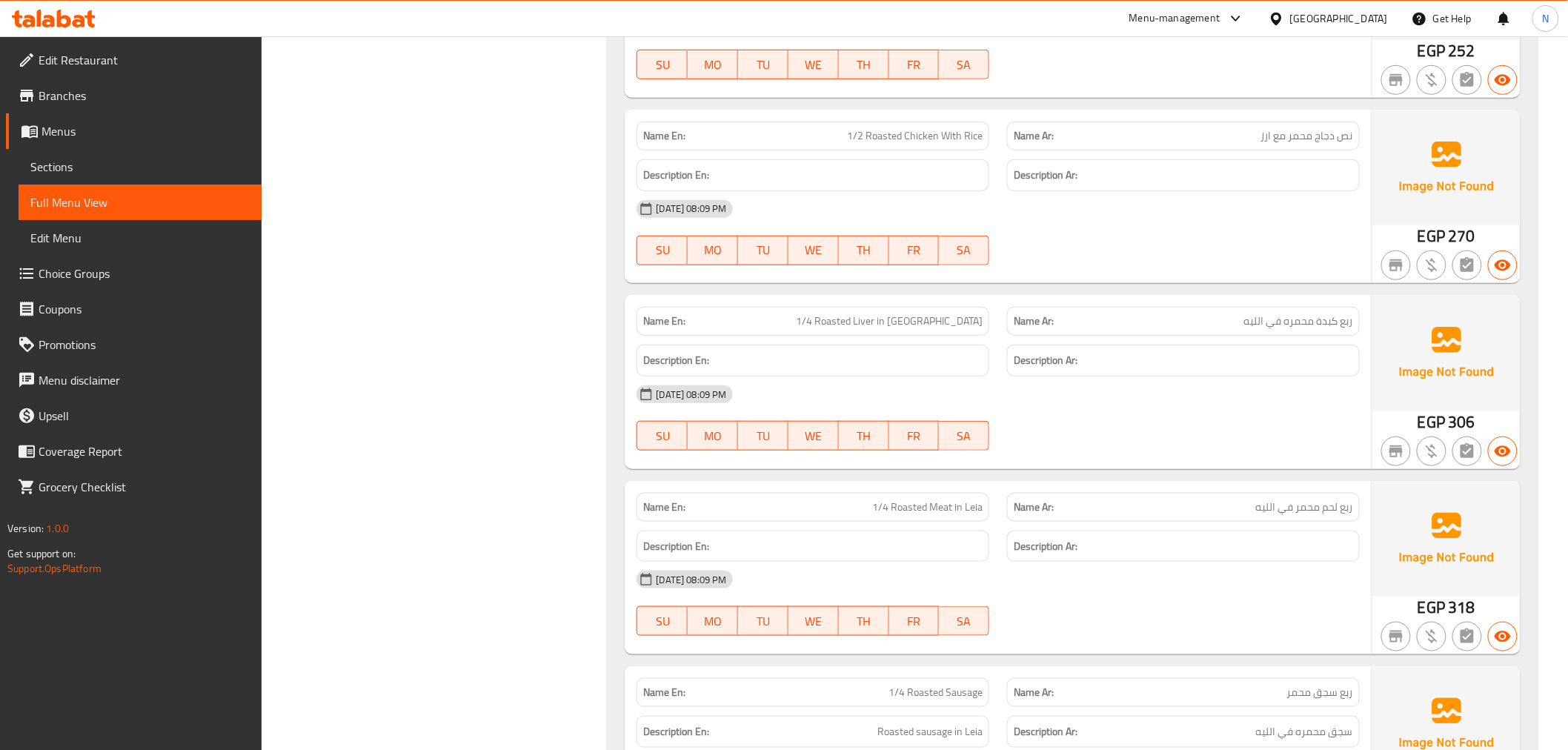
scroll to position [17119, 0]
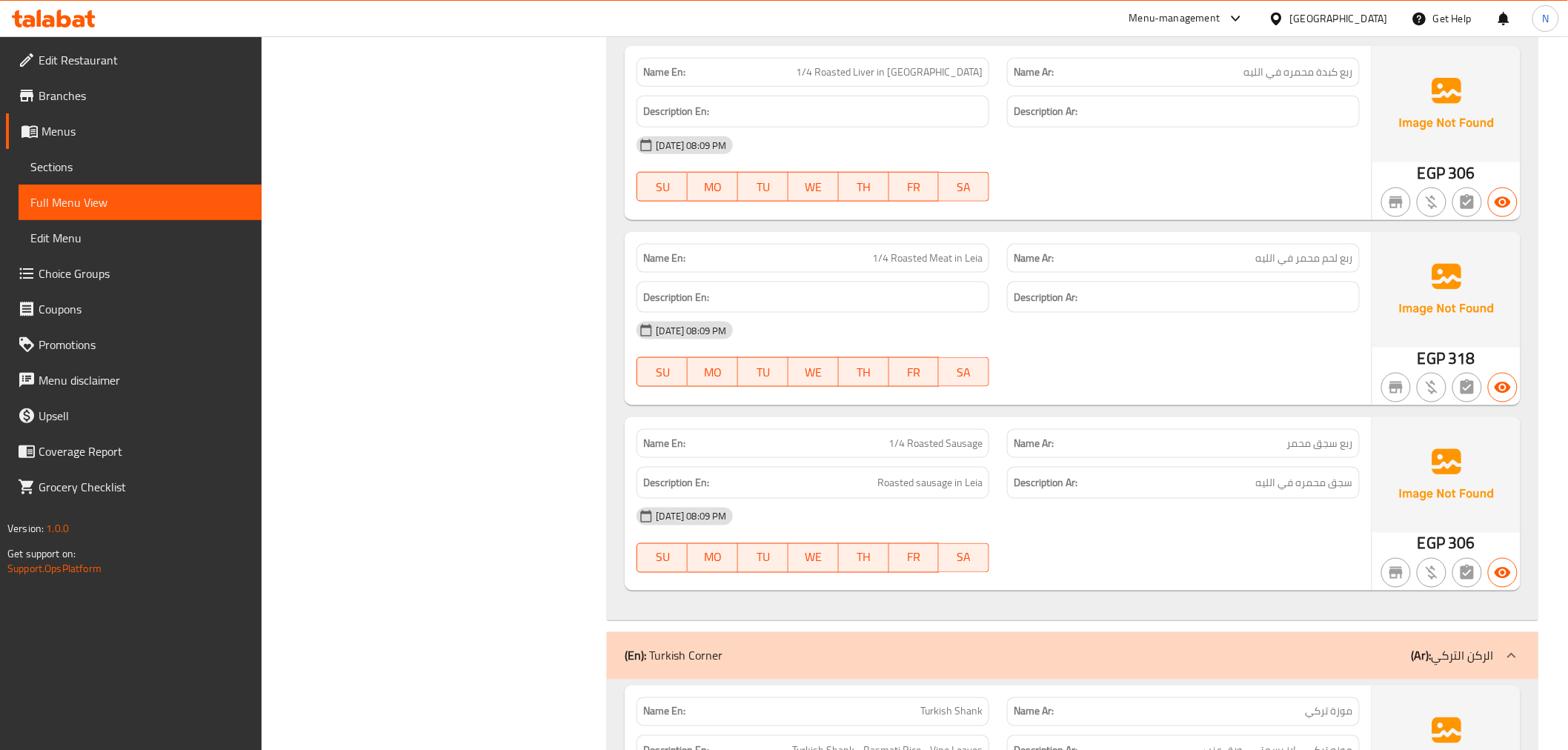
click at [916, 441] on span "1/4 Roasted Sausage" at bounding box center [935, 444] width 94 height 16
copy span "1/4 Roasted Sausage"
click at [1331, 479] on span "سجق محمره في الليه" at bounding box center [1304, 482] width 97 height 18
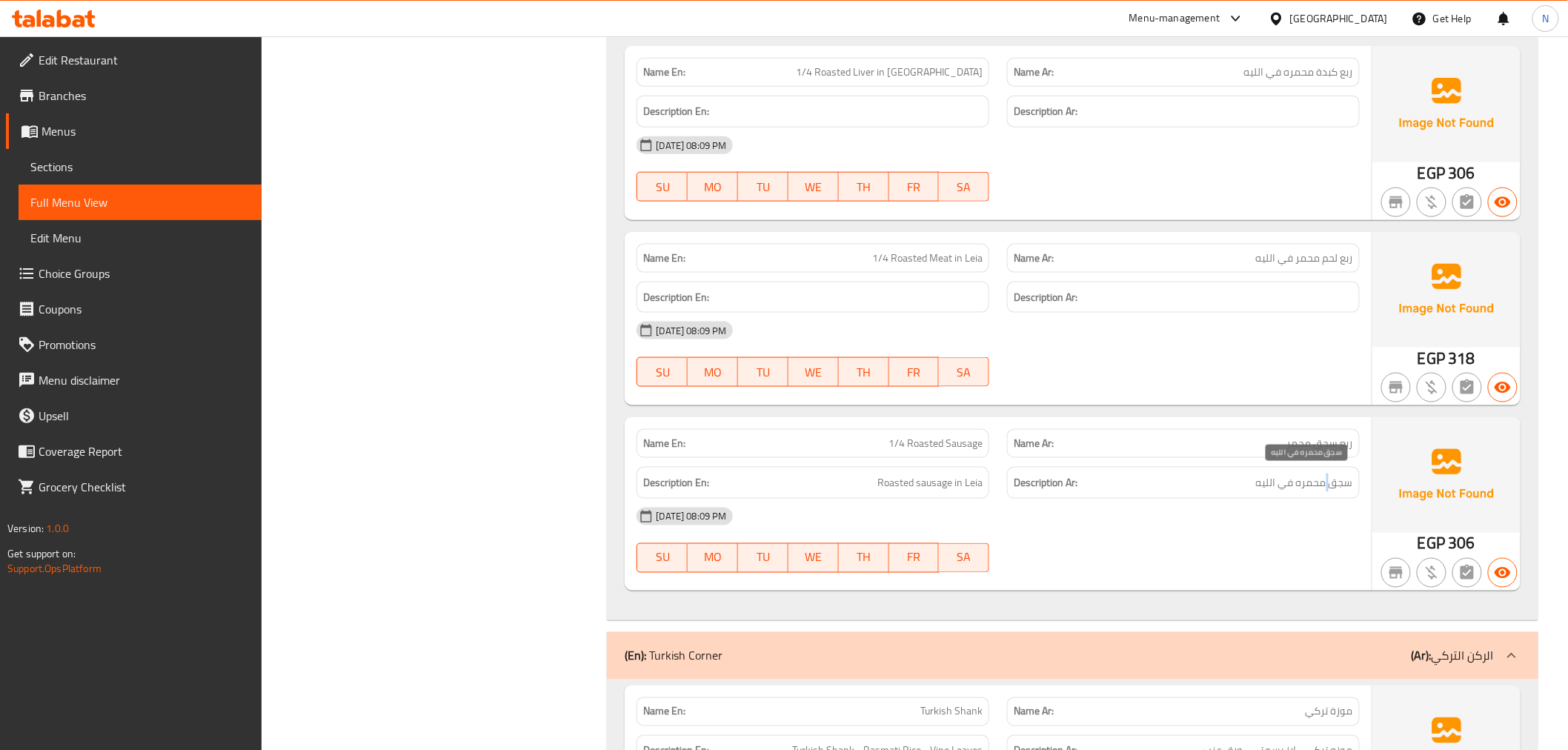
click at [1331, 479] on span "سجق محمره في الليه" at bounding box center [1304, 482] width 97 height 18
copy div "سجق محمره في الليه"
click at [1256, 535] on div "[DATE] 08:09 PM SU MO TU WE TH FR SA" at bounding box center [998, 540] width 741 height 83
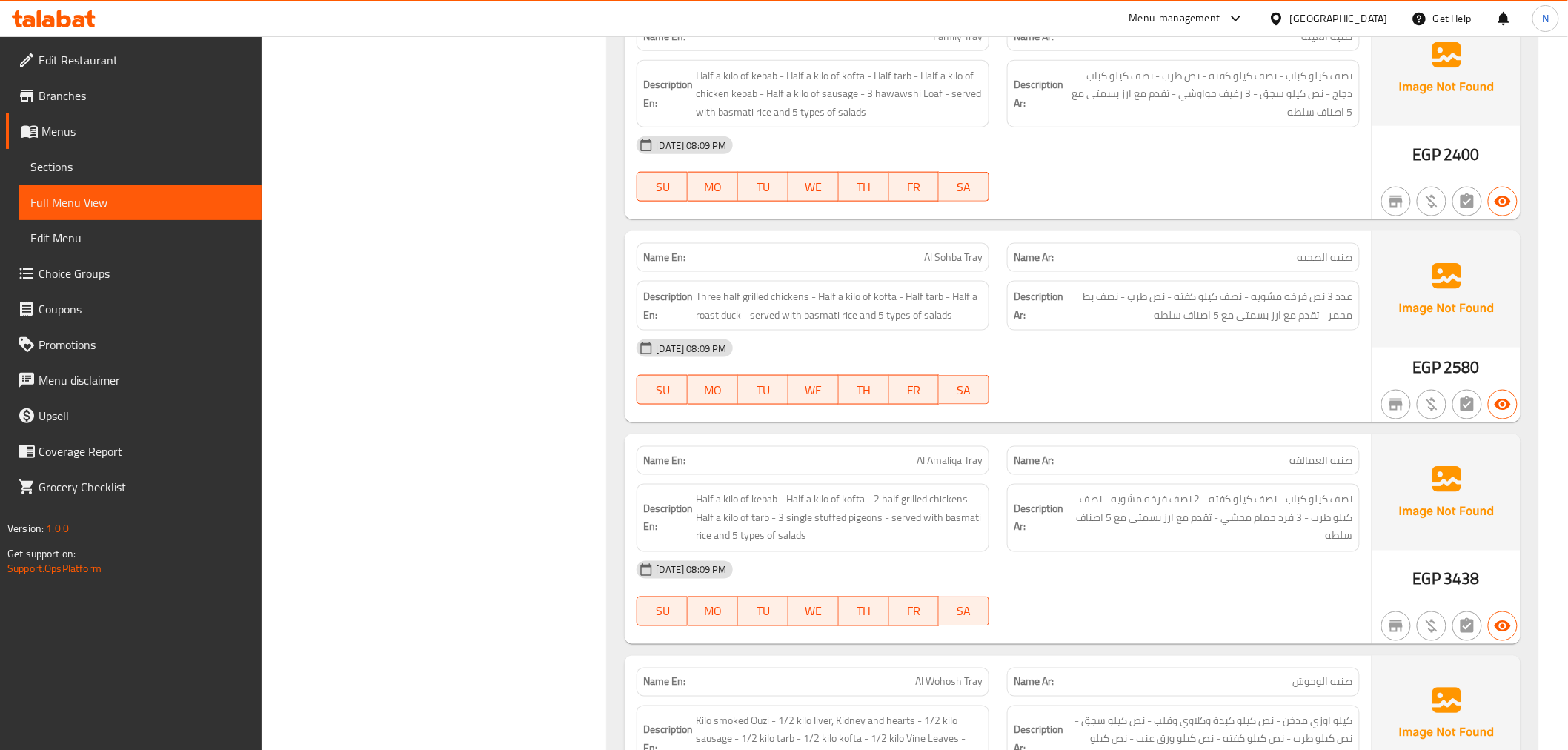
scroll to position [19506, 0]
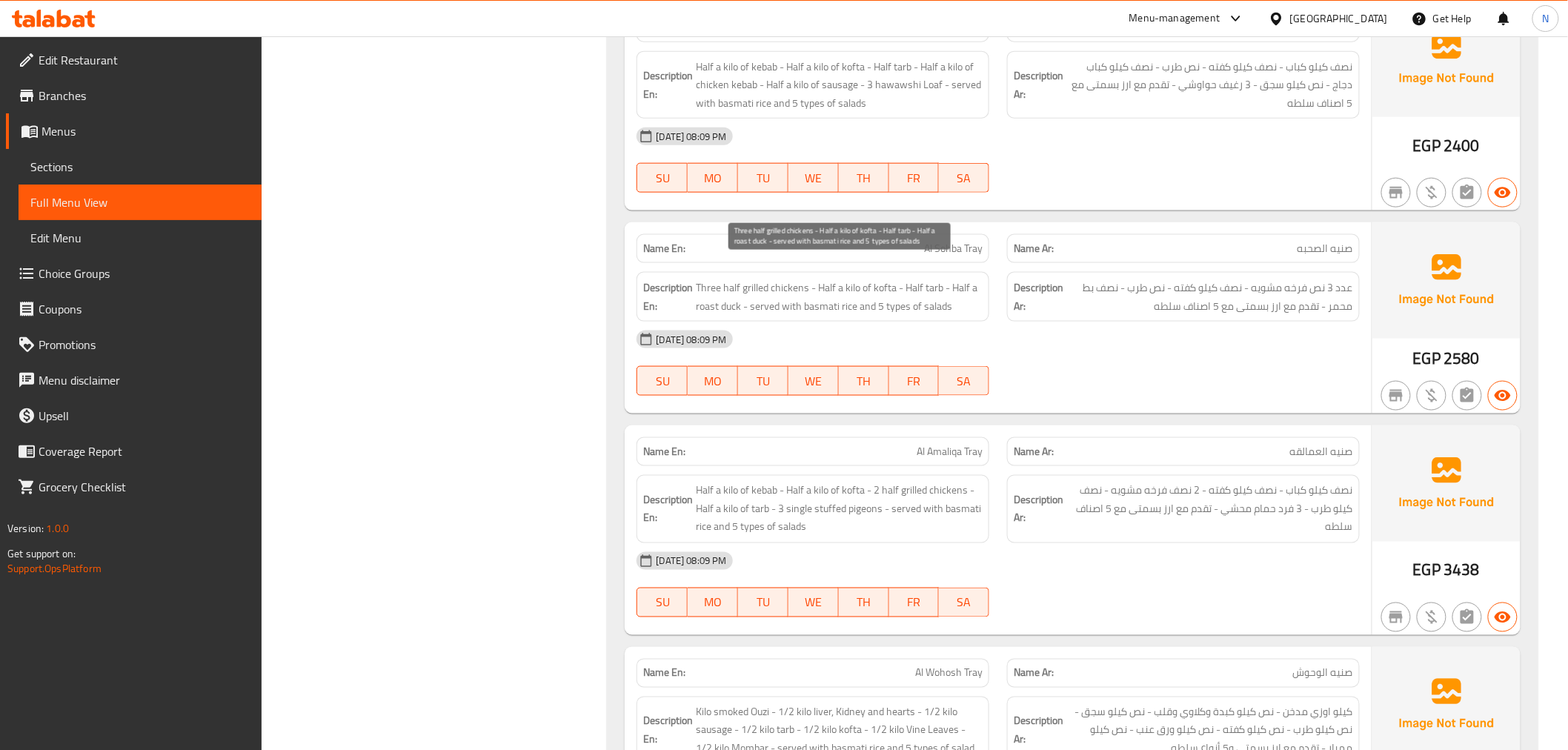
click at [857, 279] on span "Three half grilled chickens - Half a kilo of kofta - Half tarb - Half a roast d…" at bounding box center [838, 297] width 287 height 36
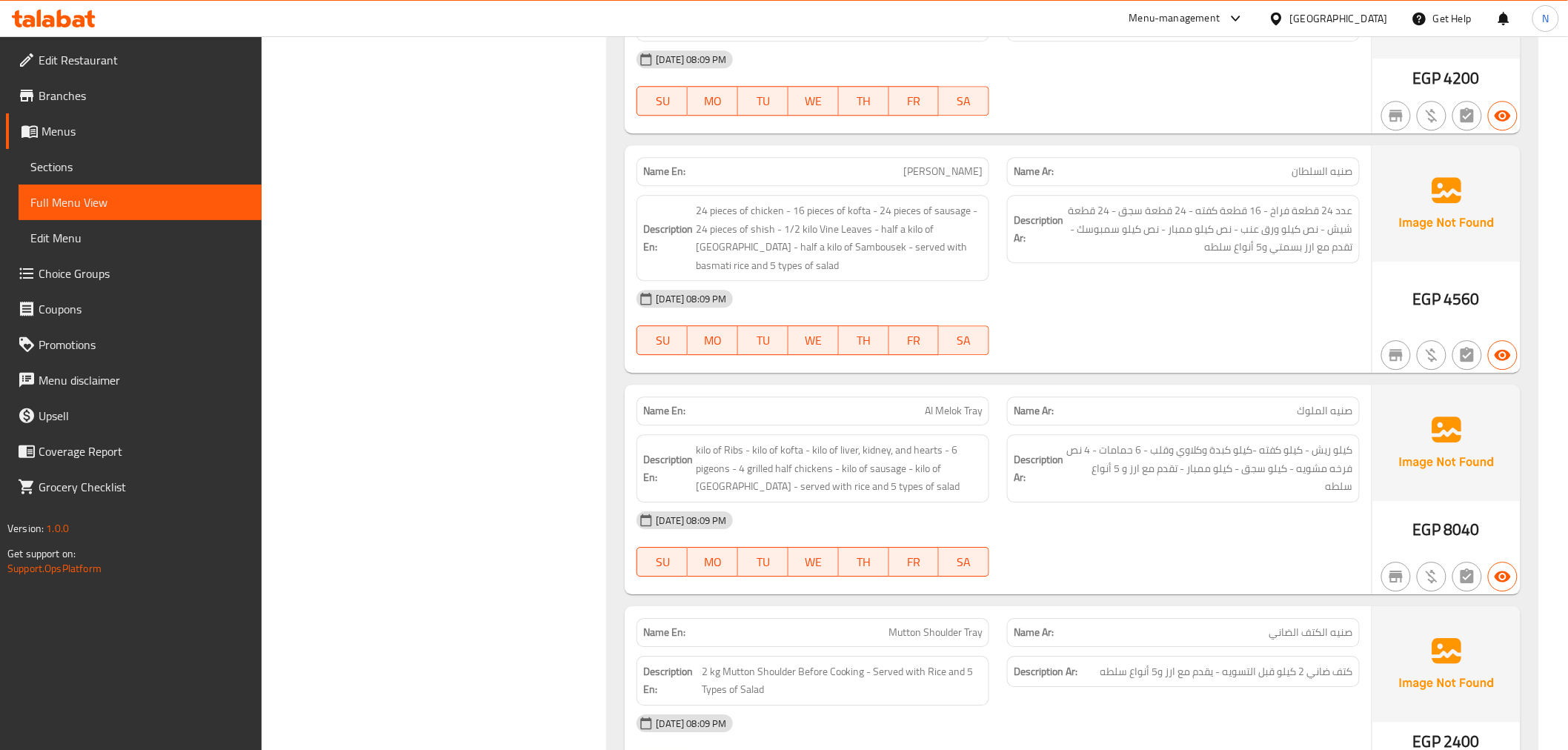
scroll to position [20494, 0]
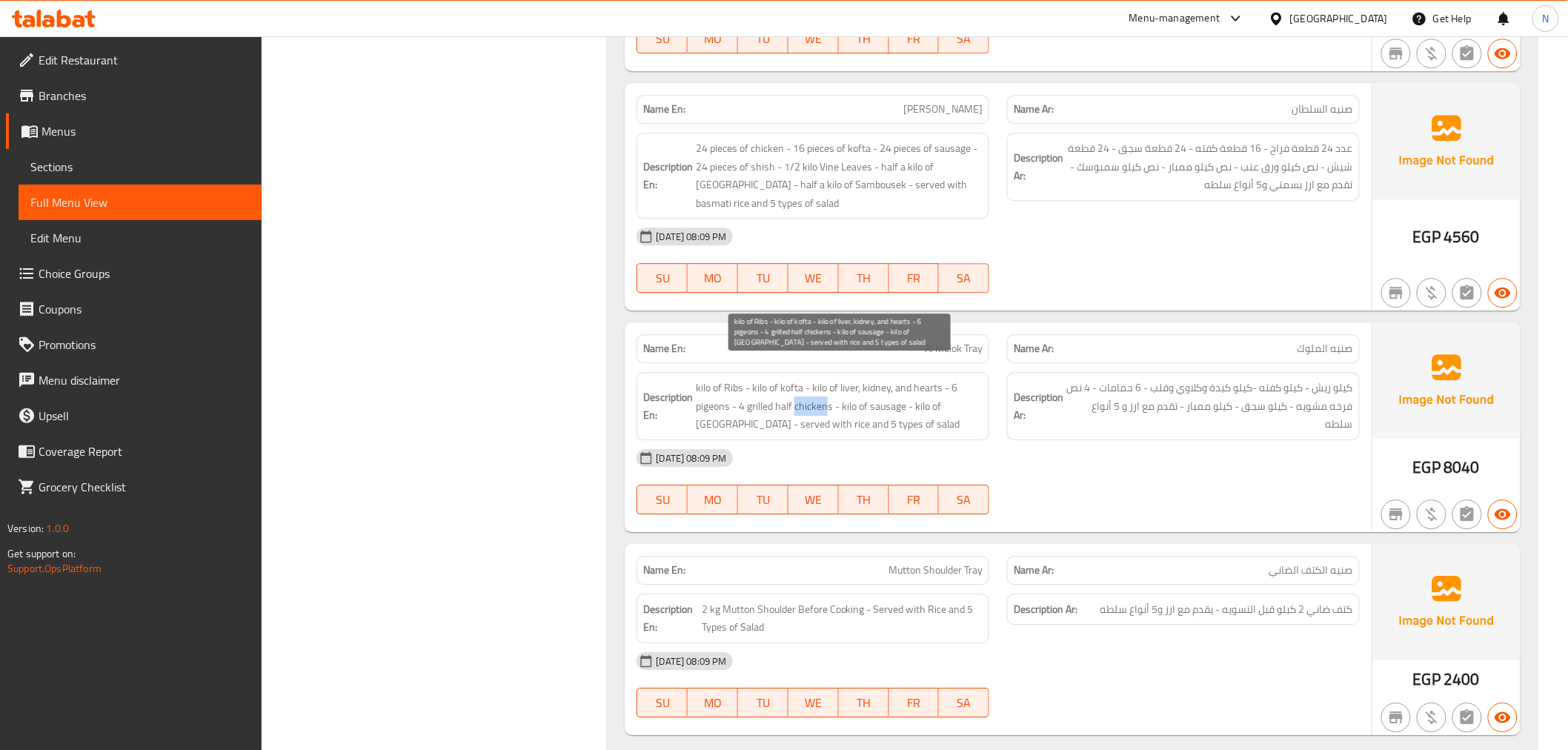
click at [827, 388] on span "kilo of Ribs - kilo of kofta - kilo of liver, kidney, and hearts - 6 pigeons - …" at bounding box center [838, 406] width 287 height 54
click at [784, 379] on span "kilo of Ribs - kilo of kofta - kilo of liver, kidney, and hearts - 6 pigeons - …" at bounding box center [838, 406] width 287 height 54
click at [893, 403] on span "kilo of Ribs - kilo of kofta - kilo of liver, kidney, and hearts - 6 pigeons - …" at bounding box center [838, 406] width 287 height 54
click at [864, 390] on span "kilo of Ribs - kilo of kofta - kilo of liver, kidney, and hearts - 6 pigeons - …" at bounding box center [838, 406] width 287 height 54
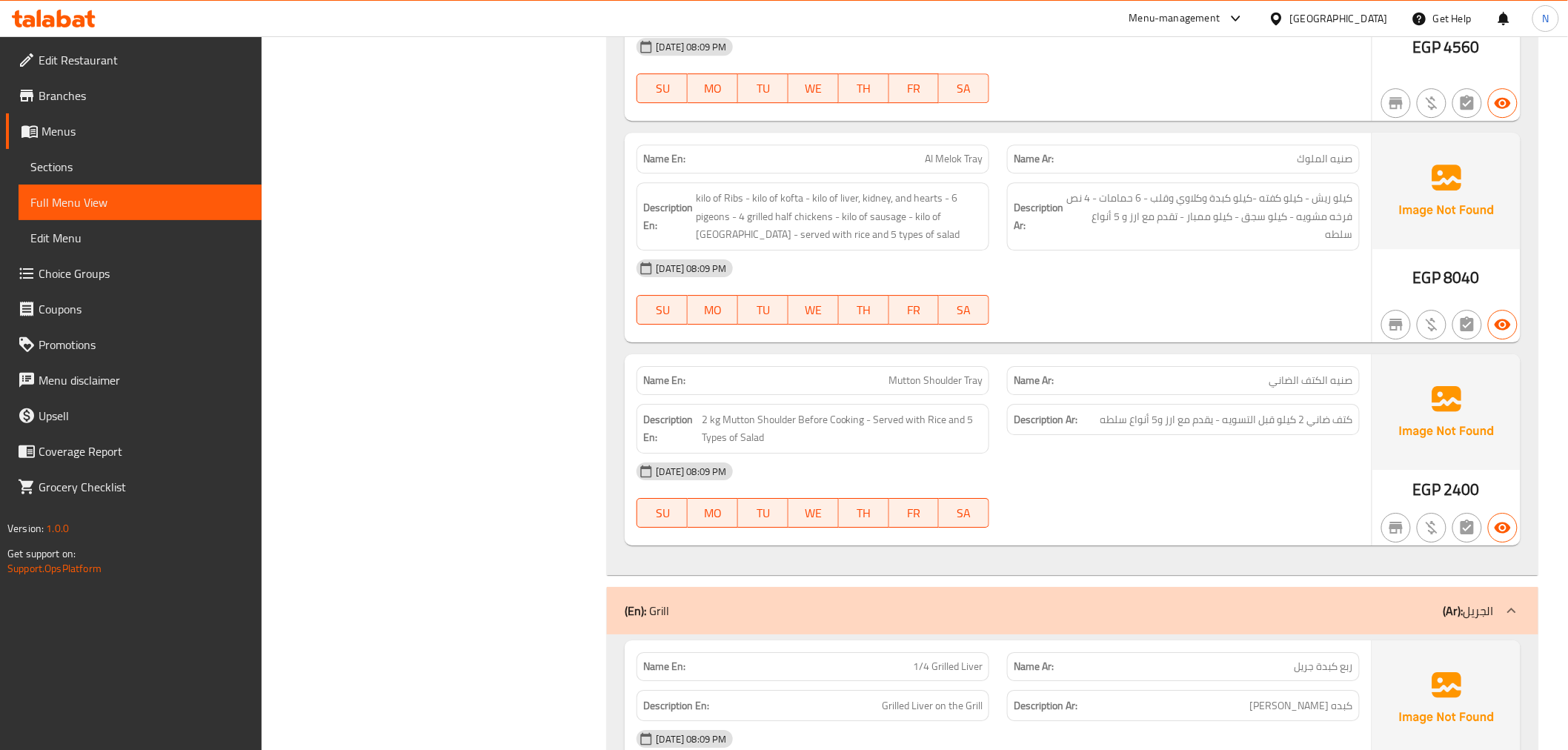
scroll to position [20742, 0]
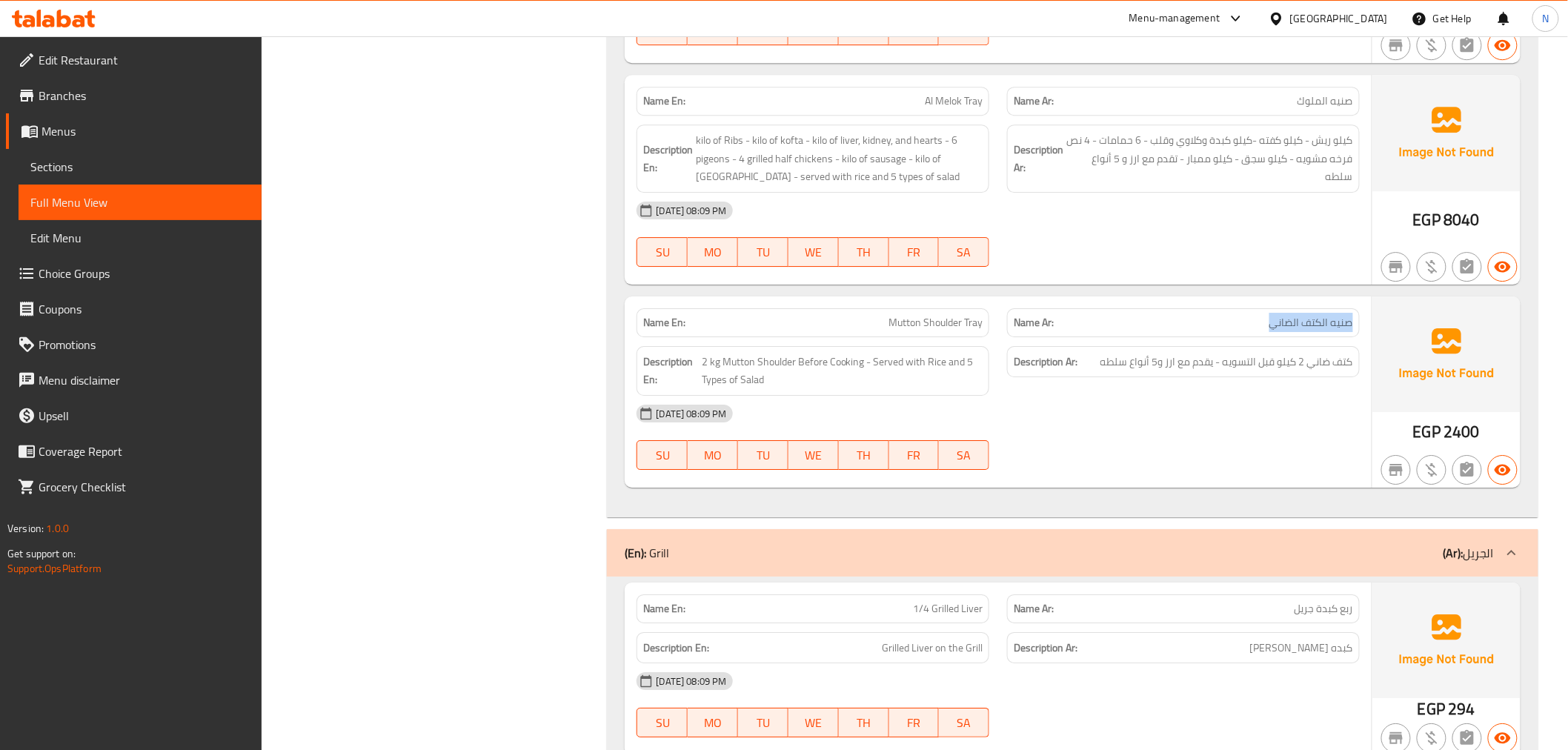
drag, startPoint x: 1131, startPoint y: 314, endPoint x: 1246, endPoint y: 337, distance: 117.3
click at [1224, 326] on div "Name En: Mutton Shoulder Tray Name Ar: صنيه الكتف الضاني Description En: 2 kg M…" at bounding box center [997, 392] width 746 height 191
click at [1340, 396] on div "[DATE] 08:09 PM" at bounding box center [998, 413] width 741 height 36
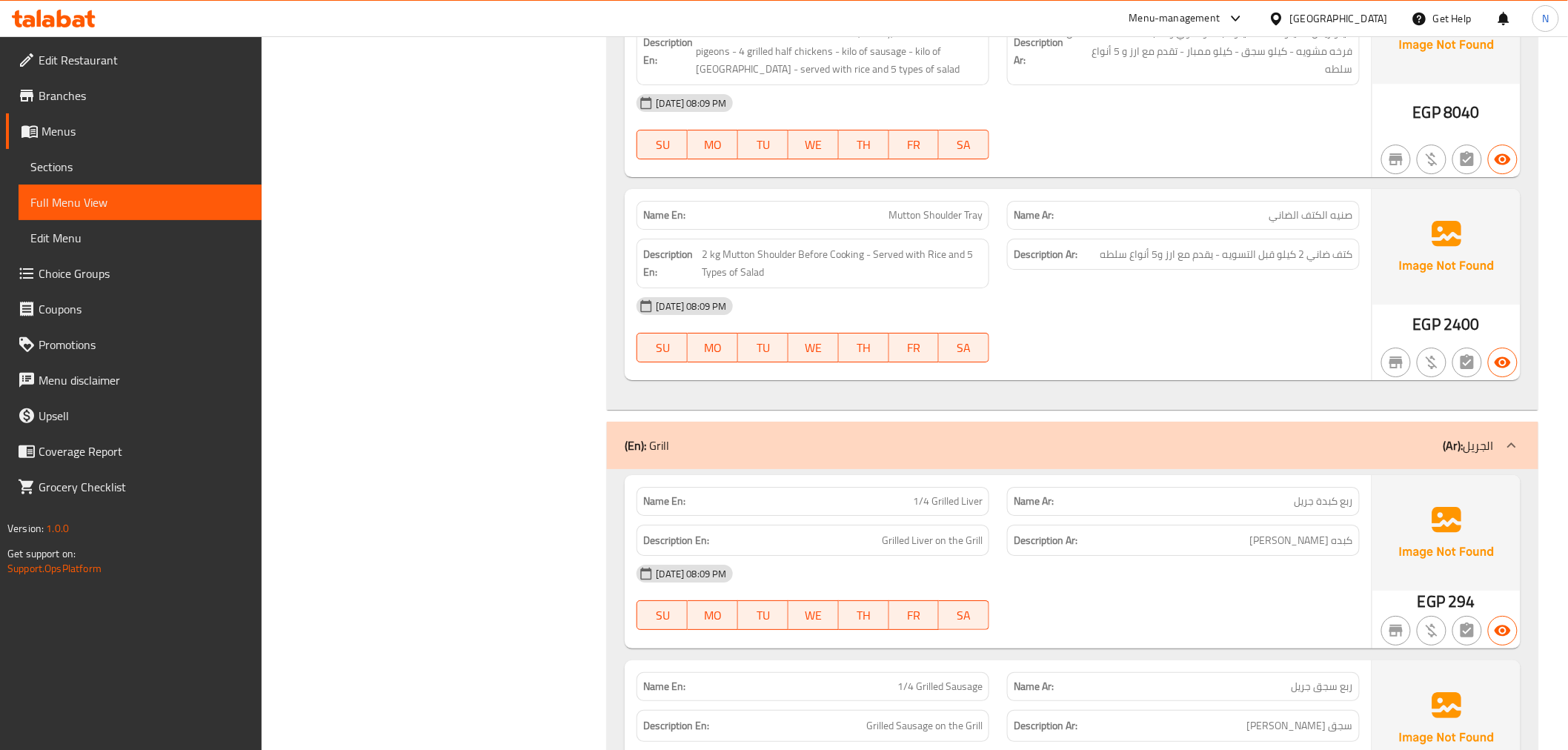
scroll to position [21070, 0]
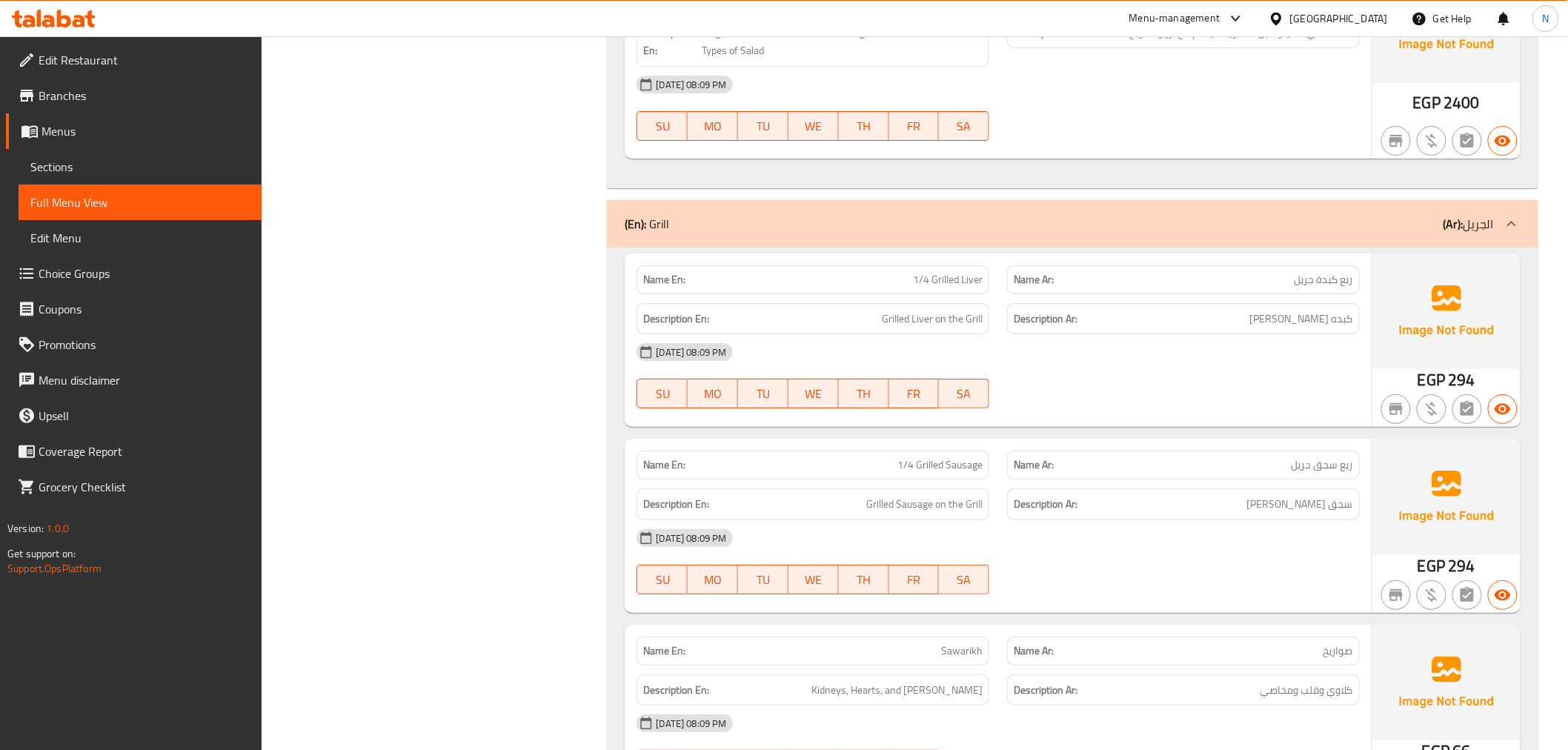
click at [1343, 272] on span "ربع كبدة جريل" at bounding box center [1324, 279] width 58 height 16
copy span "ربع كبدة جريل"
click at [92, 173] on span "Sections" at bounding box center [140, 167] width 219 height 18
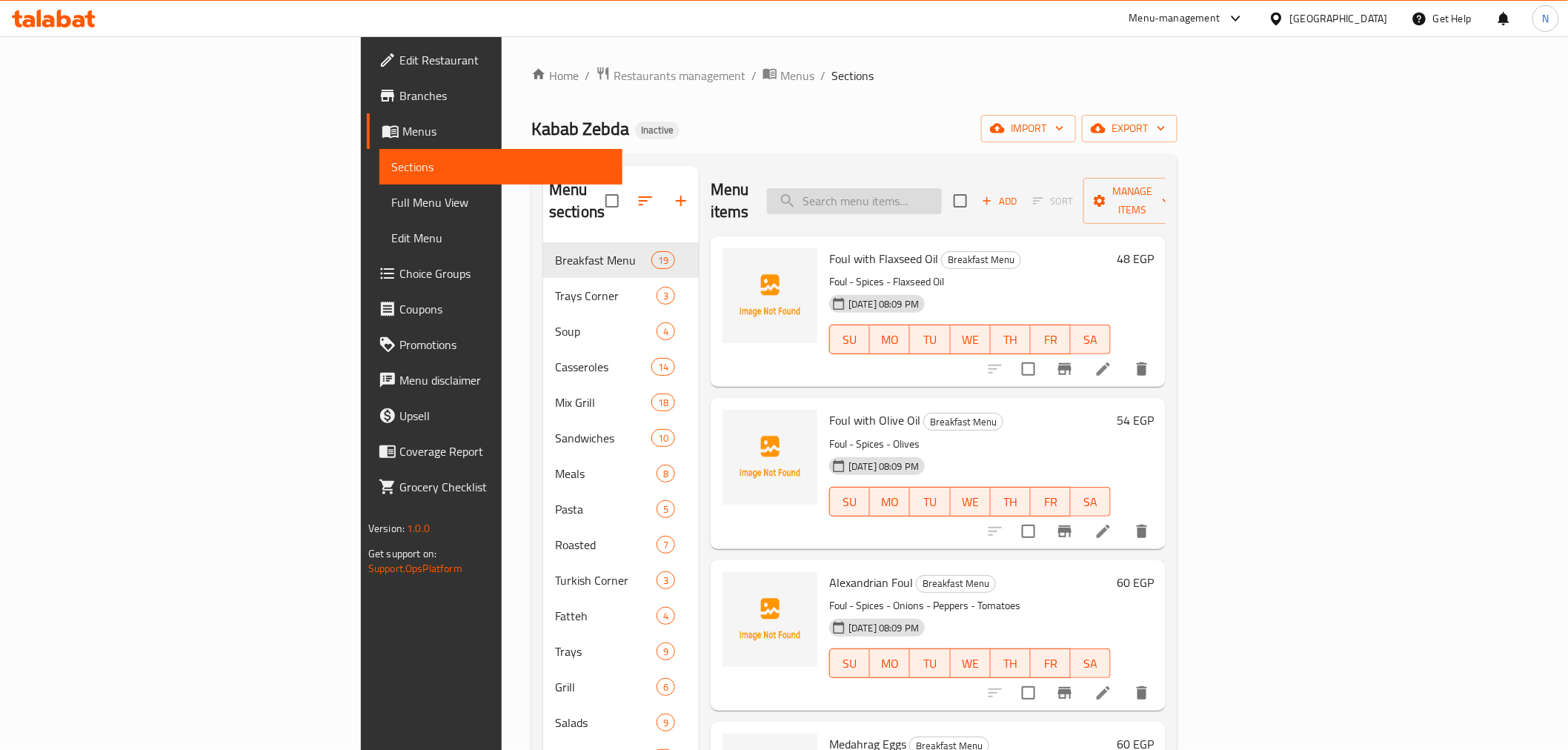
click at [942, 188] on input "search" at bounding box center [854, 201] width 175 height 26
paste input "ربع كبدة جريل"
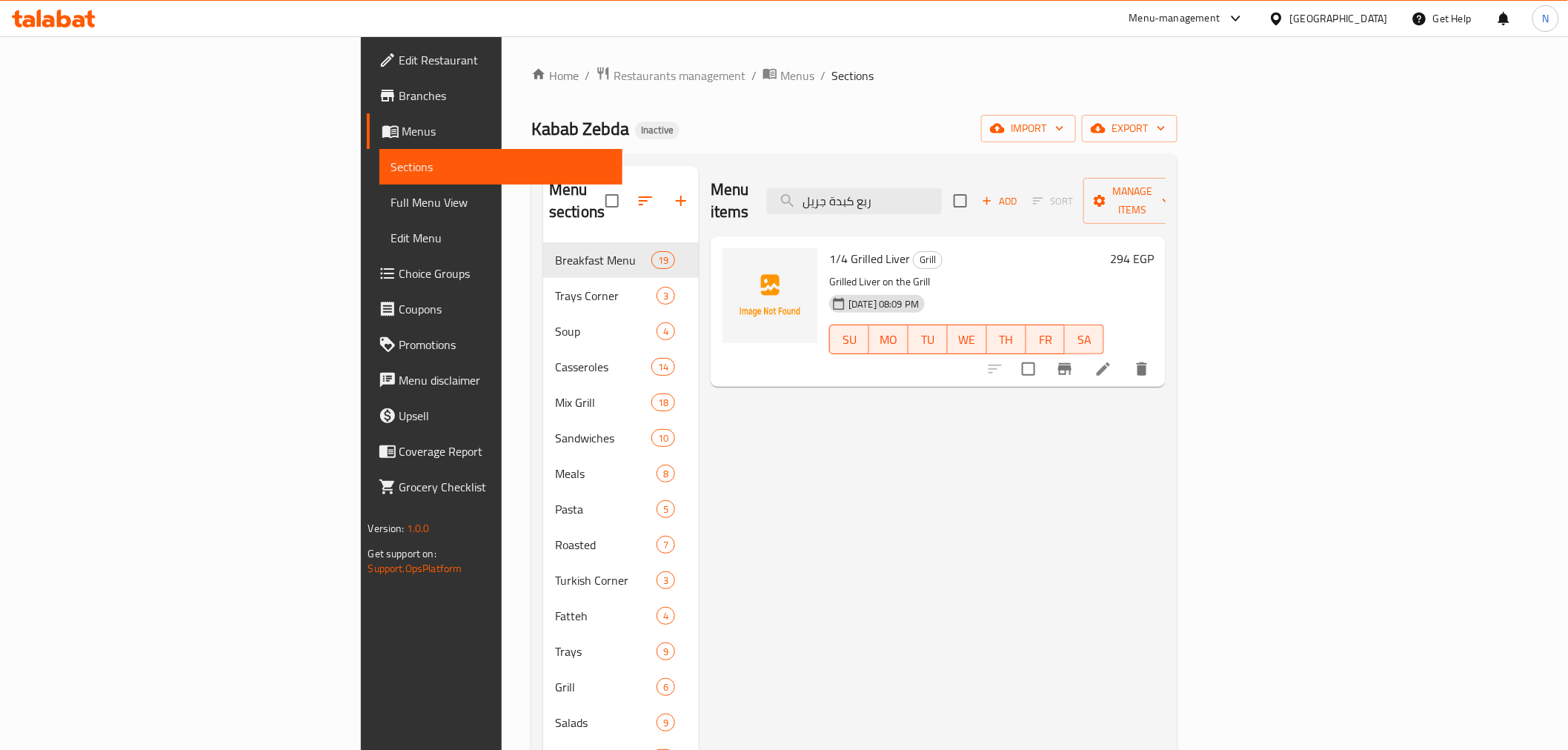
type input "ربع كبدة جريل"
click at [1112, 360] on icon at bounding box center [1103, 369] width 18 height 18
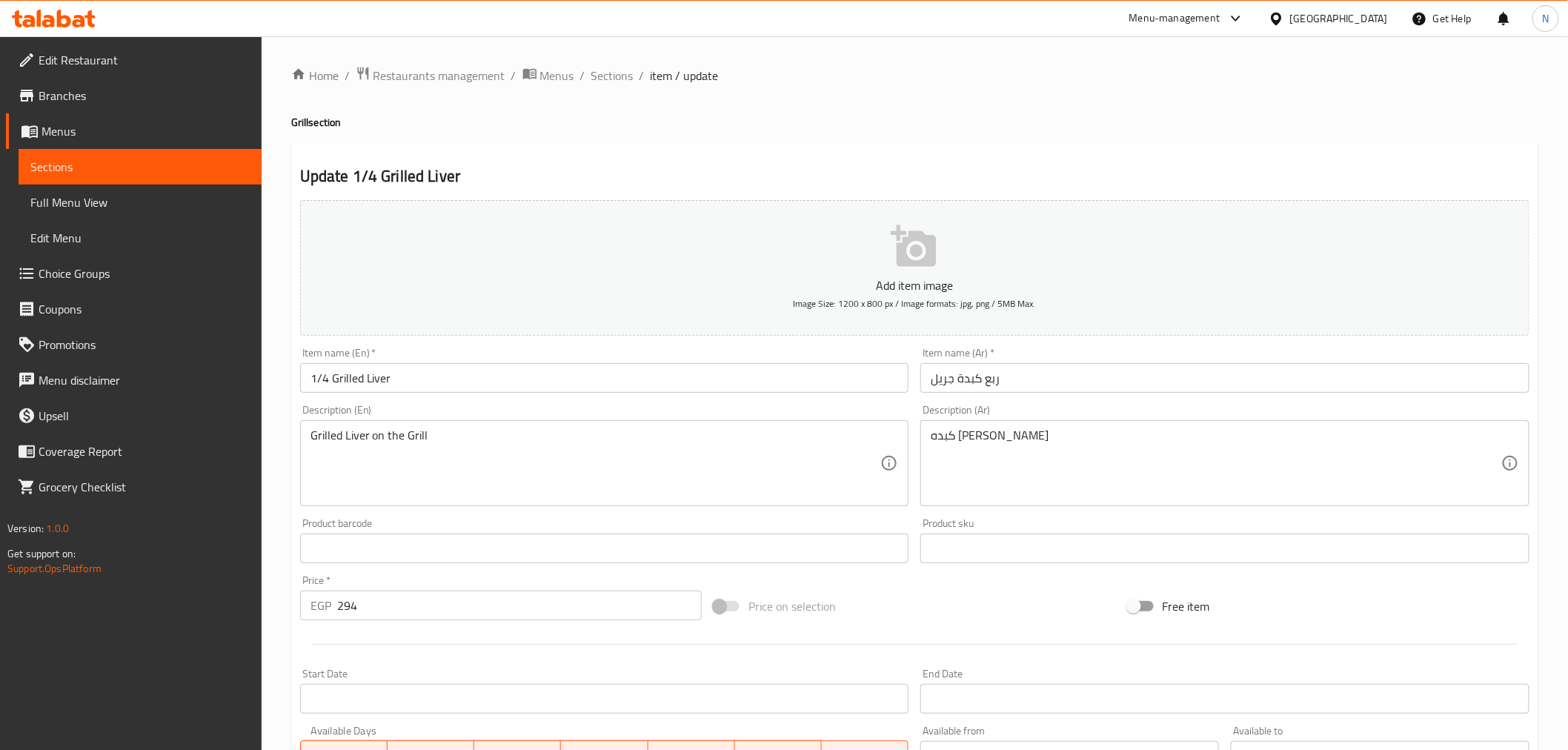
click at [352, 375] on div "Home / Restaurants management / Menus / Sections / item / update Grill section …" at bounding box center [915, 542] width 1247 height 951
click at [364, 373] on input "1/4 Grilled Liver" at bounding box center [605, 378] width 610 height 30
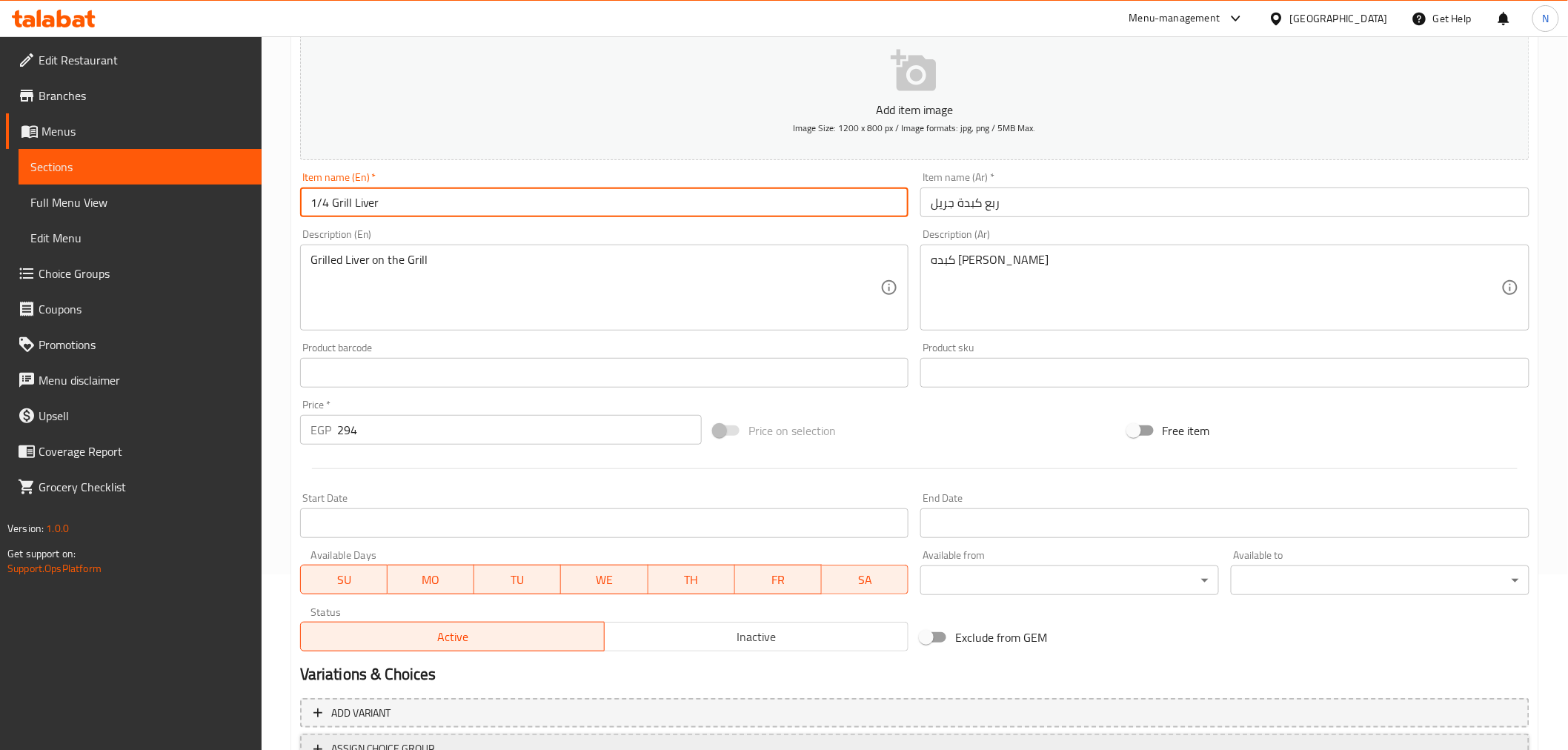
scroll to position [294, 0]
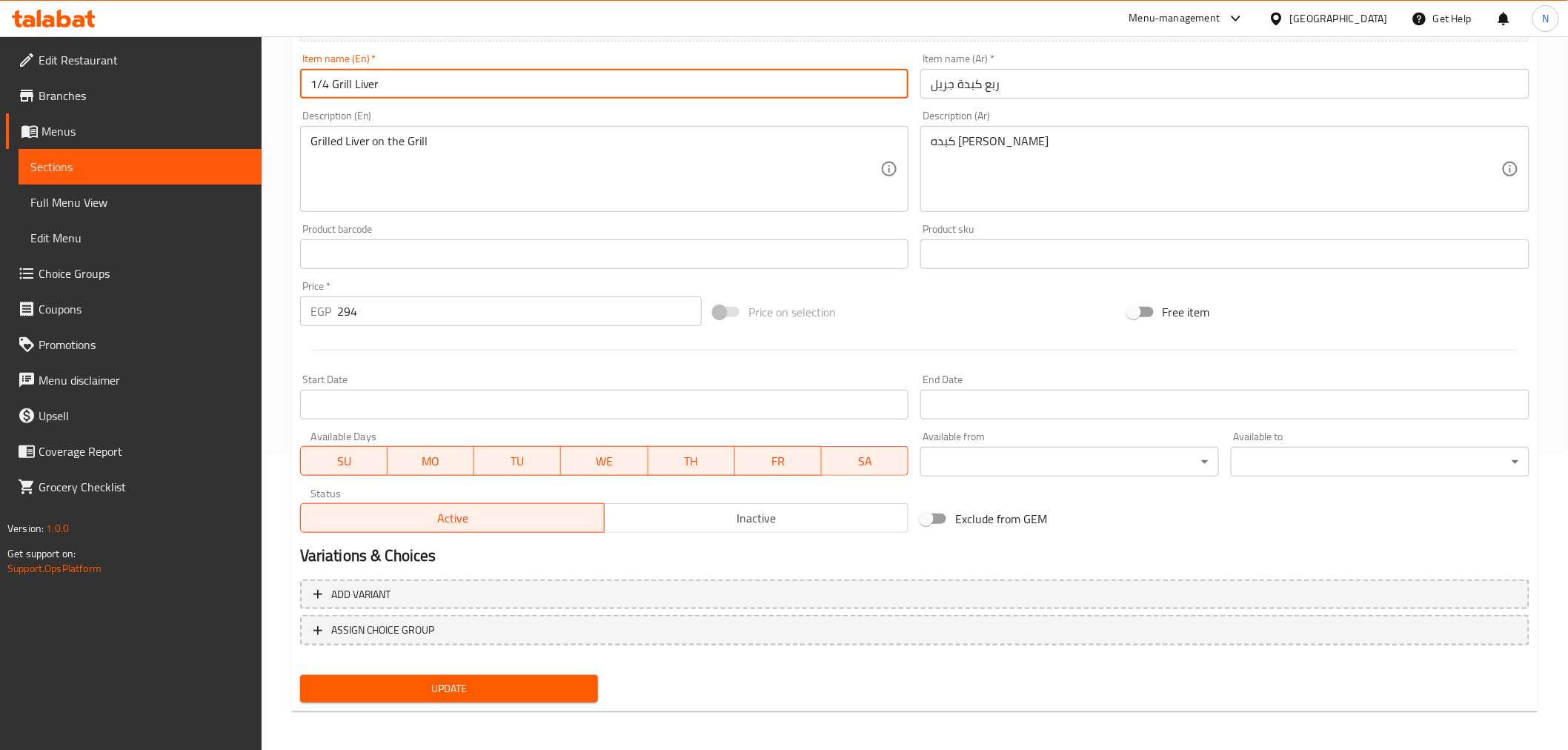
type input "1/4 Grill Liver"
click at [438, 684] on span "Update" at bounding box center [449, 688] width 275 height 18
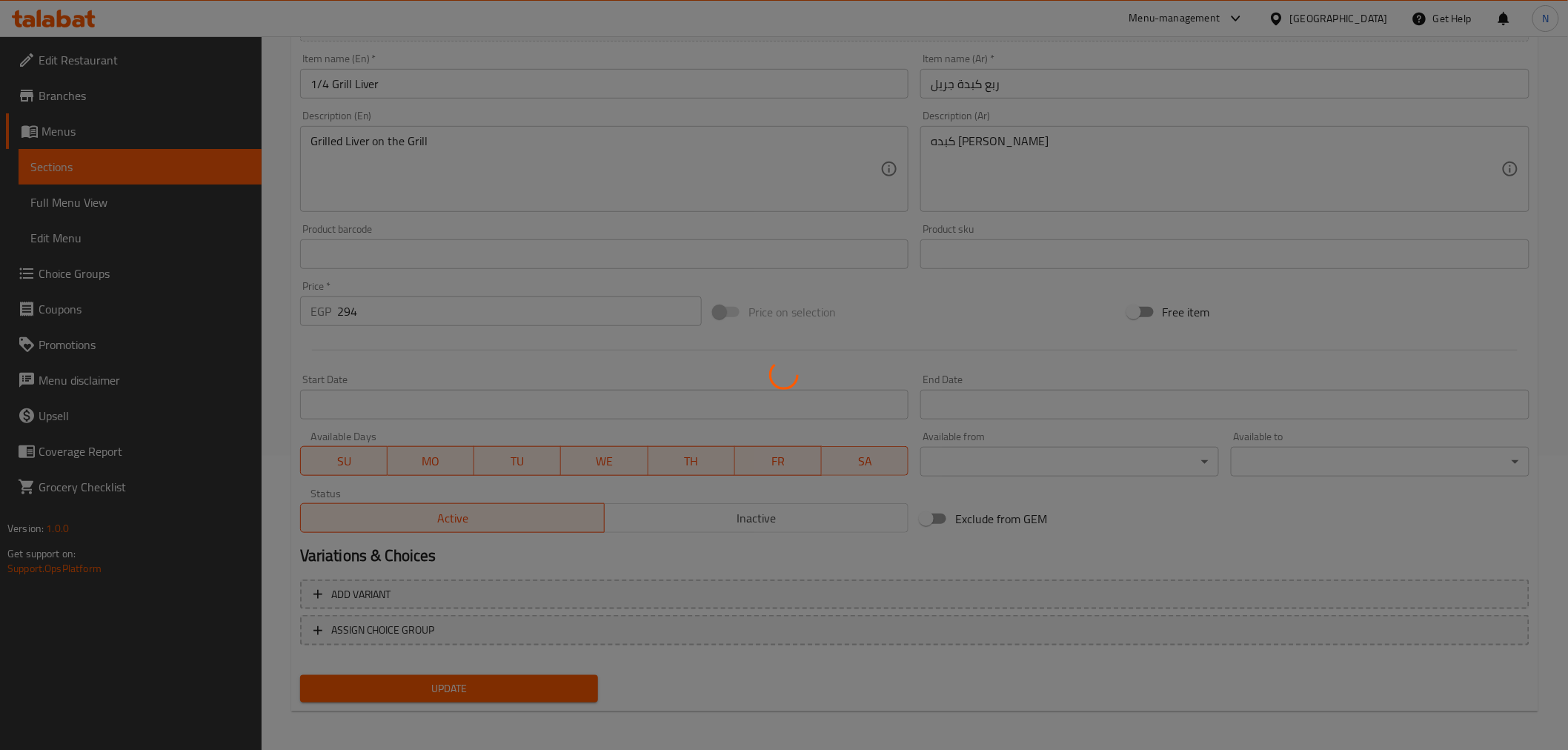
scroll to position [0, 0]
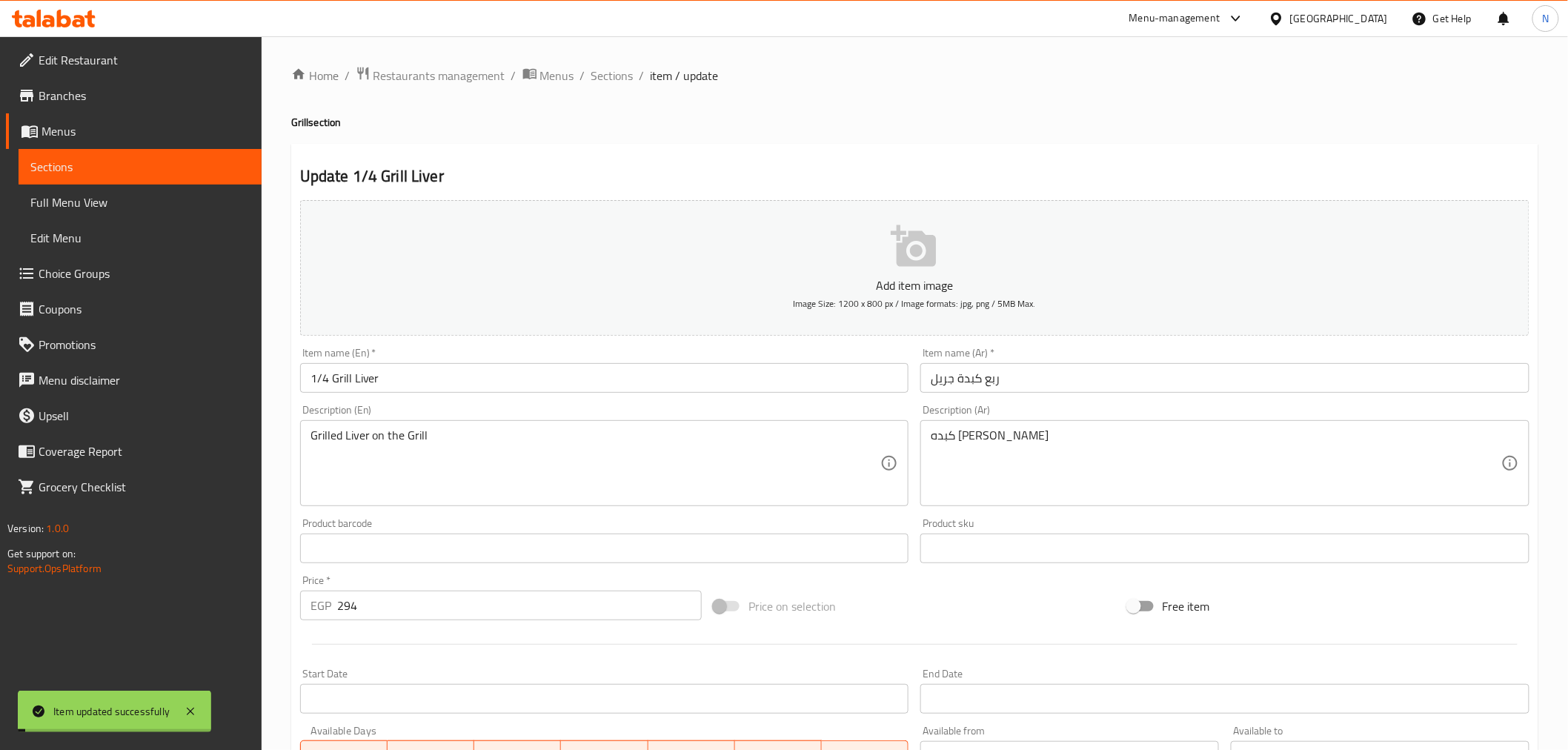
click at [336, 381] on input "1/4 Grill Liver" at bounding box center [605, 378] width 610 height 30
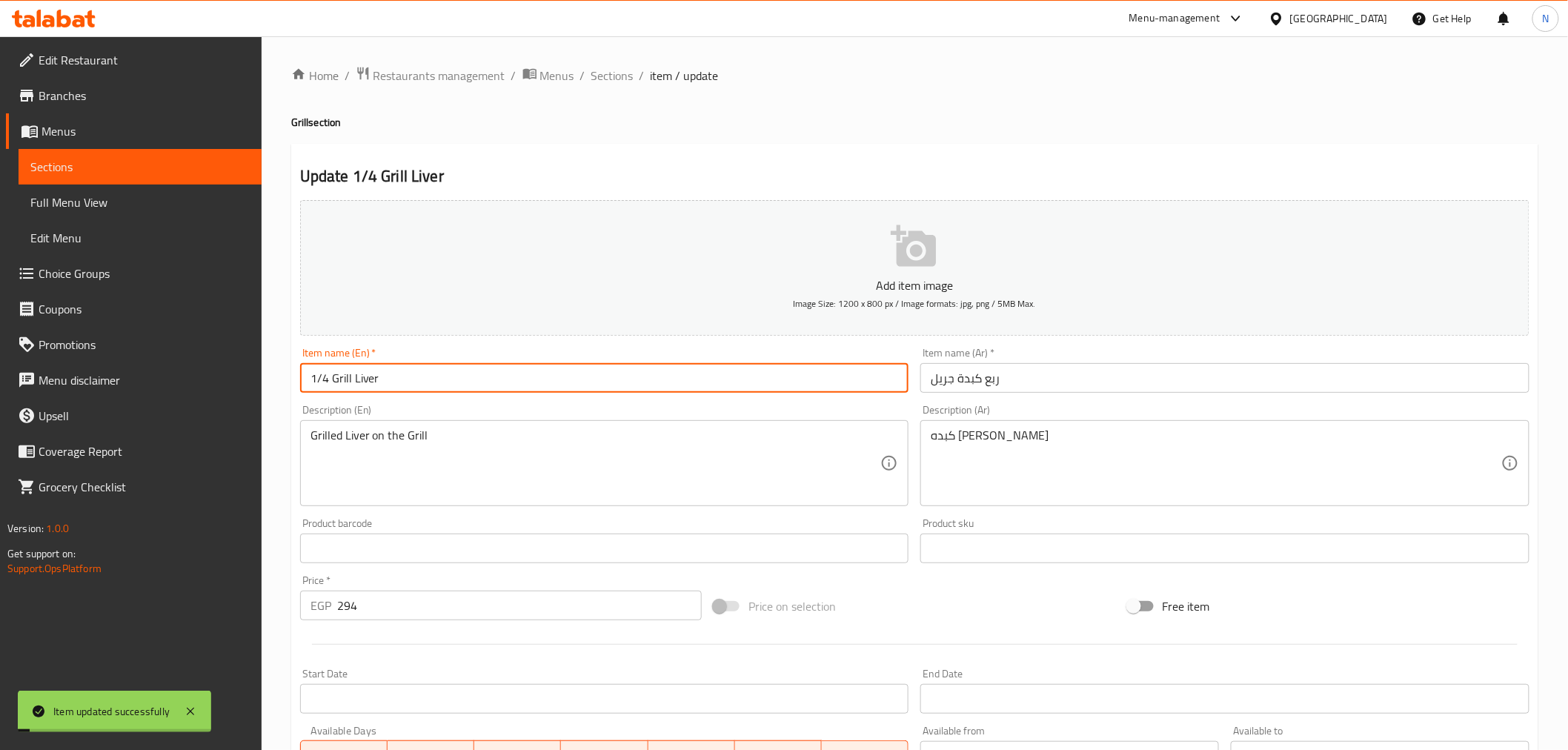
click at [336, 381] on input "1/4 Grill Liver" at bounding box center [605, 378] width 610 height 30
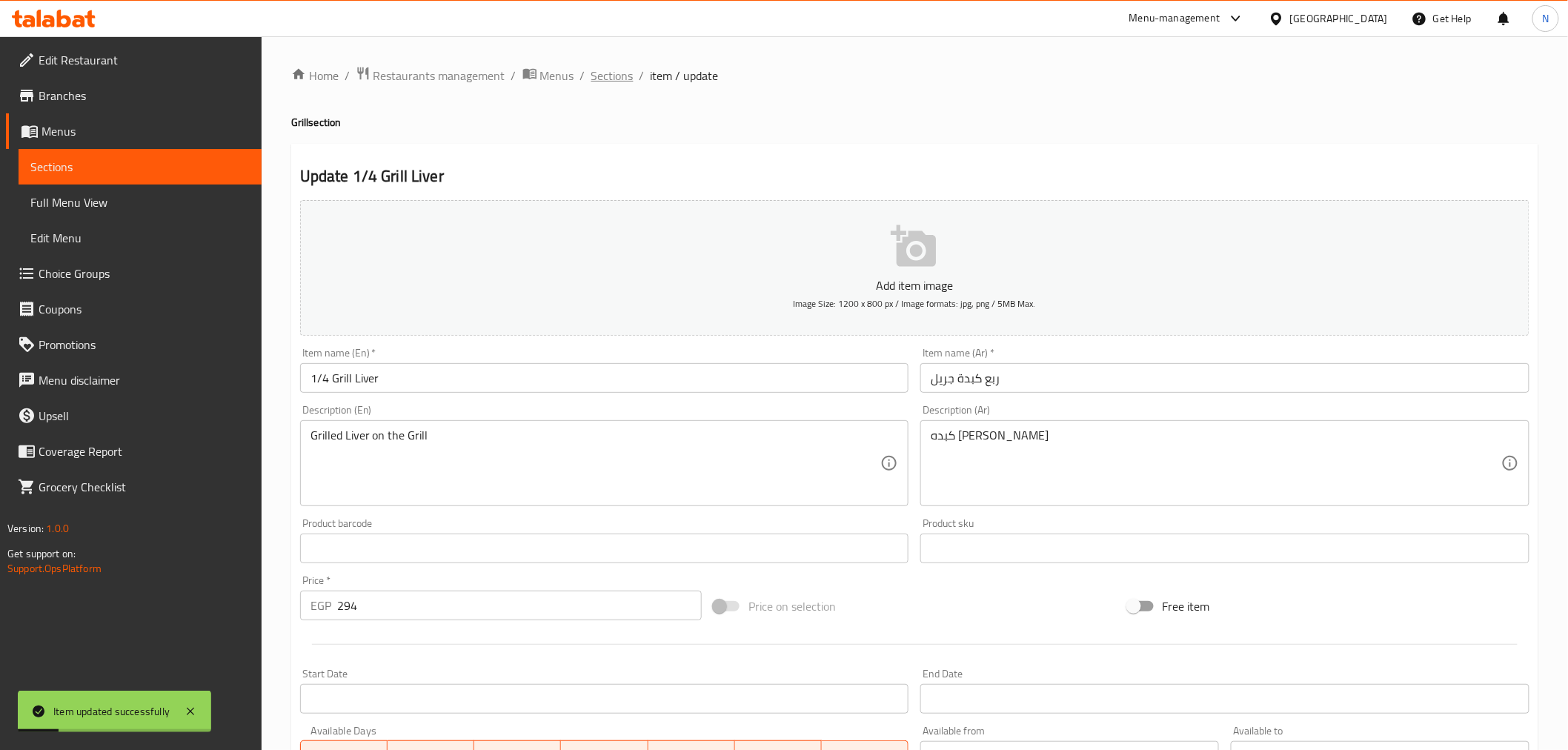
click at [616, 74] on span "Sections" at bounding box center [613, 75] width 43 height 18
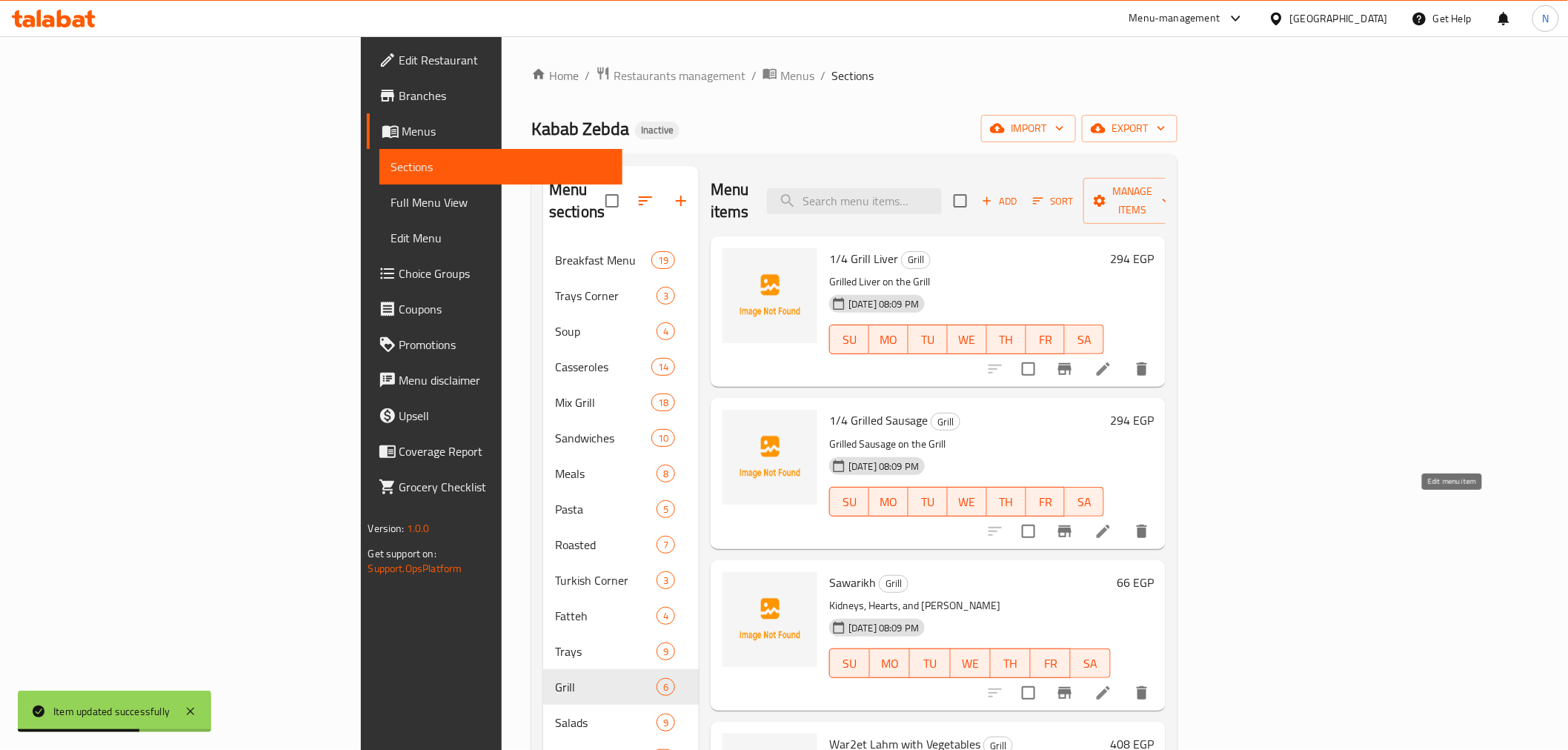
click at [1112, 523] on icon at bounding box center [1103, 531] width 18 height 18
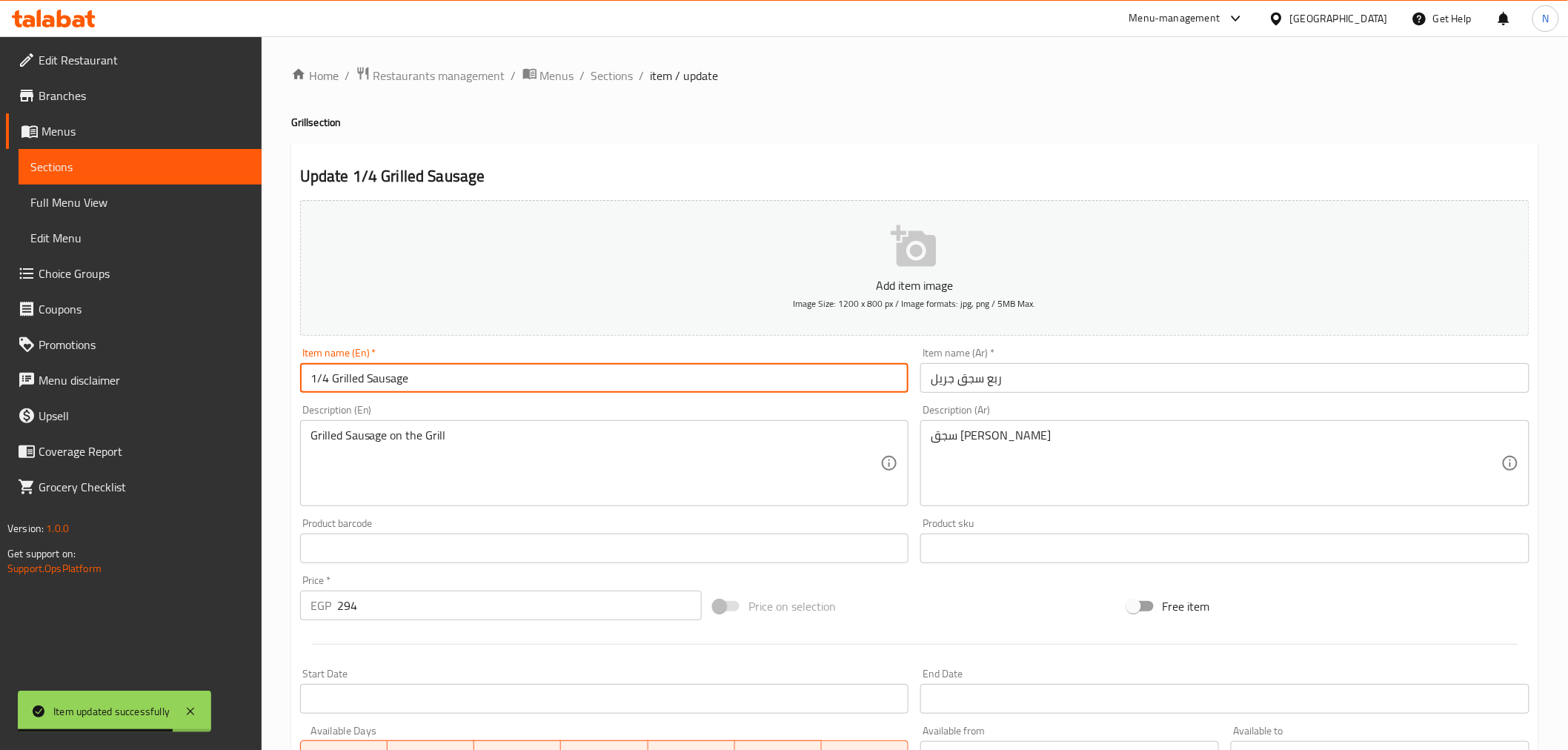
click at [339, 374] on input "1/4 Grilled Sausage" at bounding box center [605, 378] width 610 height 30
paste input "text"
type input "1/4 Grill Sausage"
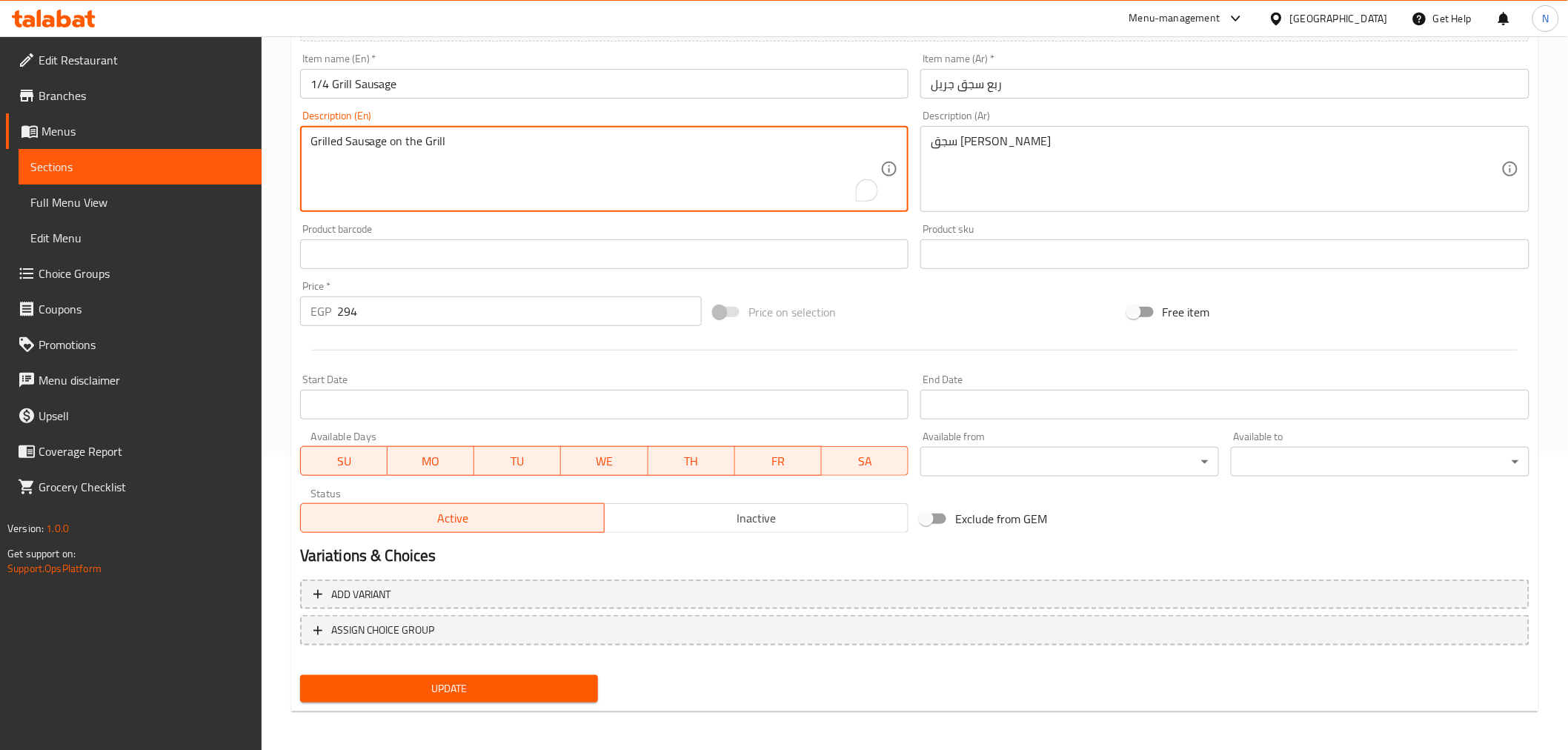
click at [505, 695] on span "Update" at bounding box center [449, 688] width 275 height 18
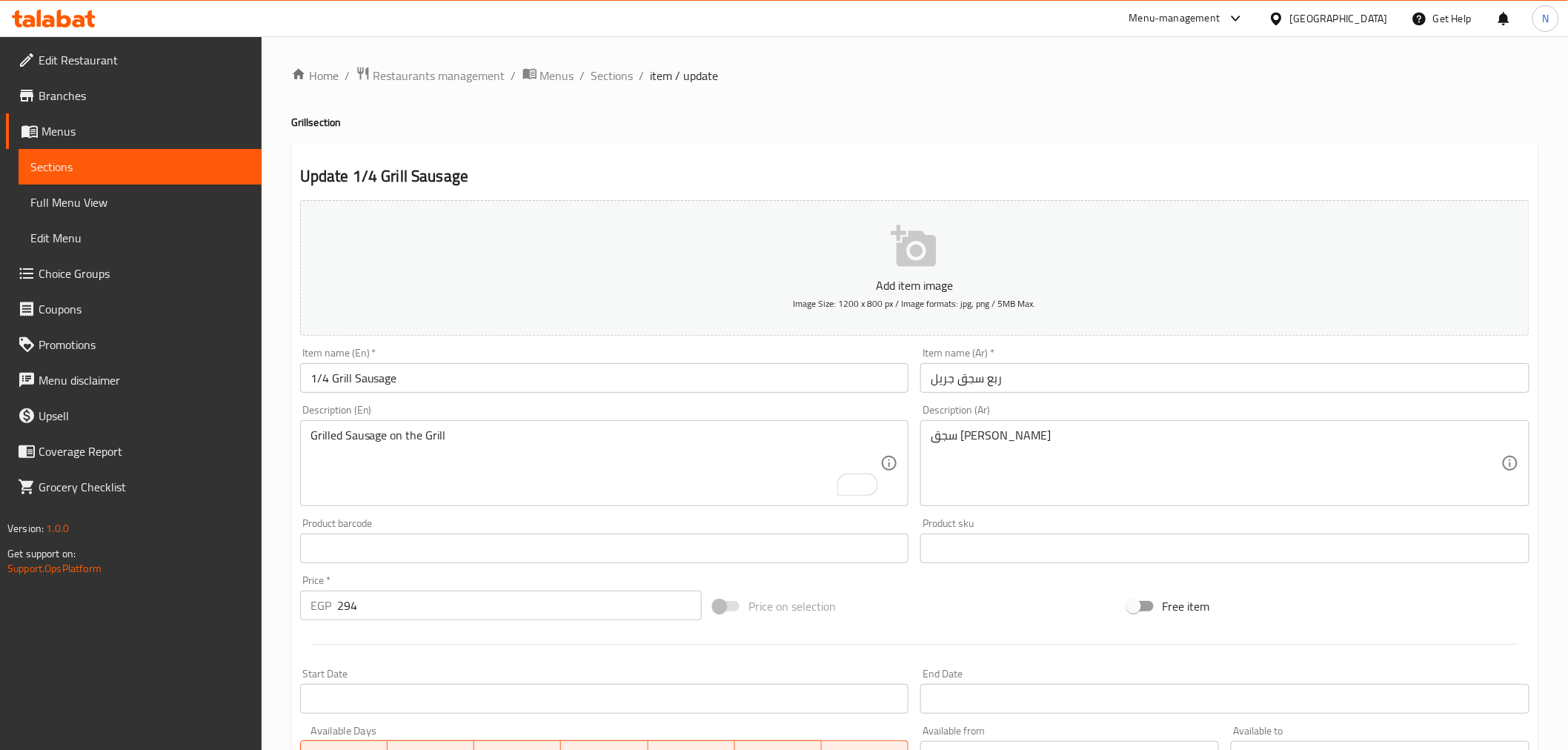
scroll to position [294, 0]
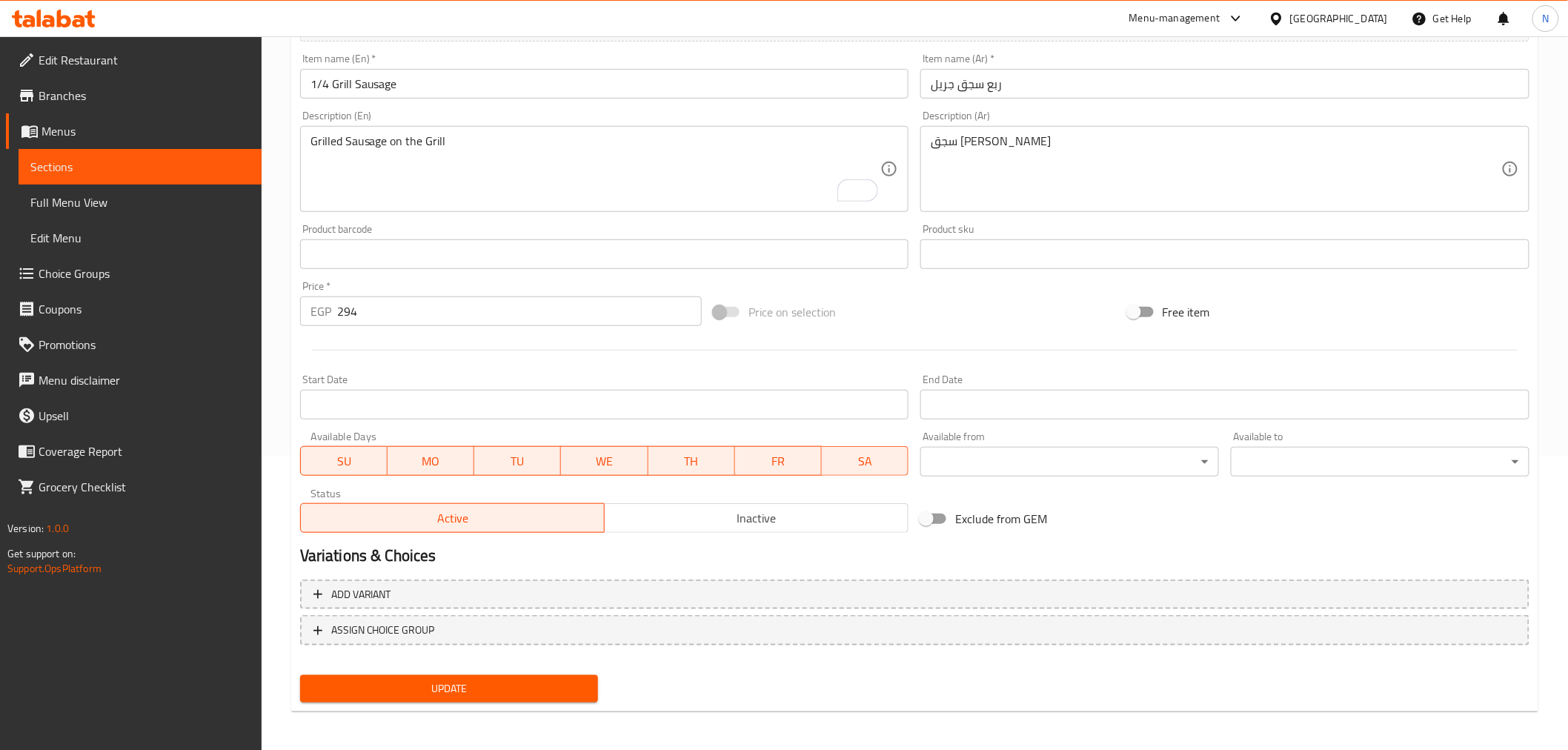
click at [542, 681] on span "Update" at bounding box center [449, 688] width 275 height 18
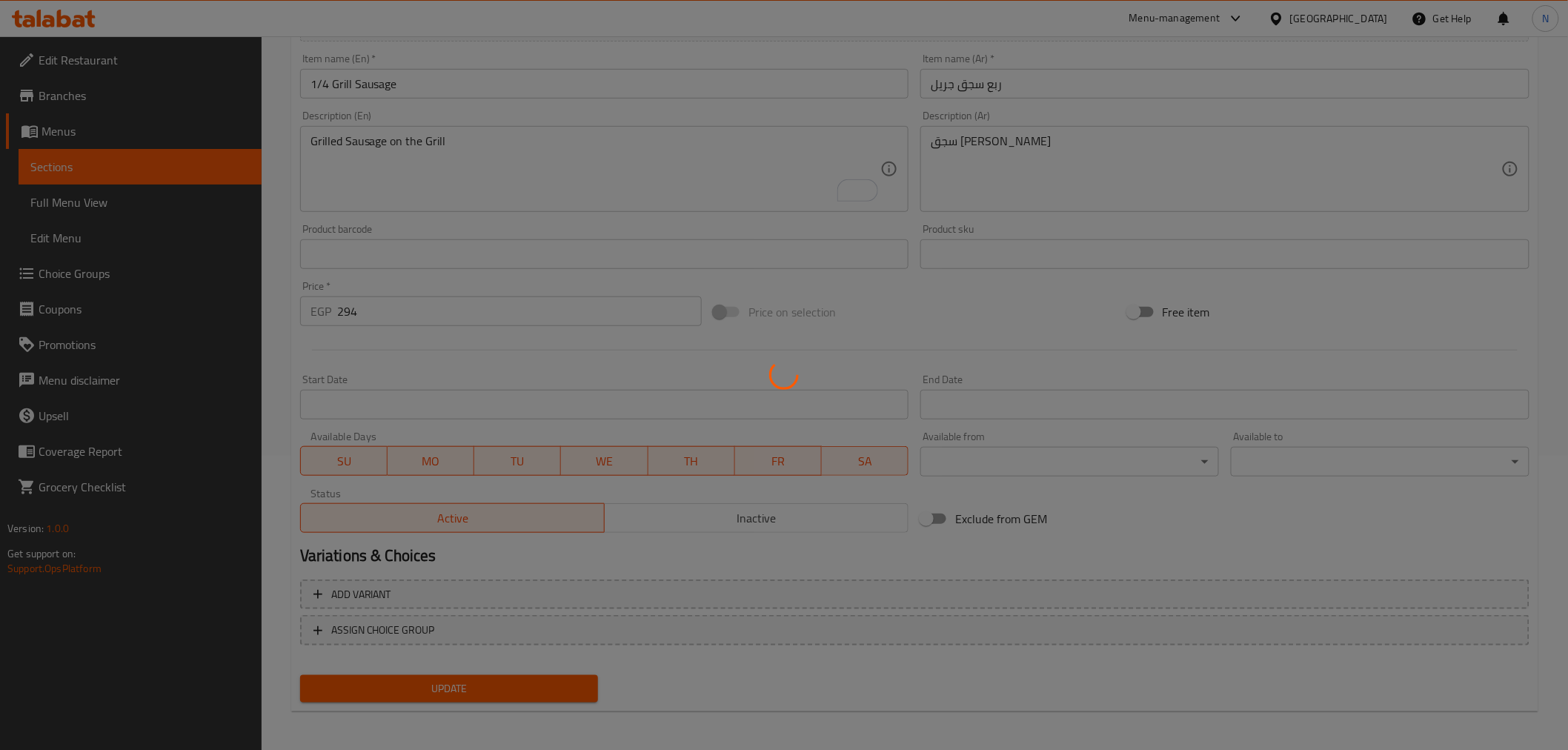
scroll to position [0, 0]
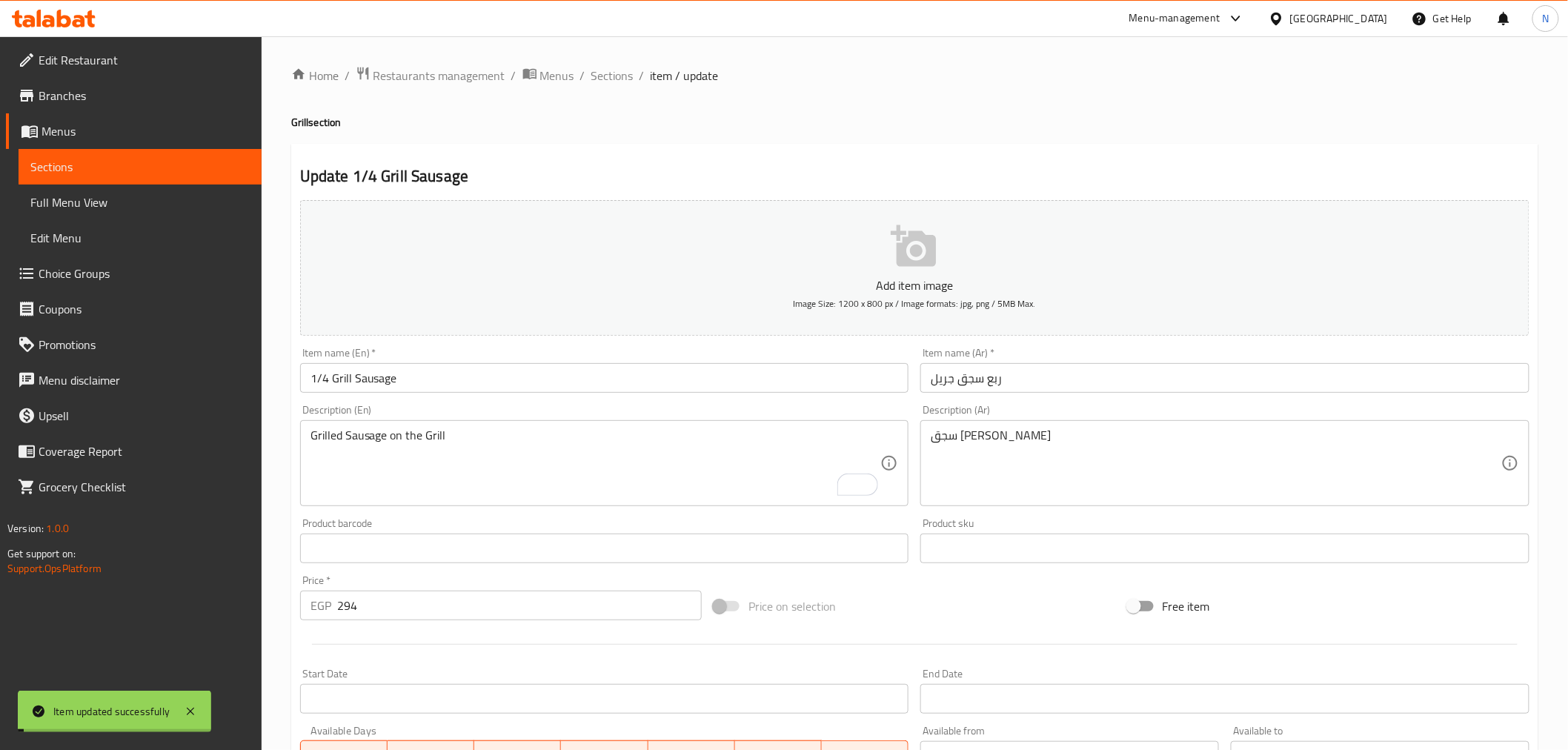
drag, startPoint x: 613, startPoint y: 76, endPoint x: 732, endPoint y: 114, distance: 124.9
click at [613, 76] on span "Sections" at bounding box center [613, 75] width 43 height 18
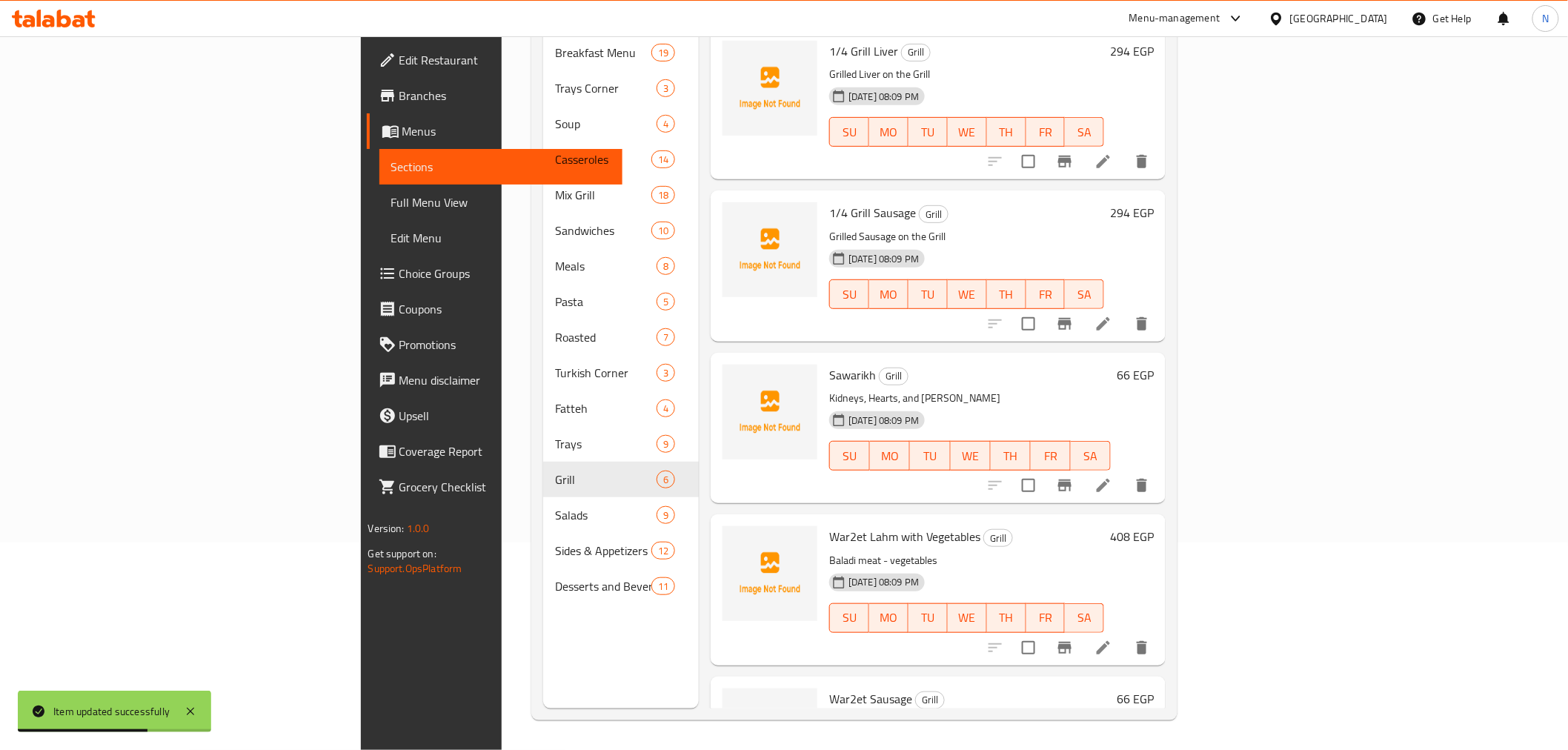
click at [823, 197] on div "1/4 Grill Sausage Grill Grilled Sausage on the Grill [DATE] 08:09 PM SU MO TU W…" at bounding box center [966, 266] width 287 height 139
click at [829, 201] on span "1/4 Grill Sausage" at bounding box center [872, 212] width 87 height 22
copy h6 "1/4 Grill Sausage"
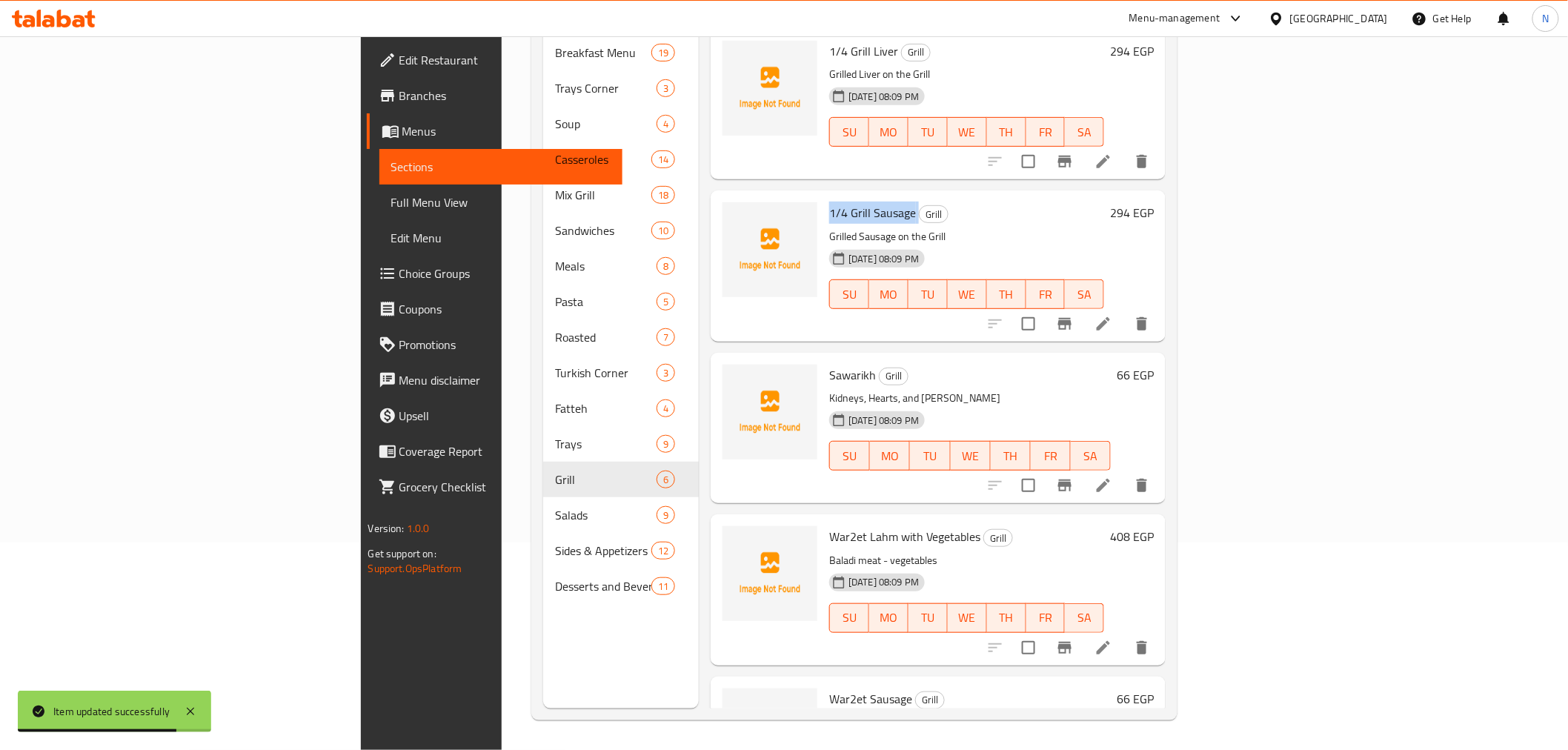
click at [392, 198] on span "Full Menu View" at bounding box center [501, 202] width 219 height 18
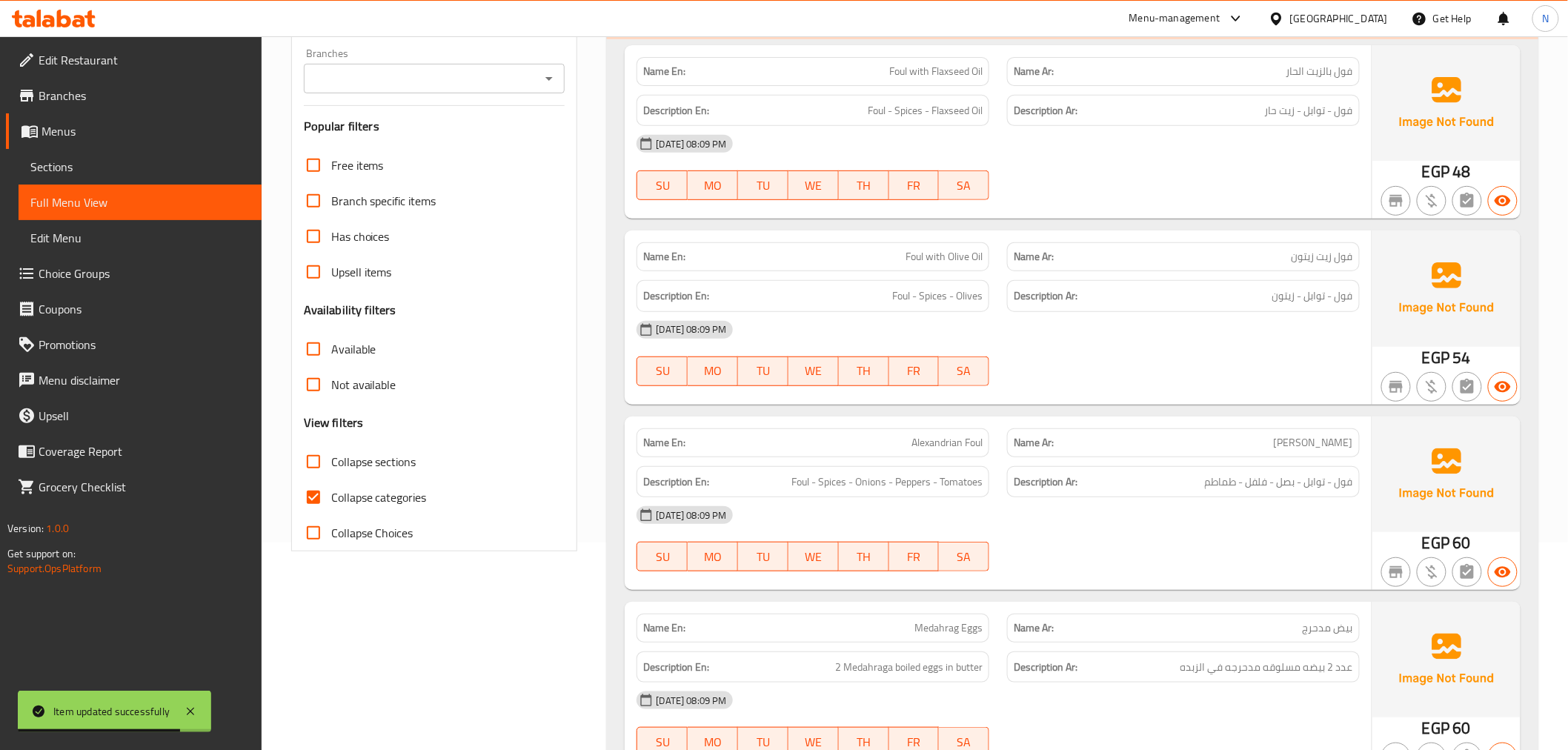
click at [309, 498] on input "Collapse categories" at bounding box center [313, 497] width 36 height 36
checkbox input "false"
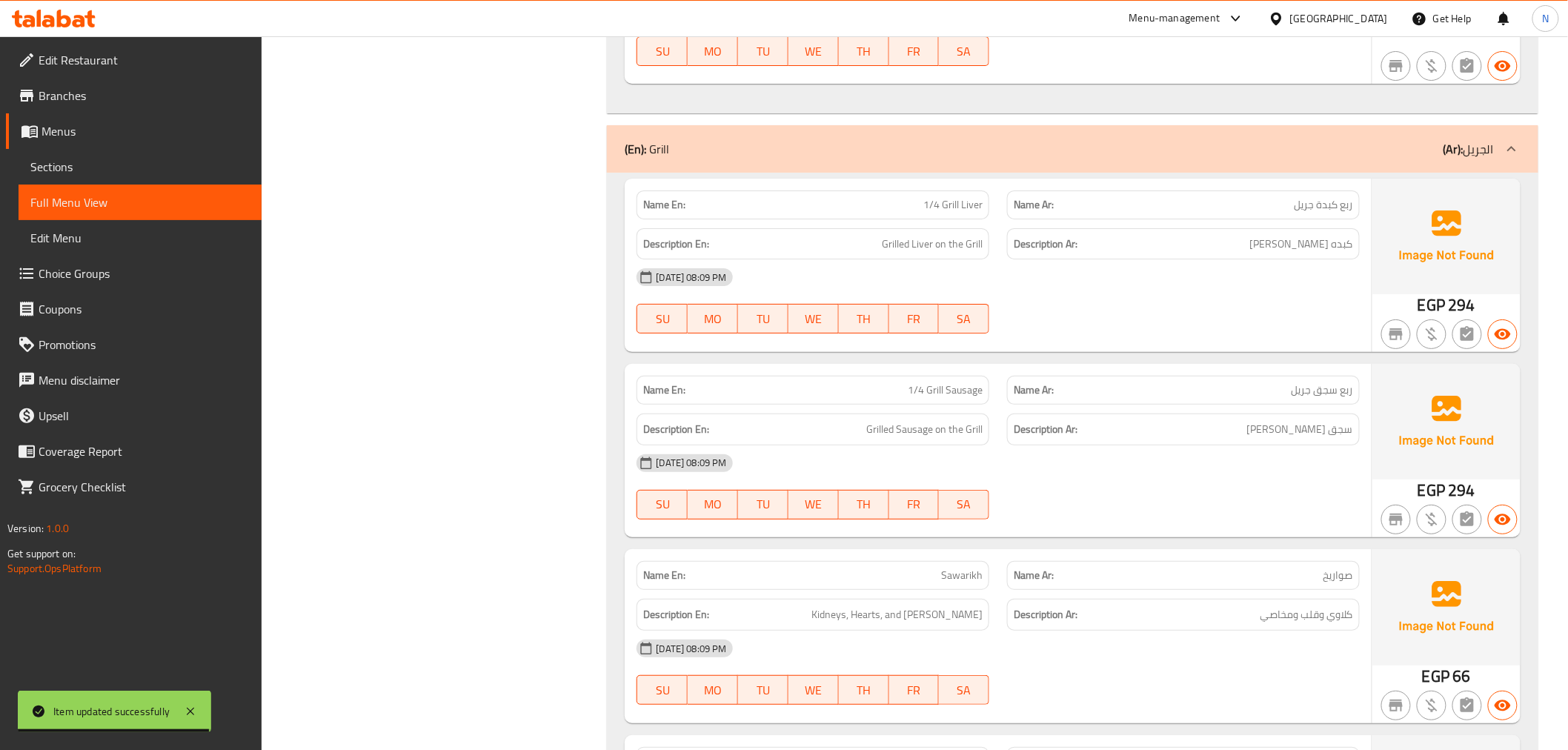
click at [1080, 478] on div "[DATE] 08:09 PM SU MO TU WE TH FR SA" at bounding box center [998, 486] width 741 height 83
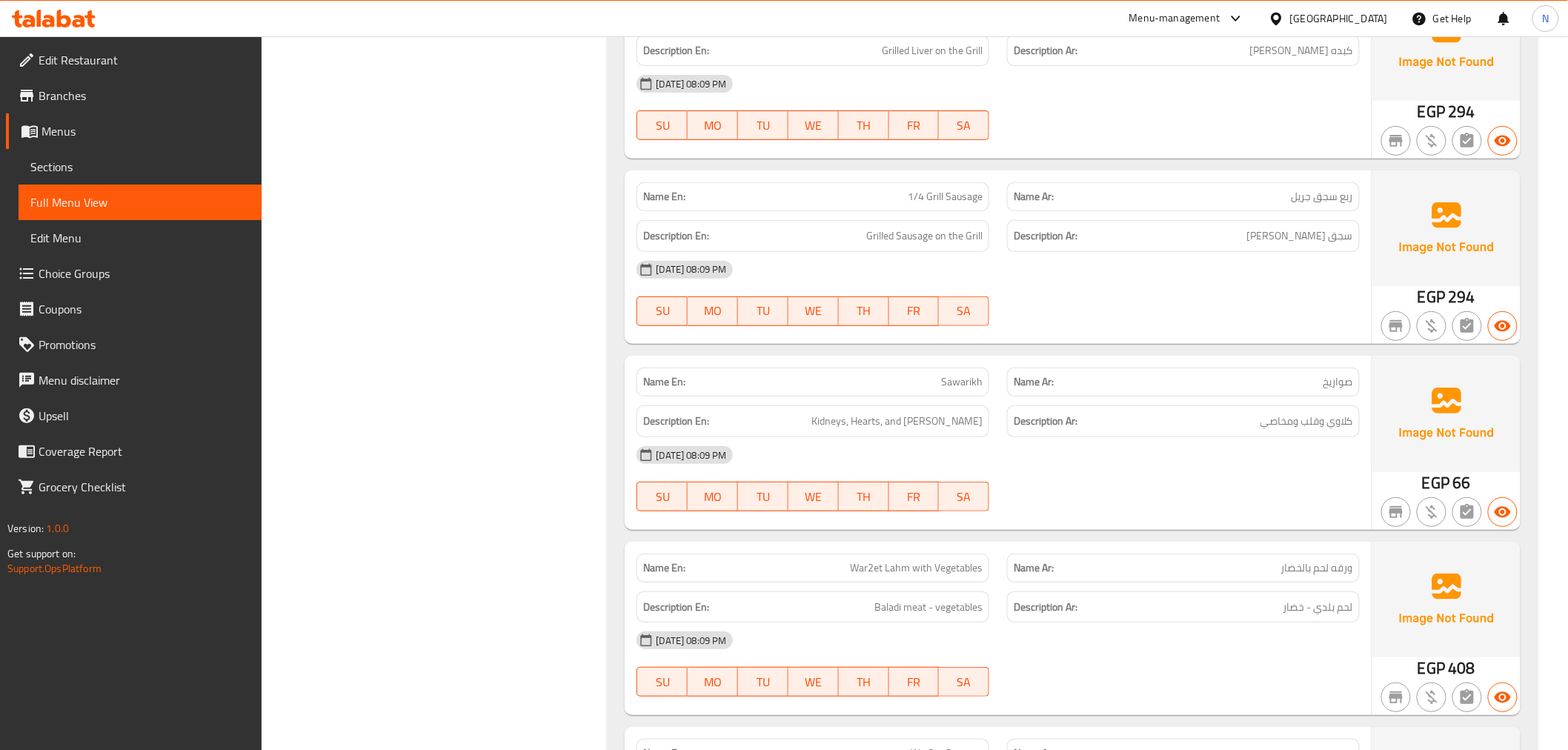
scroll to position [21628, 0]
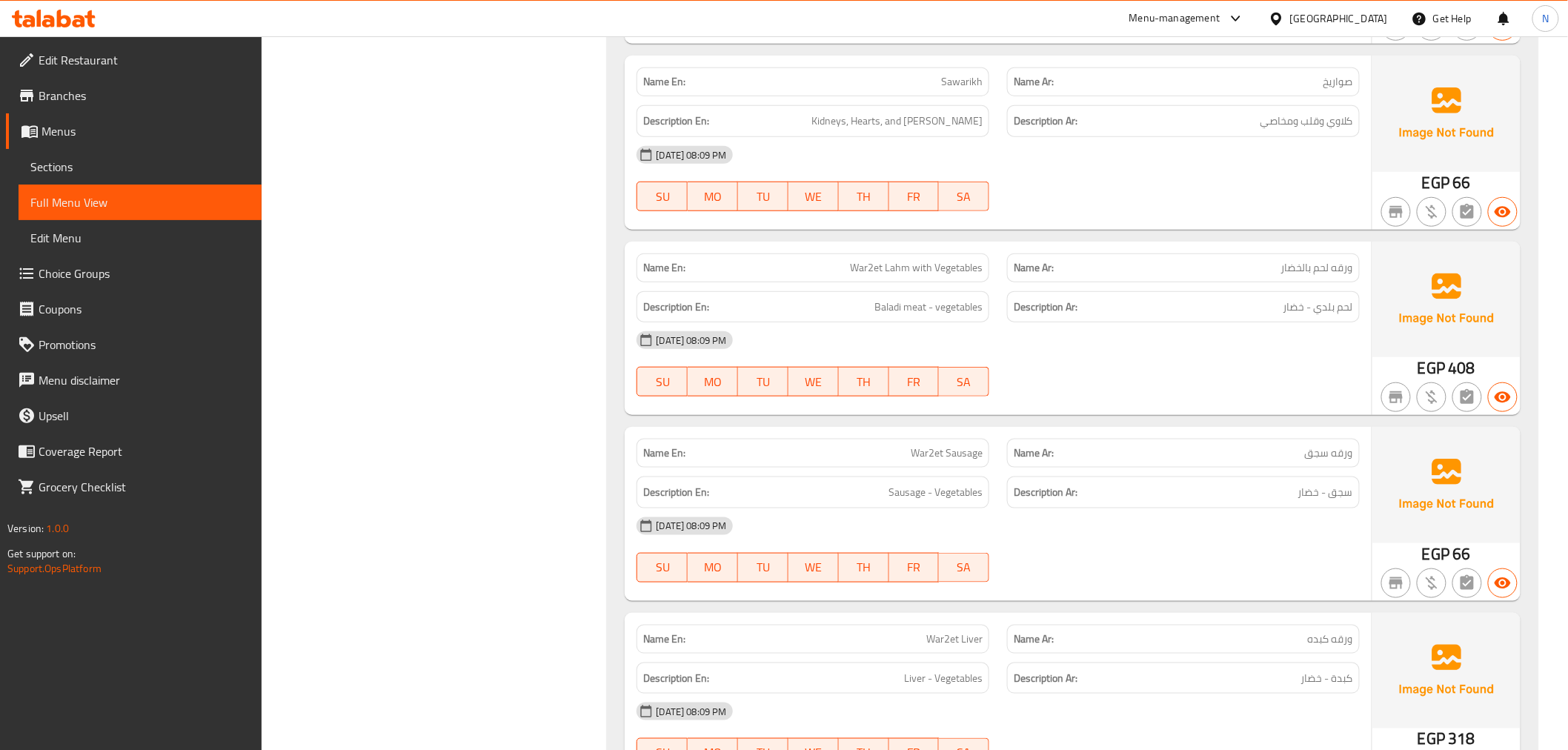
drag, startPoint x: 1343, startPoint y: 526, endPoint x: 1351, endPoint y: 525, distance: 8.1
click at [1351, 527] on div "[DATE] 08:09 PM" at bounding box center [998, 526] width 741 height 36
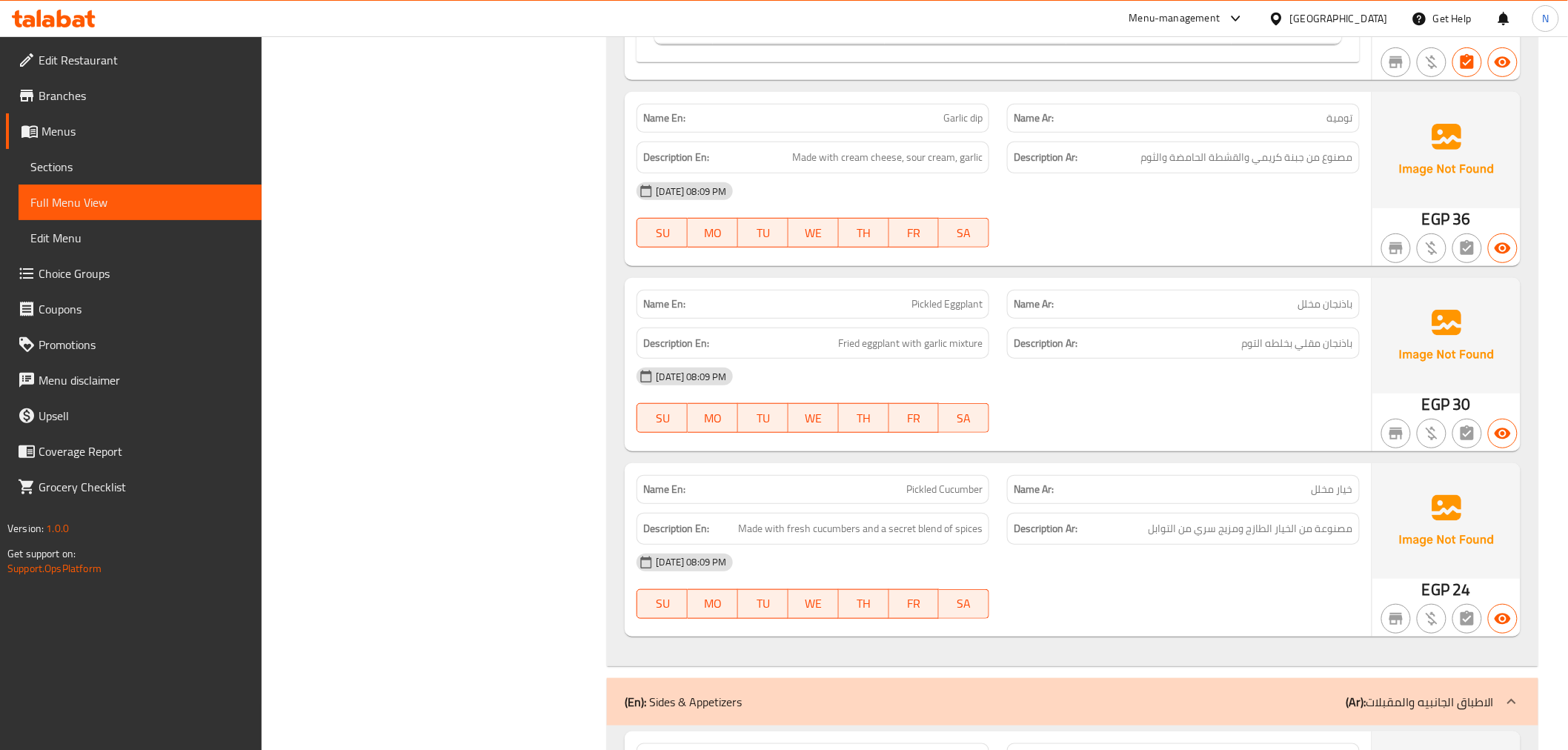
scroll to position [23933, 0]
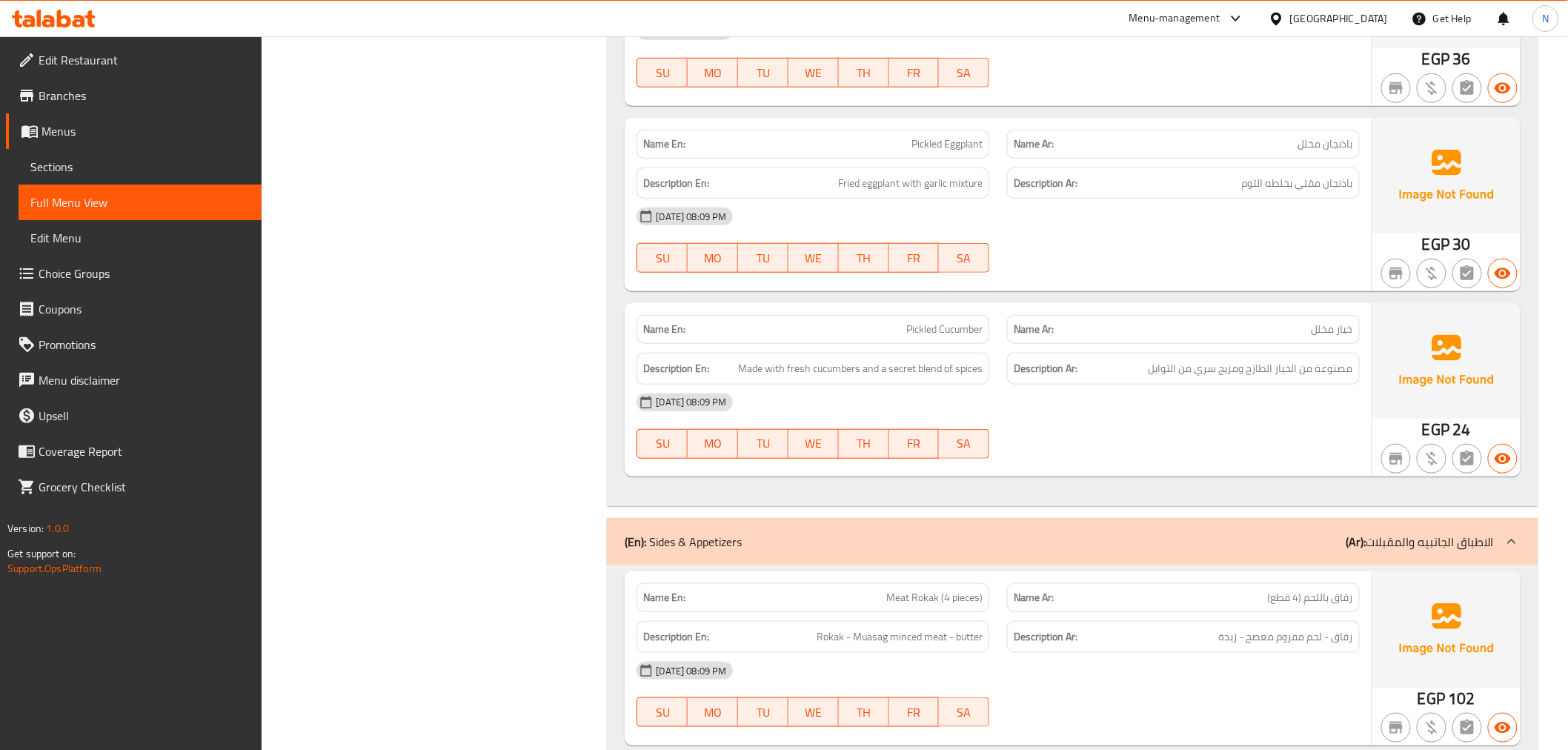
click at [860, 384] on div "[DATE] 08:09 PM" at bounding box center [998, 402] width 741 height 36
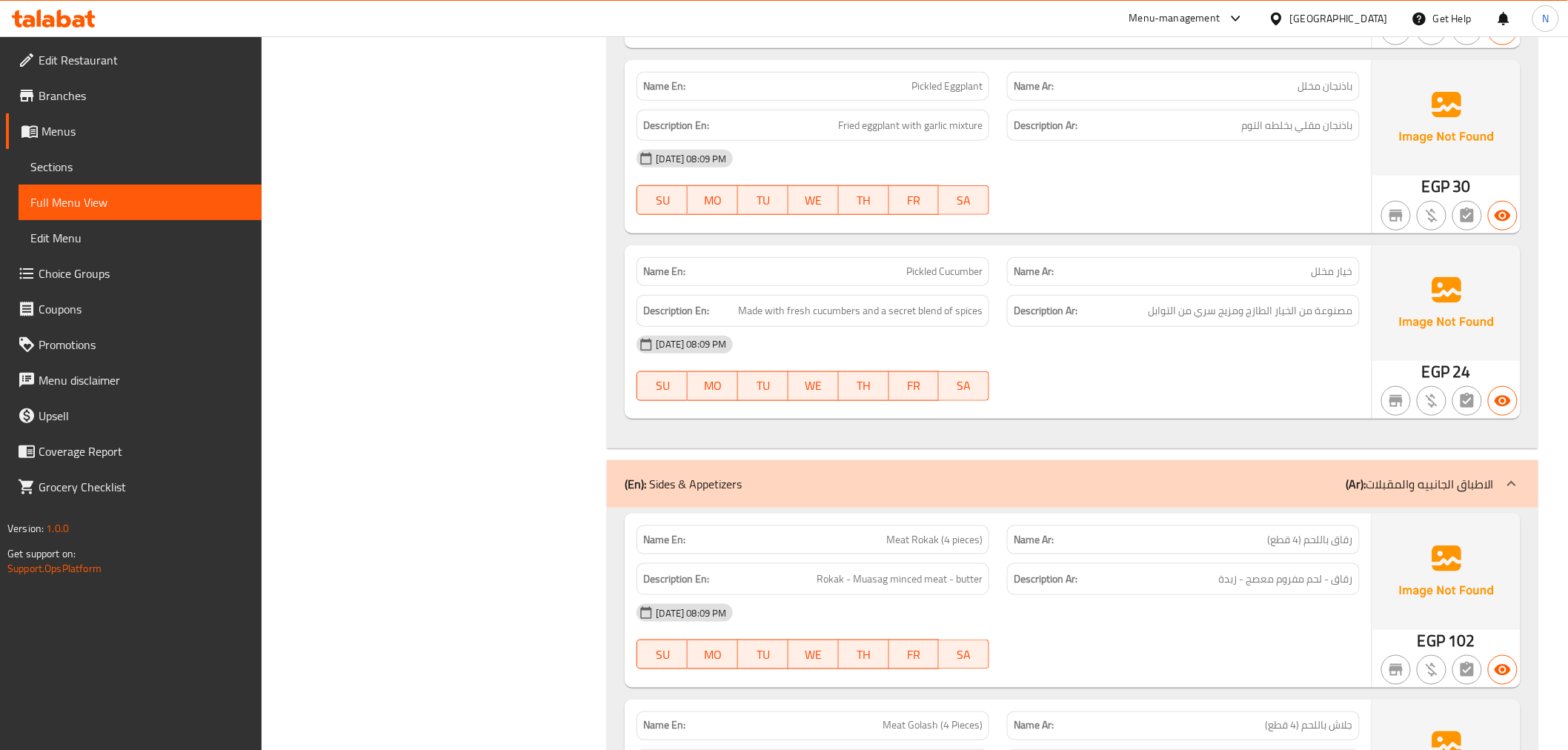
scroll to position [24016, 0]
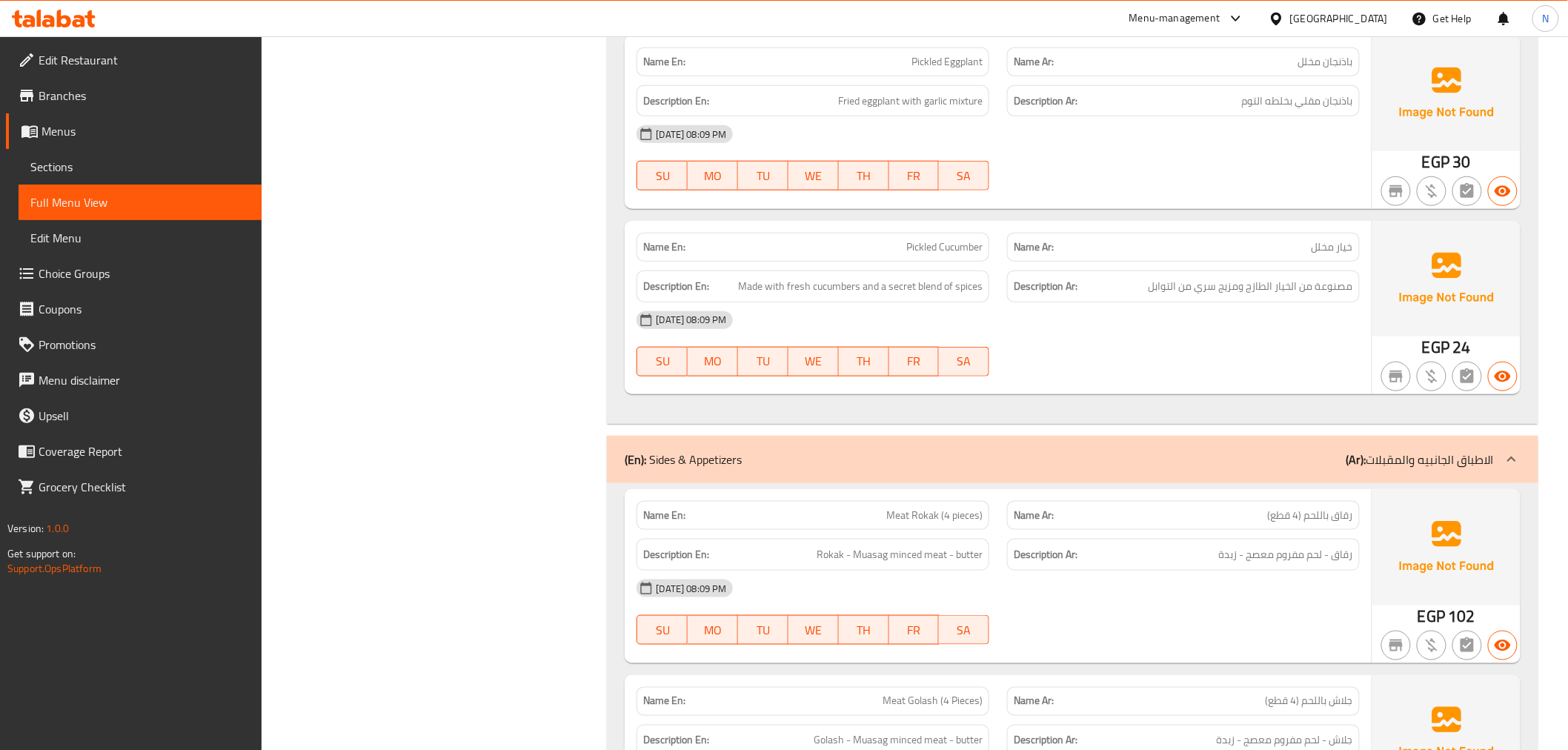
drag, startPoint x: 1233, startPoint y: 405, endPoint x: 1240, endPoint y: 534, distance: 129.2
click at [1240, 546] on span "رقاق - لحم مفروم معصج - زبدة" at bounding box center [1286, 554] width 134 height 18
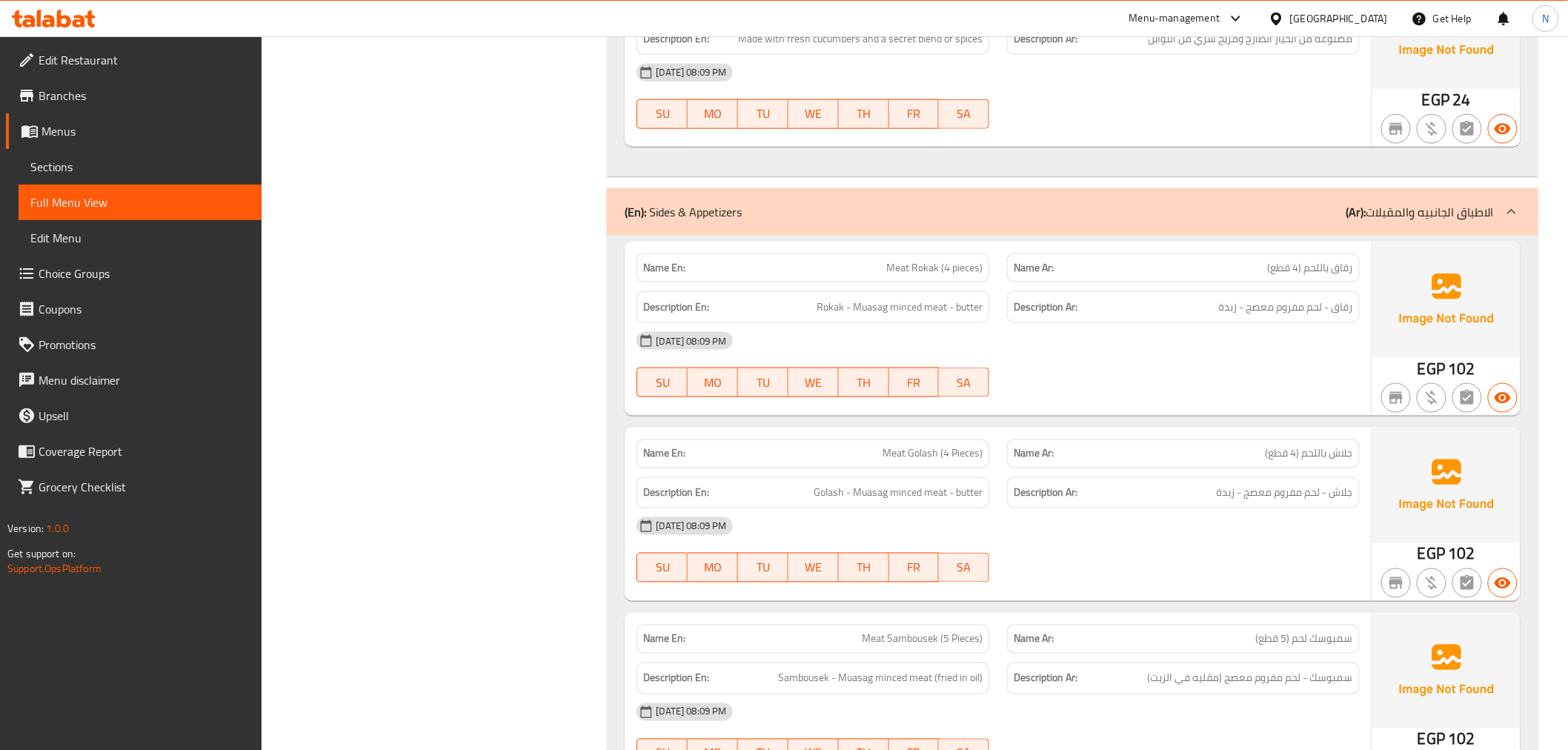
click at [991, 307] on div "Description En: Rokak - Muasag minced meat - butter" at bounding box center [812, 307] width 370 height 50
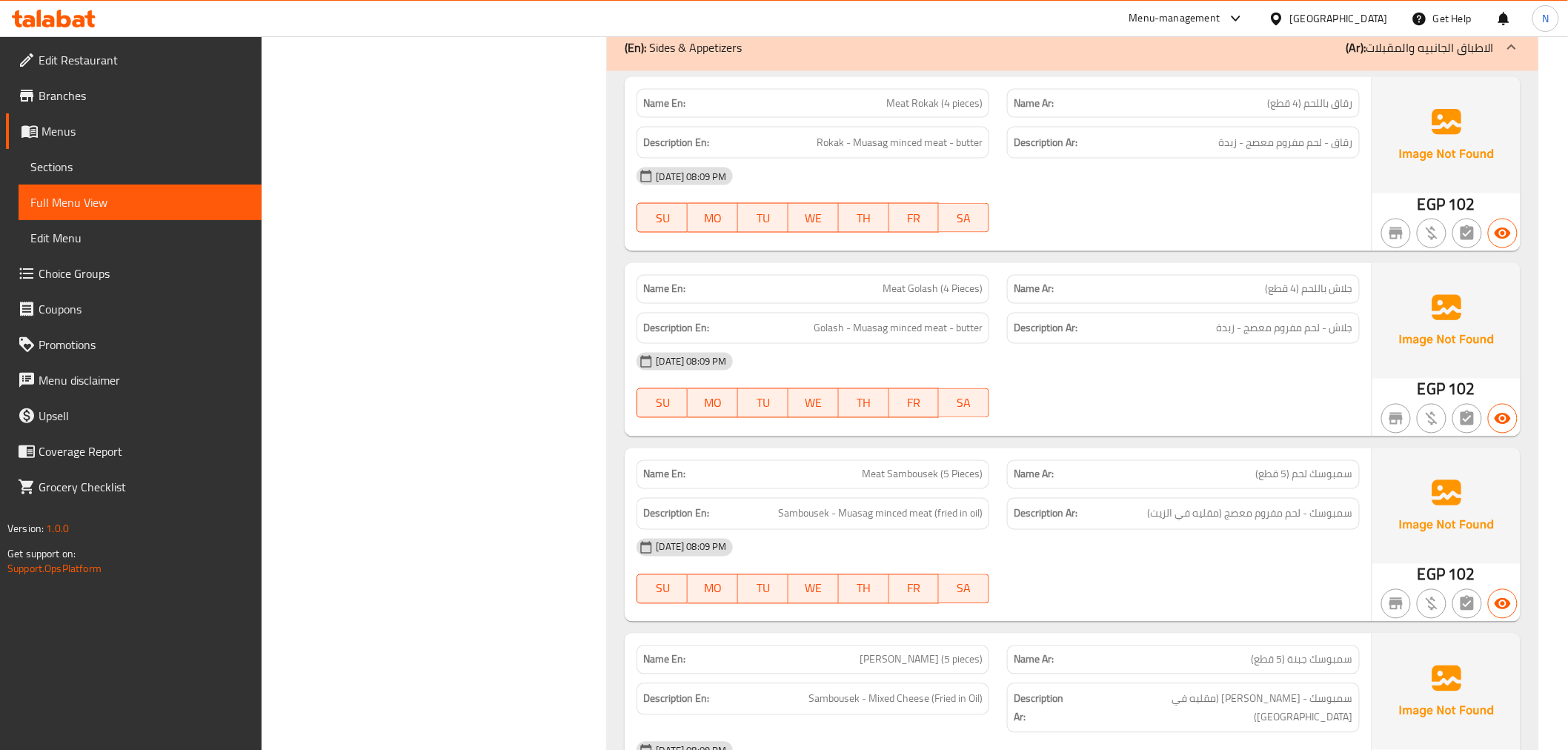
click at [1009, 330] on div "Name En: Meat [PERSON_NAME] (4 Pieces) Name Ar: جلاش باللحم (4 قطع) Description…" at bounding box center [997, 350] width 746 height 174
click at [1242, 381] on div "[DATE] 08:09 PM SU MO TU WE TH FR SA" at bounding box center [998, 385] width 741 height 83
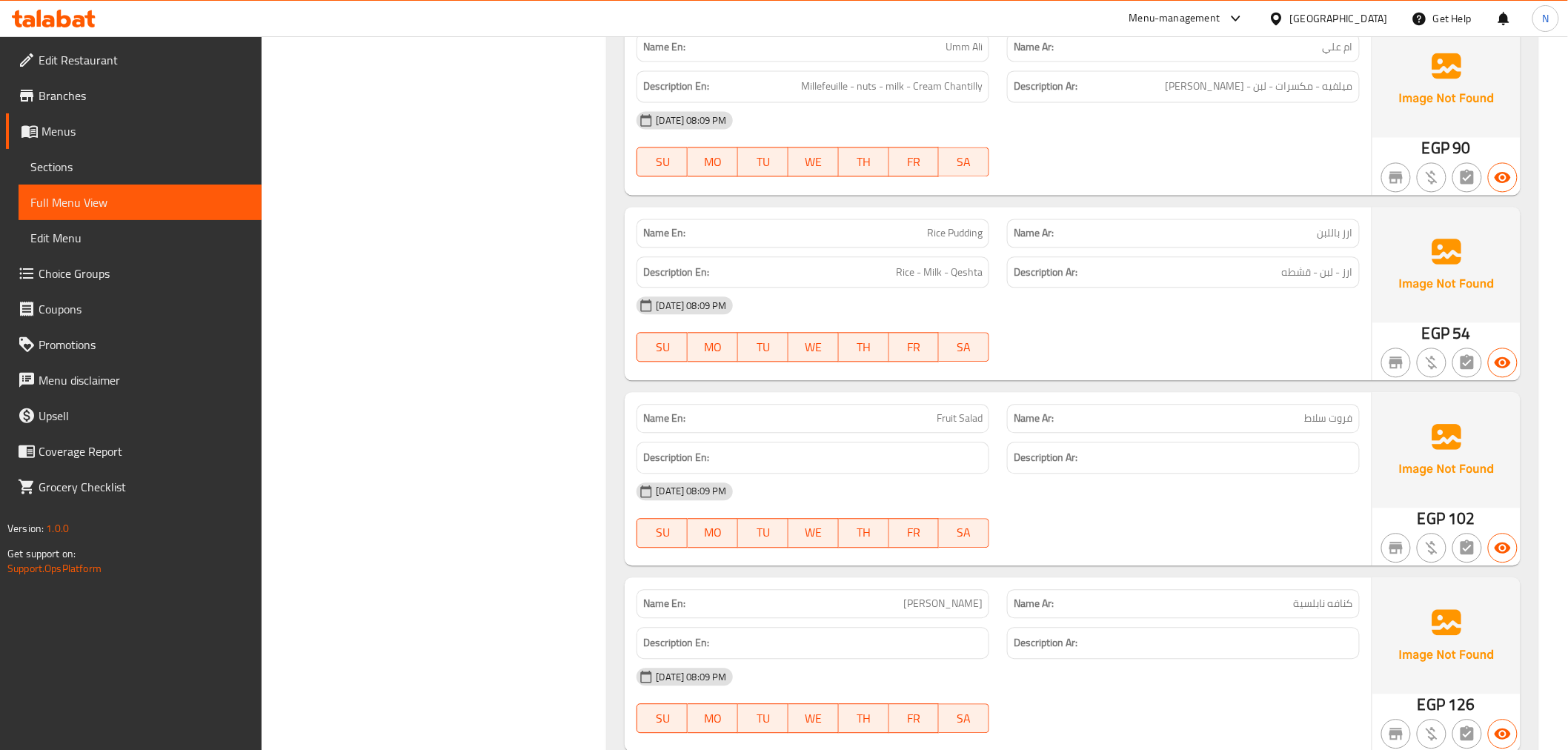
scroll to position [27144, 0]
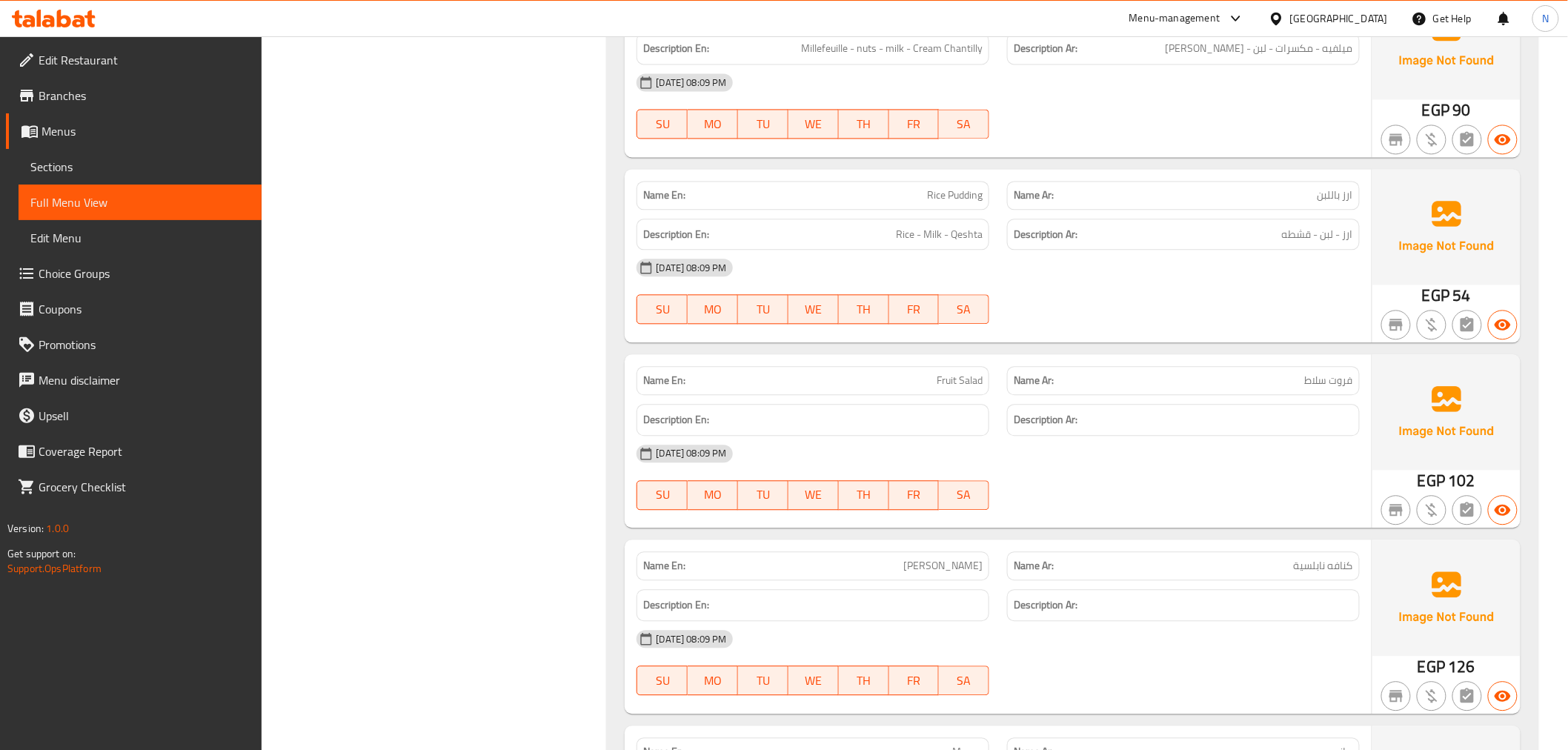
drag, startPoint x: 1217, startPoint y: 508, endPoint x: 1169, endPoint y: 583, distance: 89.0
click at [1169, 589] on div "Description Ar:" at bounding box center [1184, 605] width 353 height 32
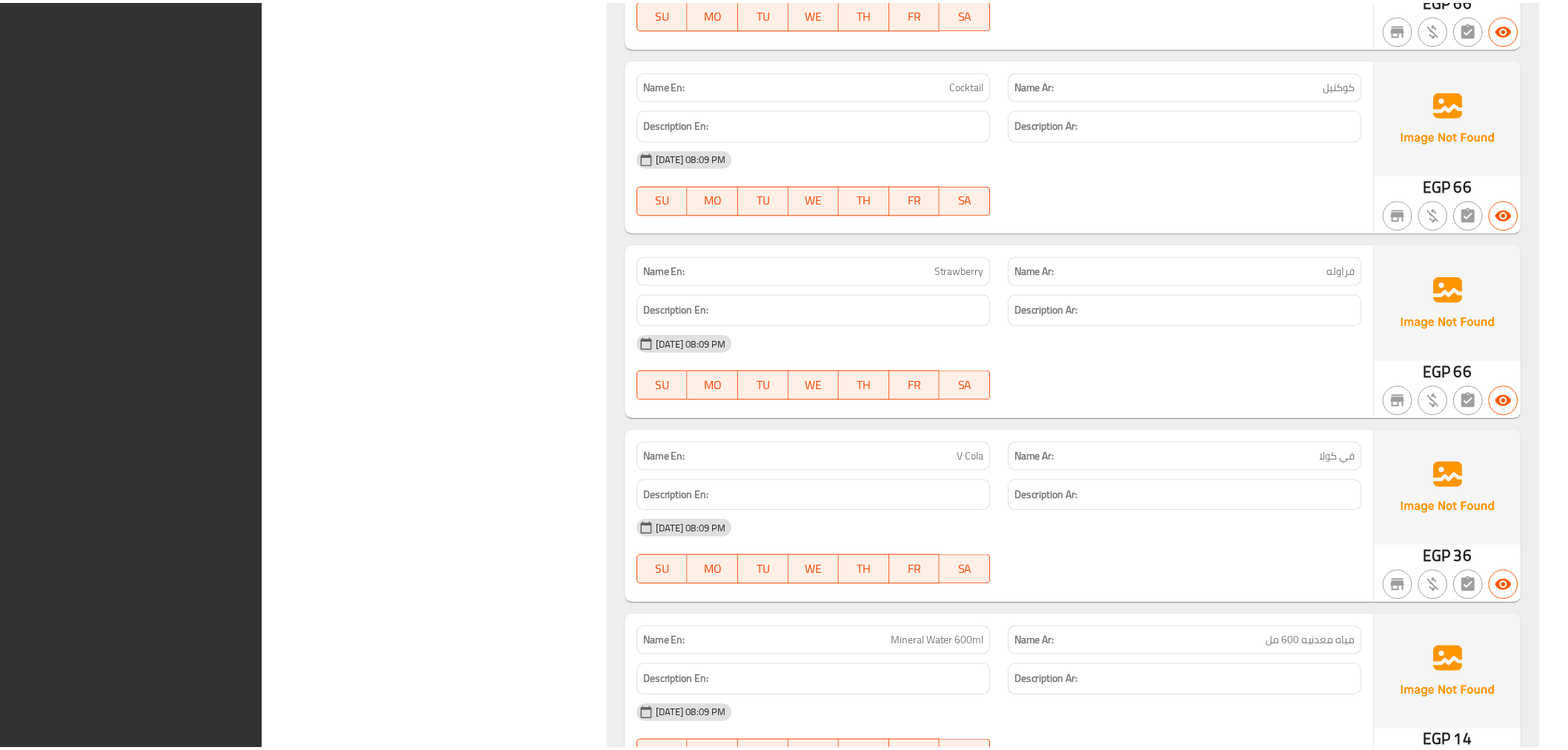
scroll to position [28447, 0]
